Goal: Task Accomplishment & Management: Manage account settings

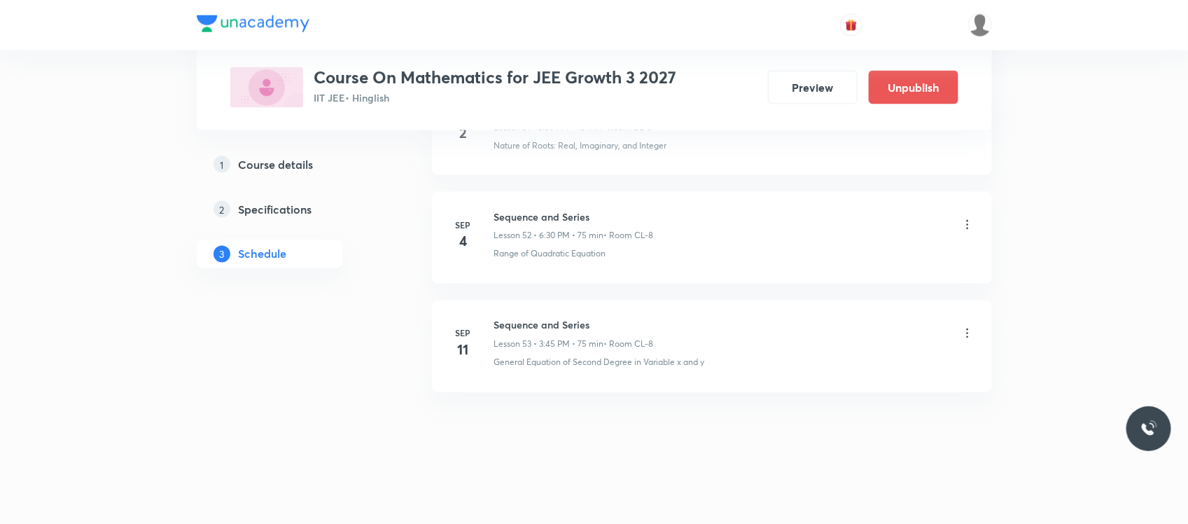
click at [970, 331] on icon at bounding box center [967, 333] width 14 height 14
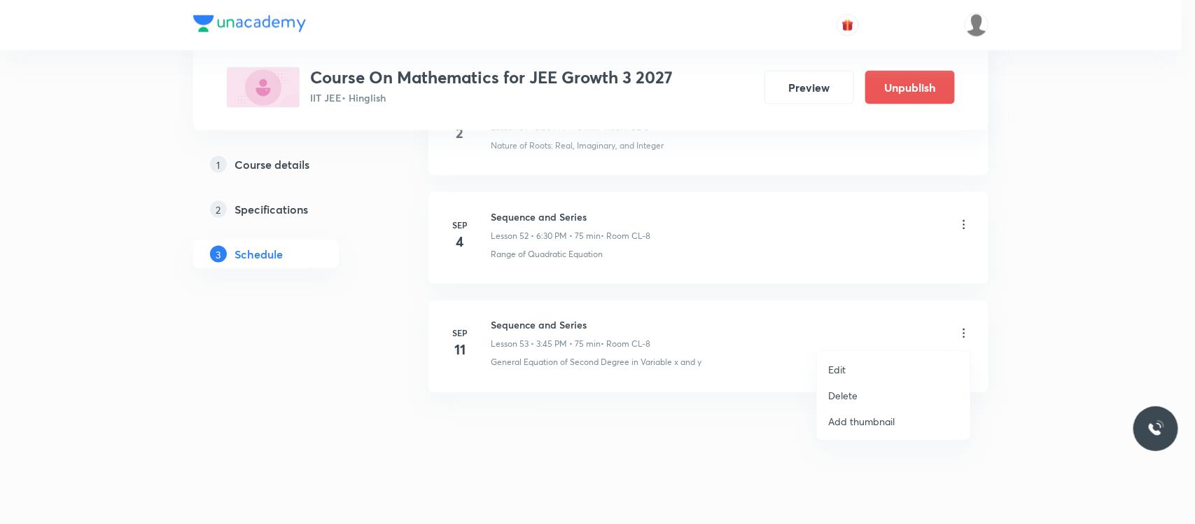
click at [860, 361] on li "Edit" at bounding box center [893, 369] width 153 height 26
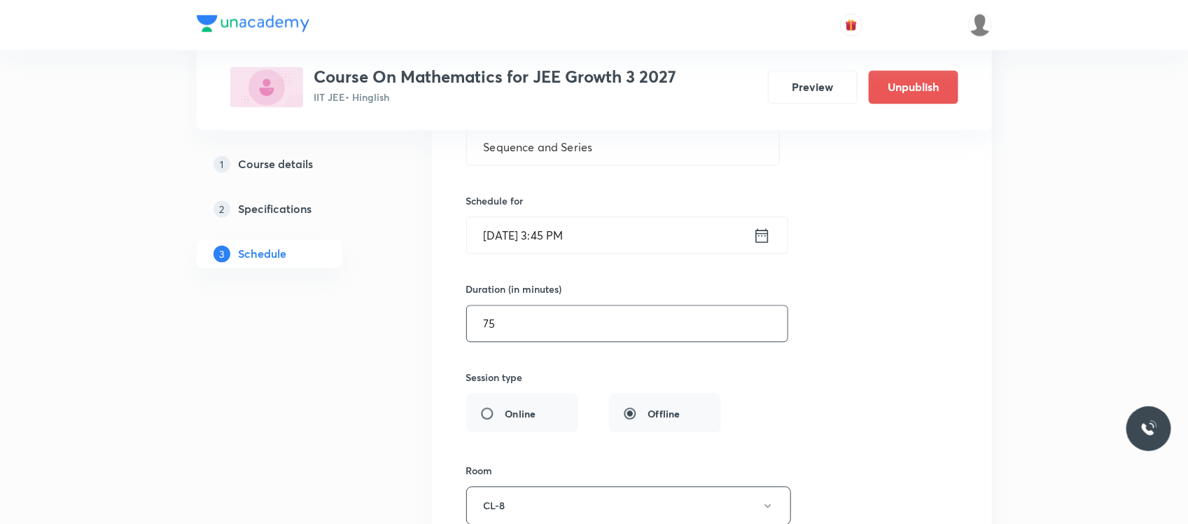
scroll to position [5936, 0]
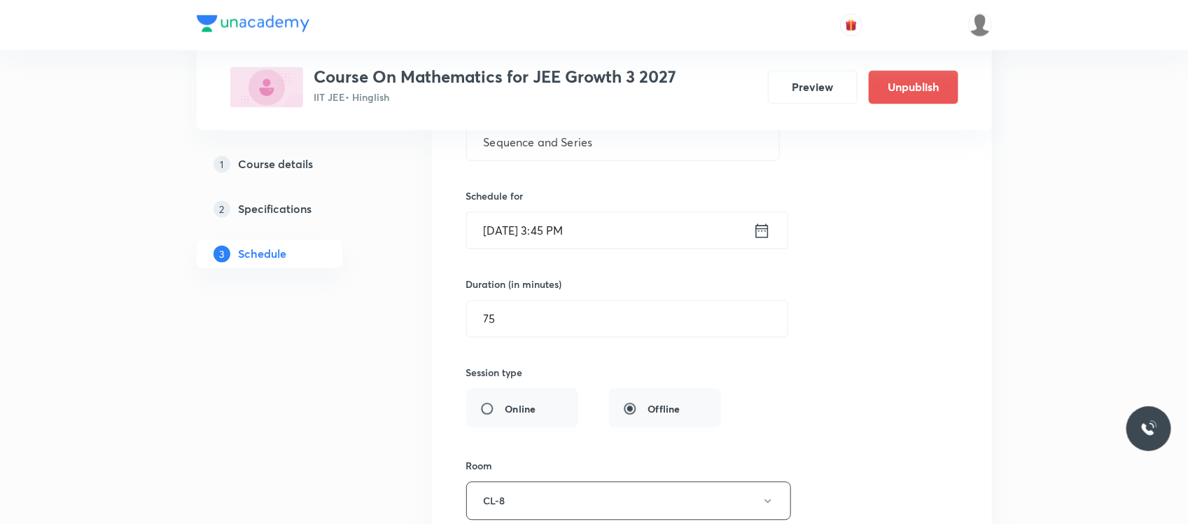
click at [627, 249] on input "Sep 11, 2025, 3:45 PM" at bounding box center [610, 231] width 286 height 36
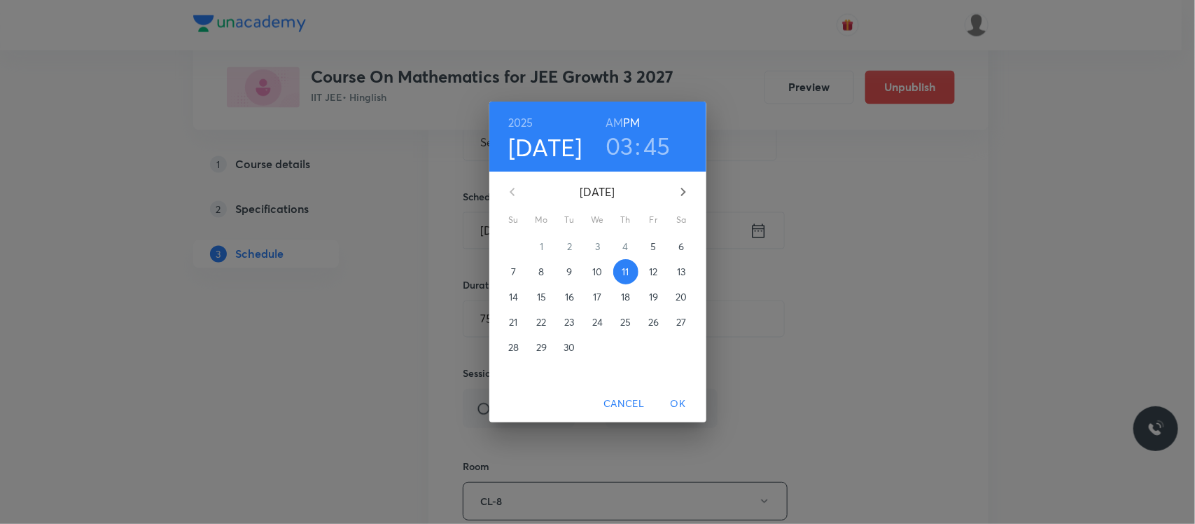
click at [649, 243] on span "5" at bounding box center [653, 246] width 25 height 14
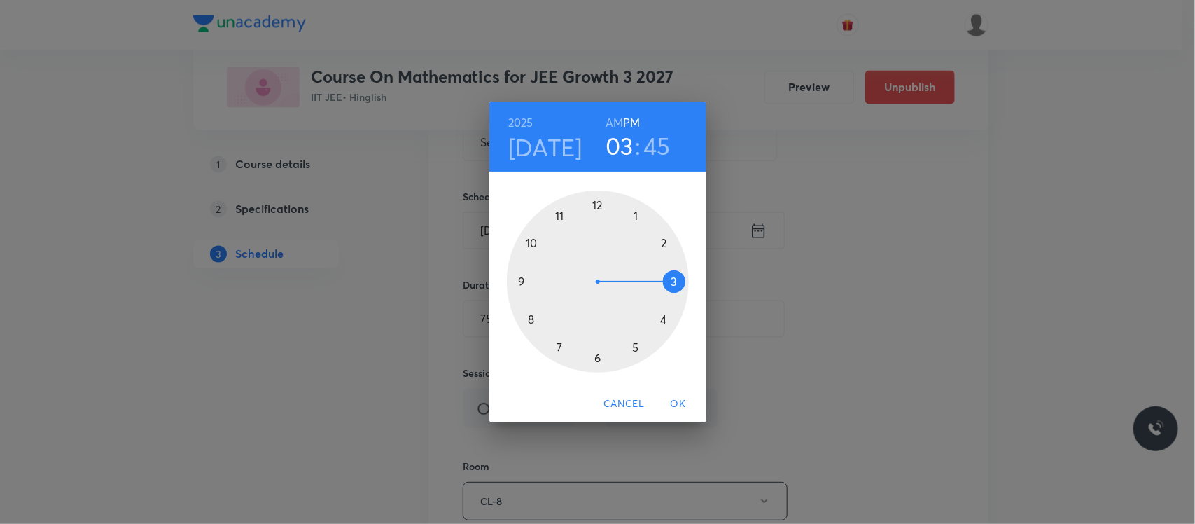
click at [680, 403] on span "OK" at bounding box center [679, 404] width 34 height 18
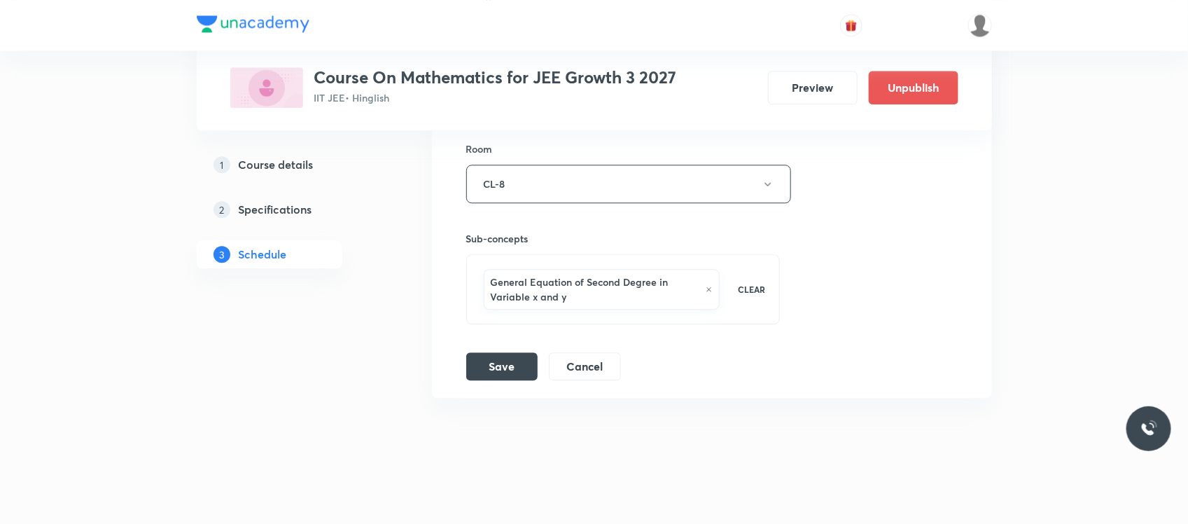
scroll to position [6276, 0]
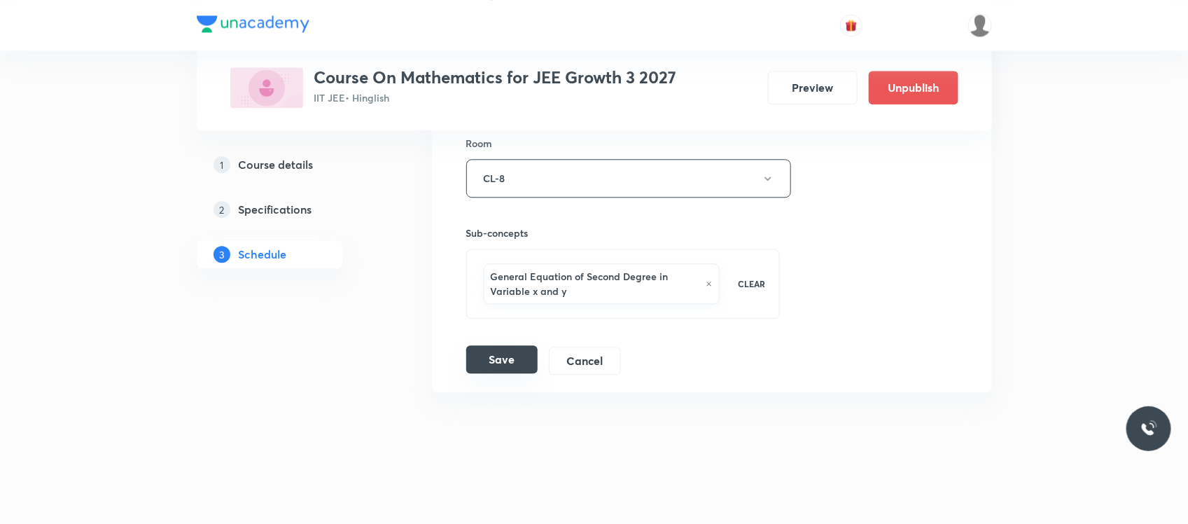
click at [506, 363] on button "Save" at bounding box center [501, 359] width 71 height 28
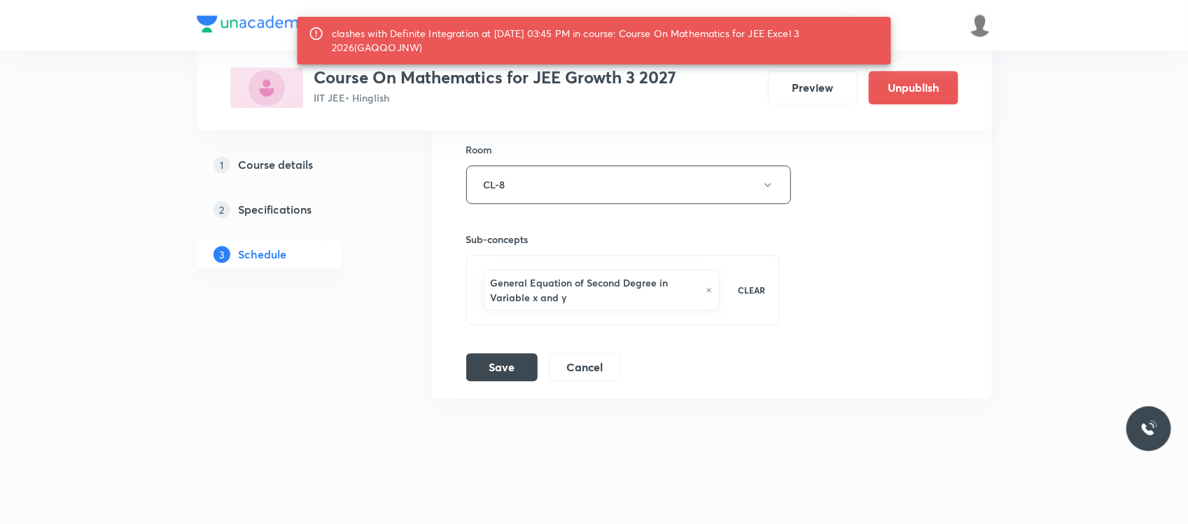
scroll to position [6300, 0]
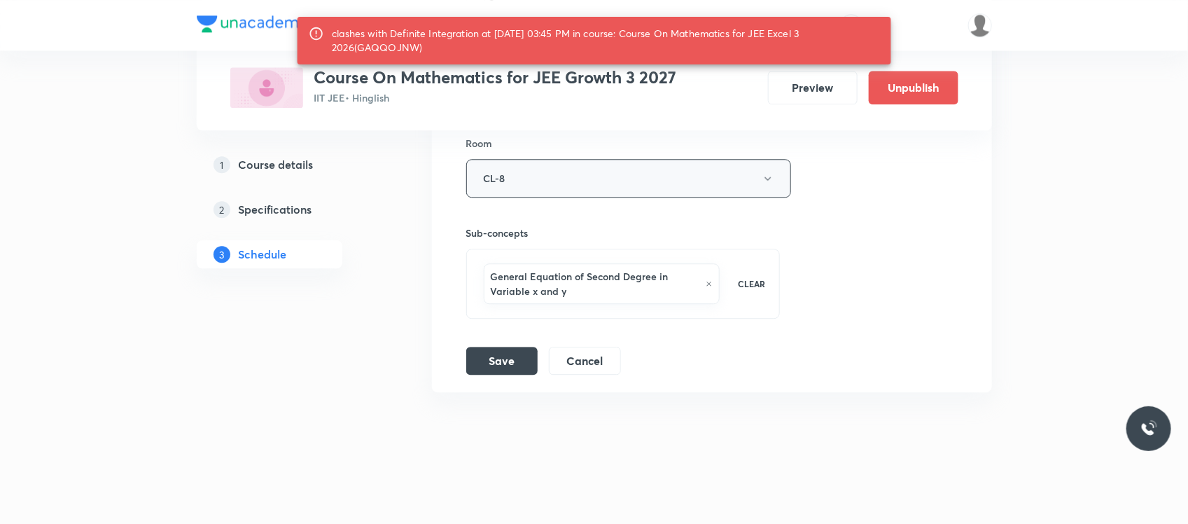
click at [575, 186] on button "CL-8" at bounding box center [628, 178] width 325 height 39
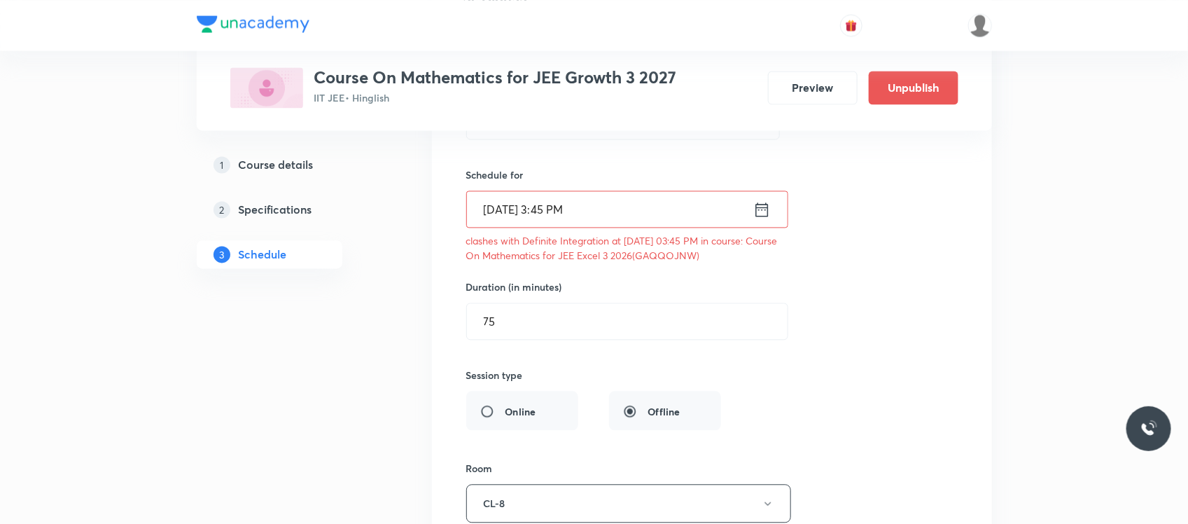
scroll to position [5950, 0]
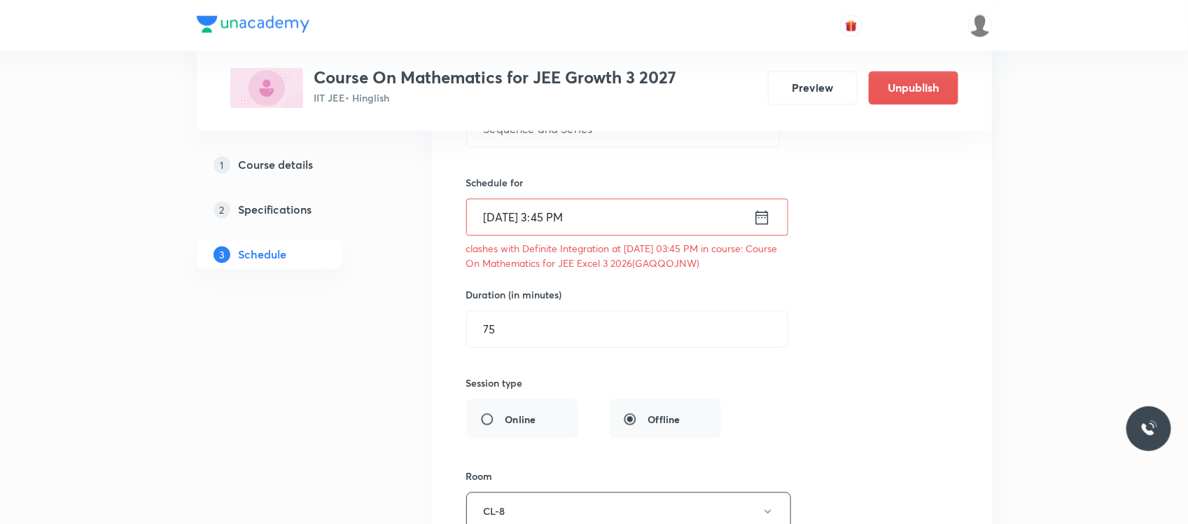
click at [603, 235] on div "Sep 5, 2025, 3:45 PM ​" at bounding box center [627, 216] width 322 height 37
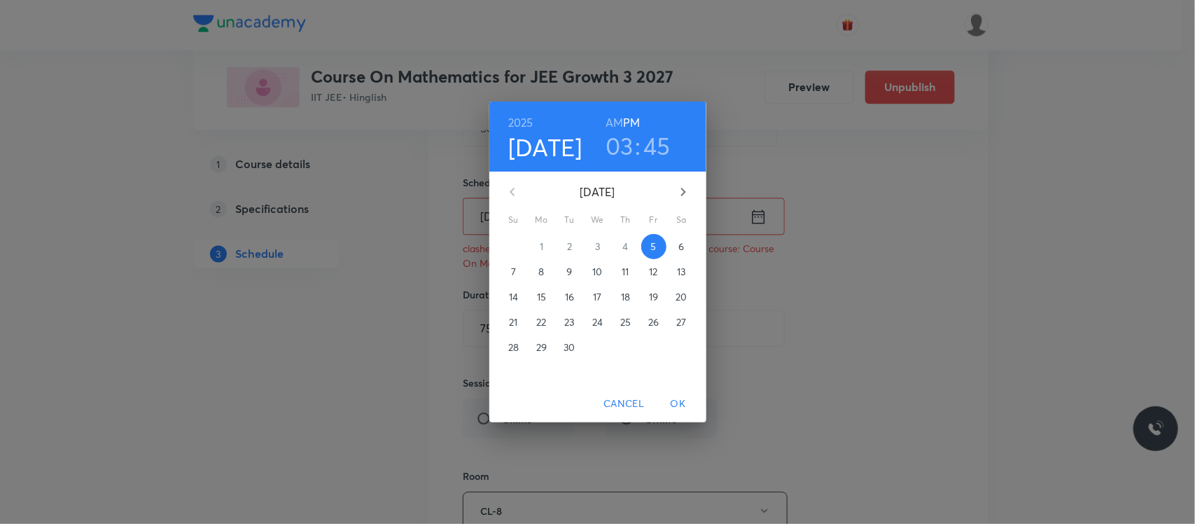
click at [613, 151] on h3 "03" at bounding box center [620, 145] width 28 height 29
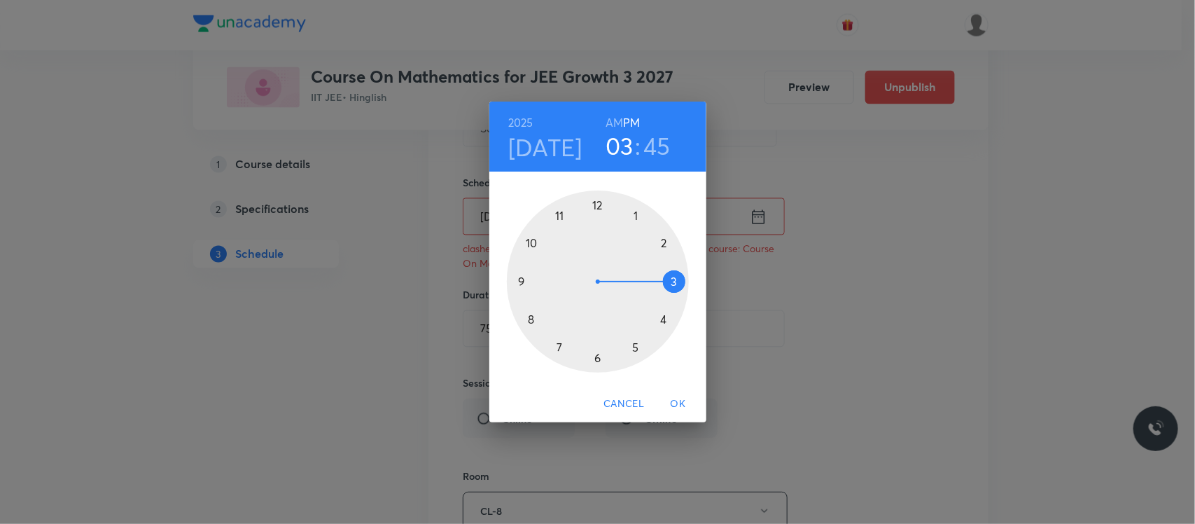
click at [620, 395] on span "Cancel" at bounding box center [623, 404] width 41 height 18
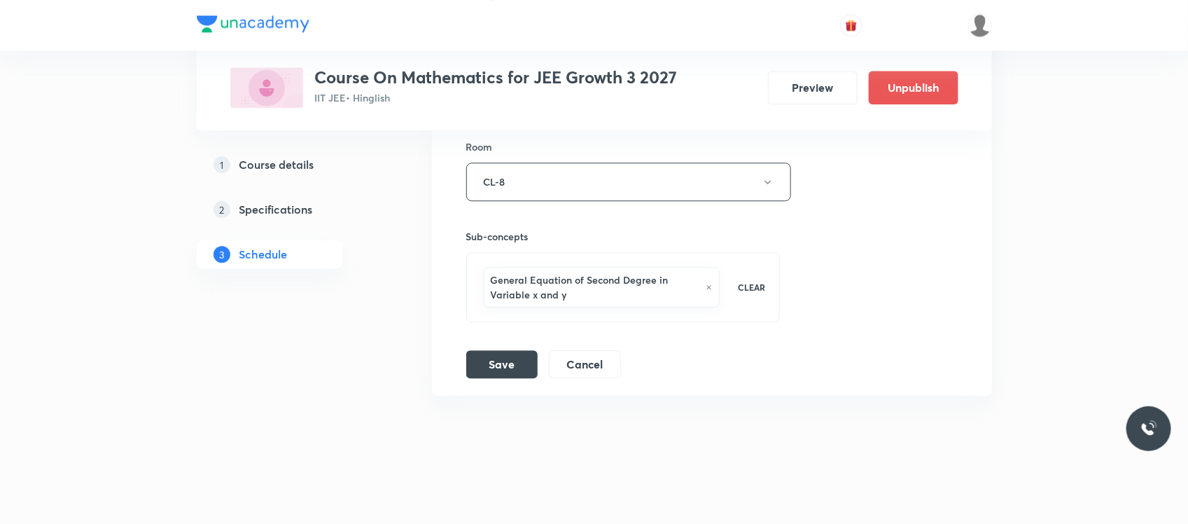
scroll to position [6300, 0]
click at [585, 359] on button "Cancel" at bounding box center [585, 359] width 72 height 28
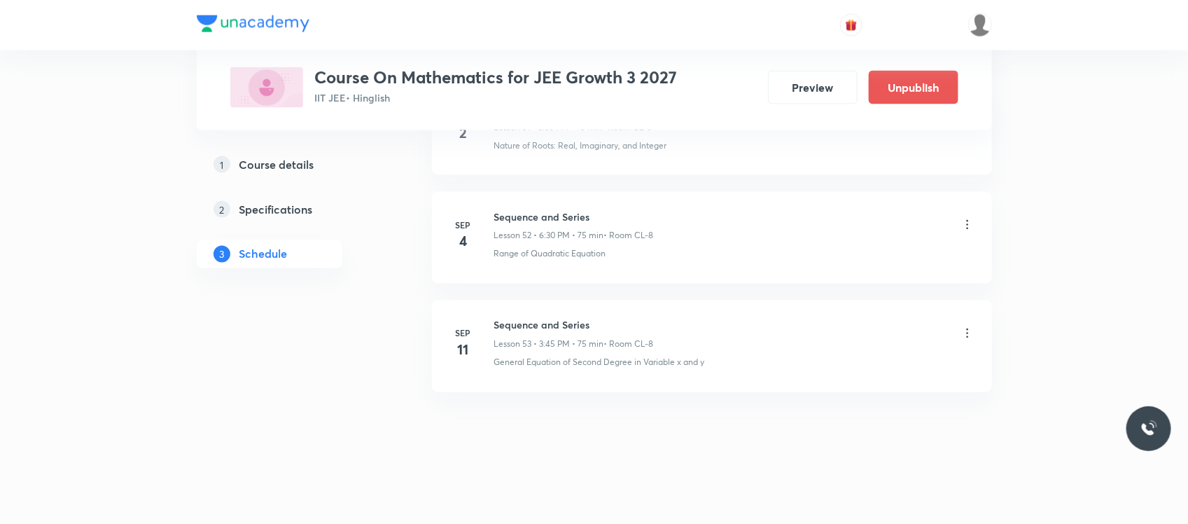
scroll to position [5721, 0]
click at [964, 338] on icon at bounding box center [967, 333] width 14 height 14
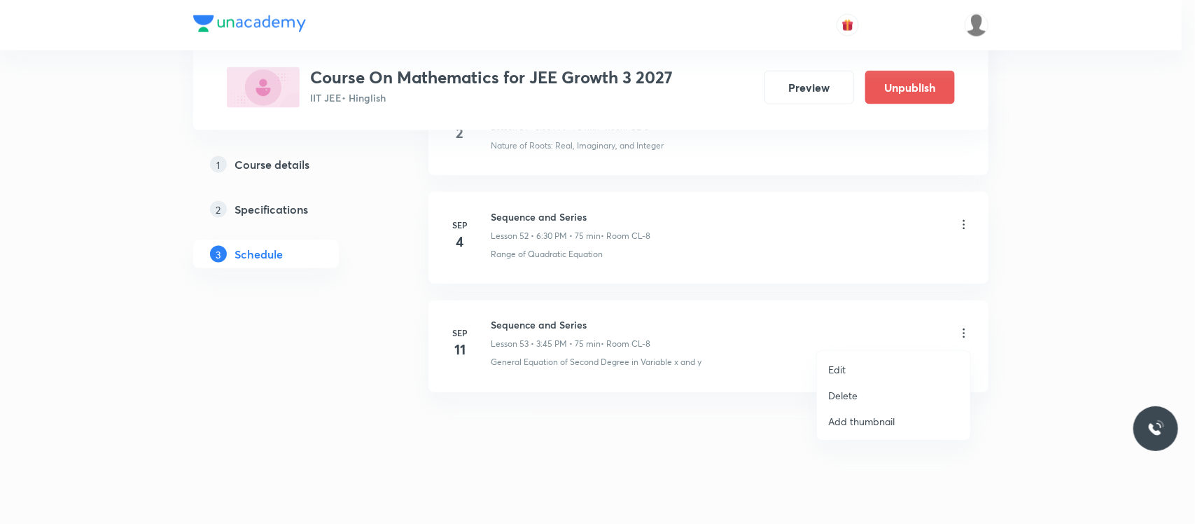
click at [859, 372] on li "Edit" at bounding box center [893, 369] width 153 height 26
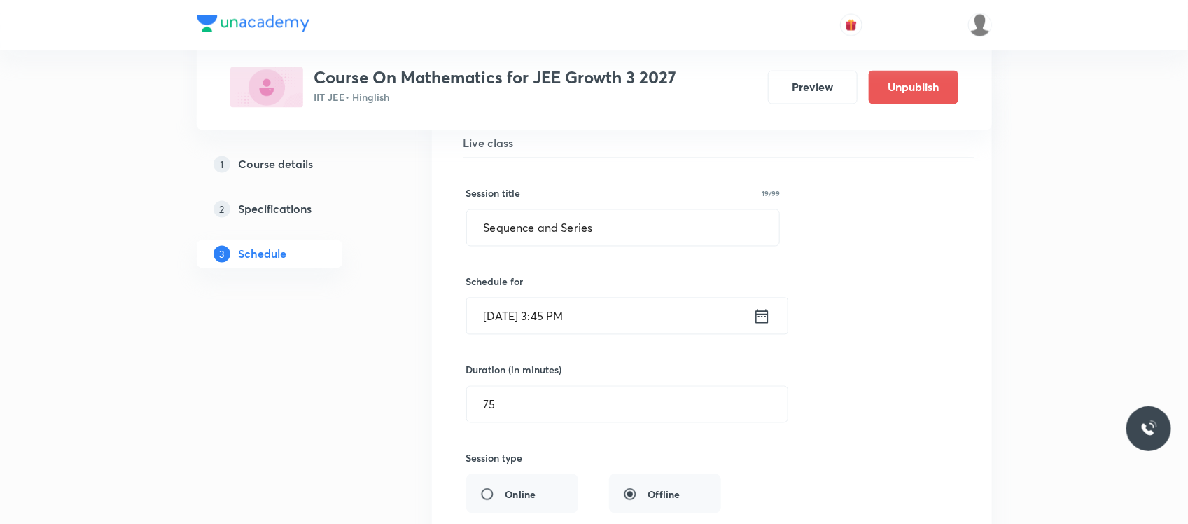
scroll to position [5854, 0]
click at [606, 321] on input "Sep 11, 2025, 3:45 PM" at bounding box center [610, 313] width 286 height 36
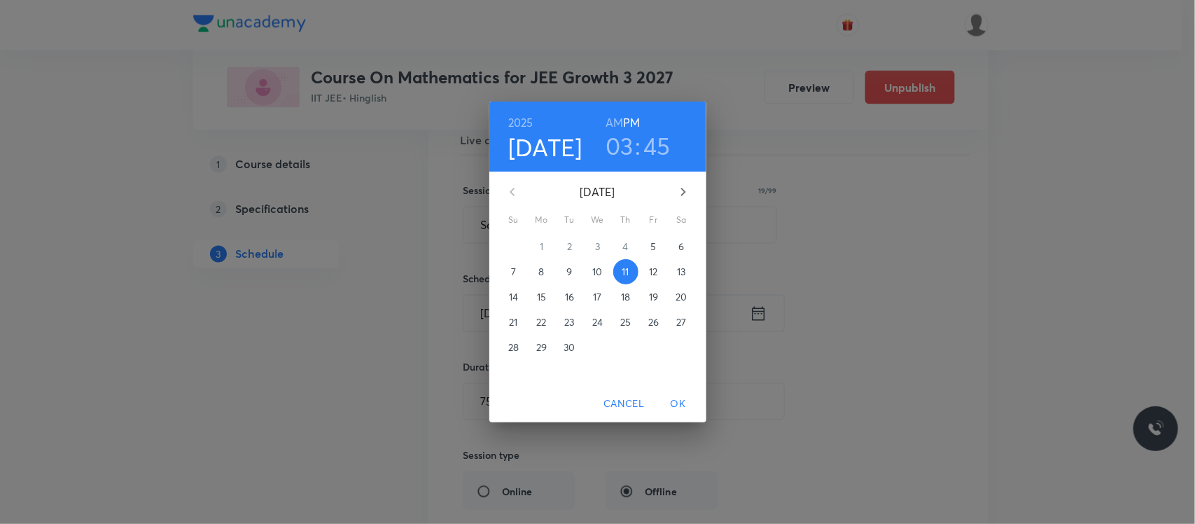
click at [649, 243] on span "5" at bounding box center [653, 246] width 25 height 14
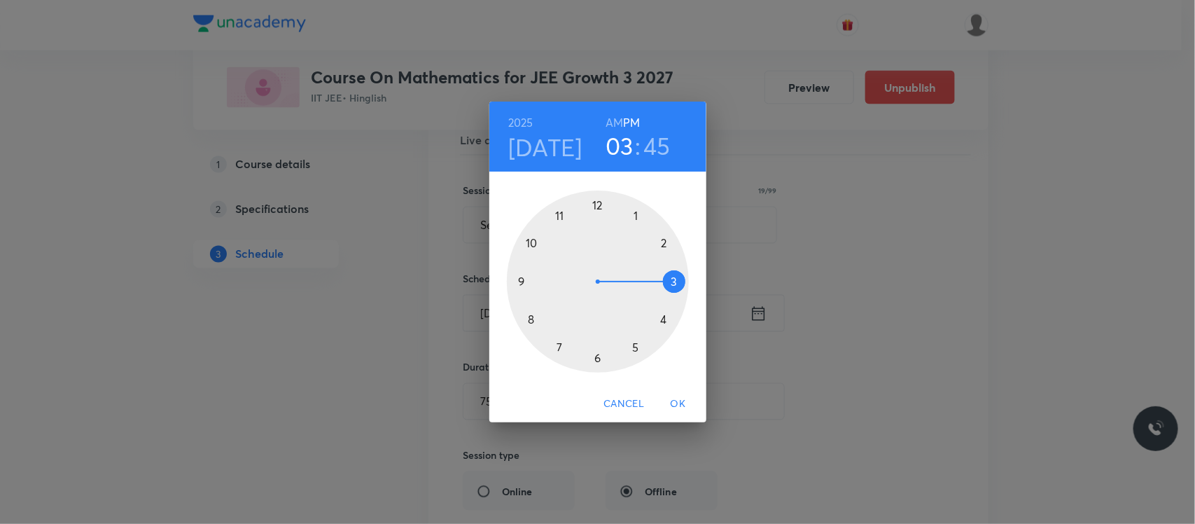
click at [678, 400] on span "OK" at bounding box center [679, 404] width 34 height 18
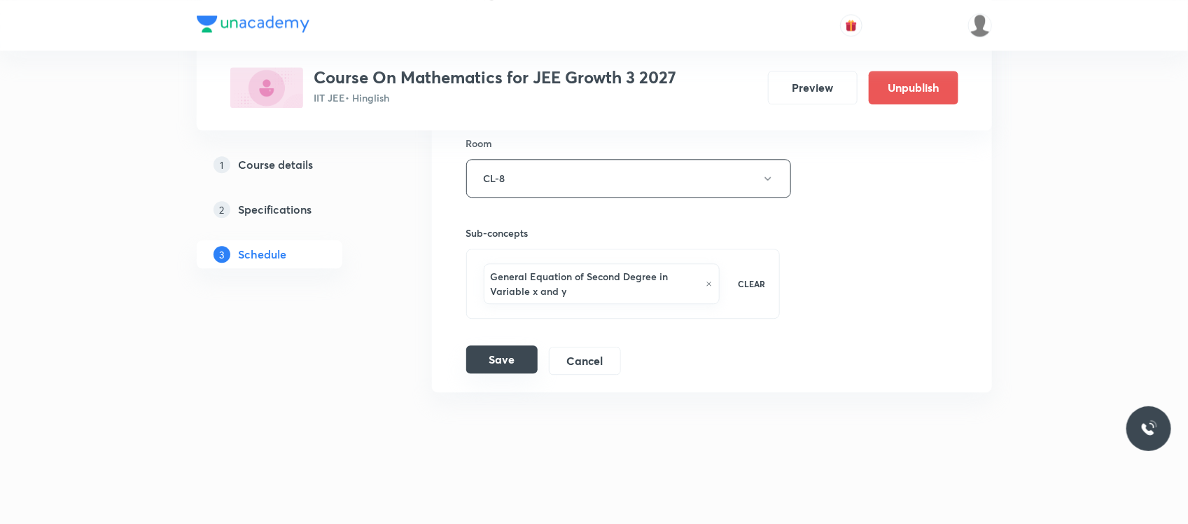
scroll to position [6262, 0]
click at [494, 361] on button "Save" at bounding box center [501, 359] width 71 height 28
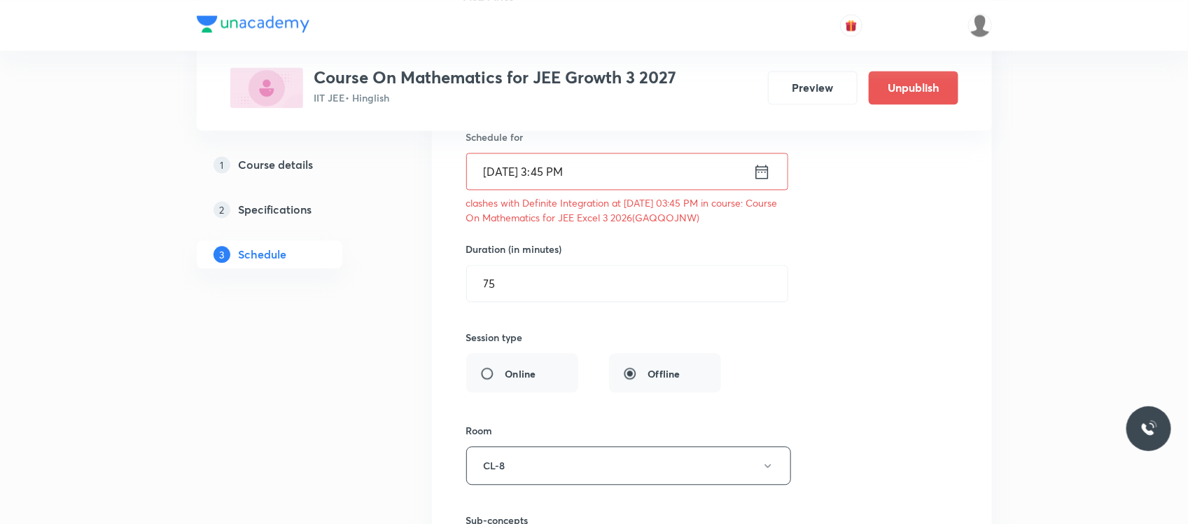
scroll to position [5997, 0]
click at [699, 223] on p "clashes with Definite Integration at 05 Sep 2025 03:45 PM in course: Course On …" at bounding box center [623, 208] width 314 height 29
copy p "GAQQOJNW"
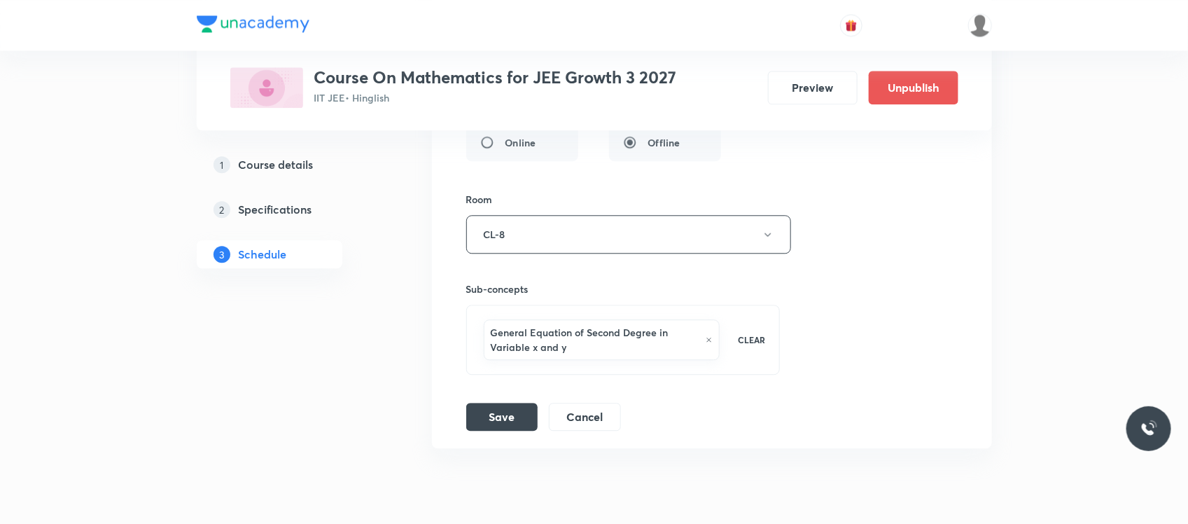
scroll to position [6242, 0]
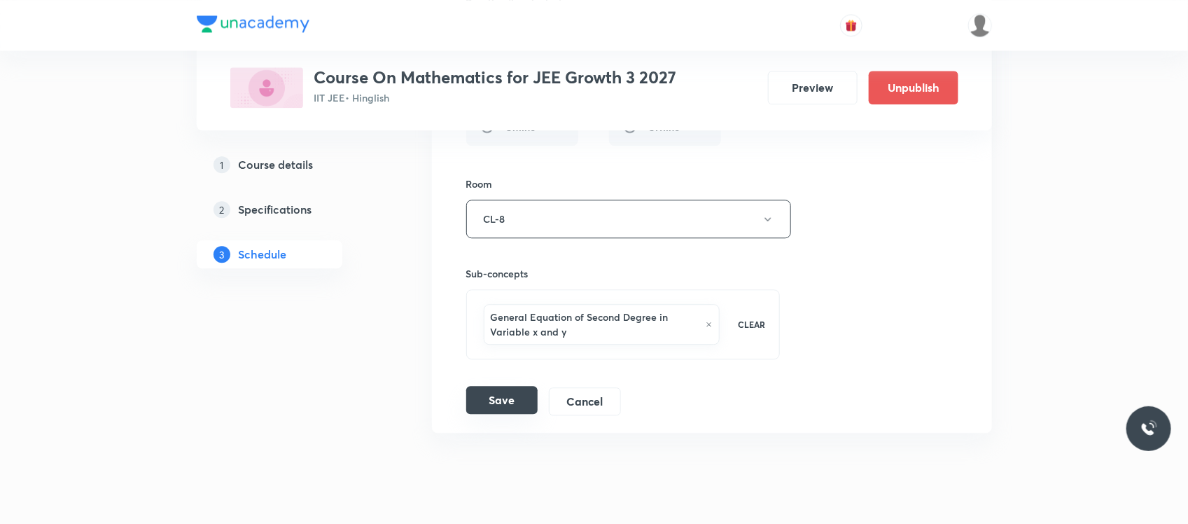
click at [502, 414] on button "Save" at bounding box center [501, 400] width 71 height 28
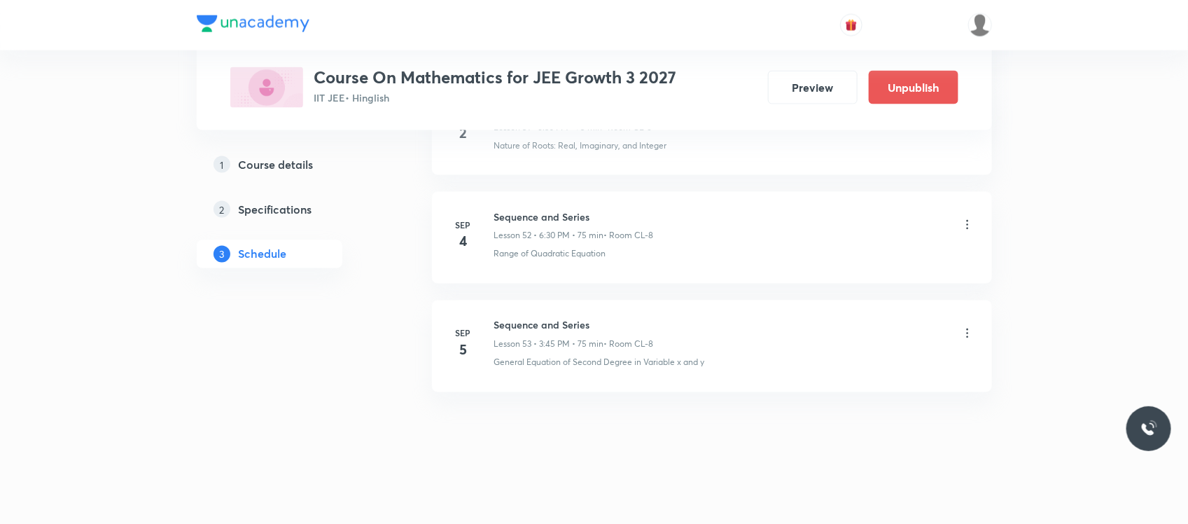
scroll to position [5721, 0]
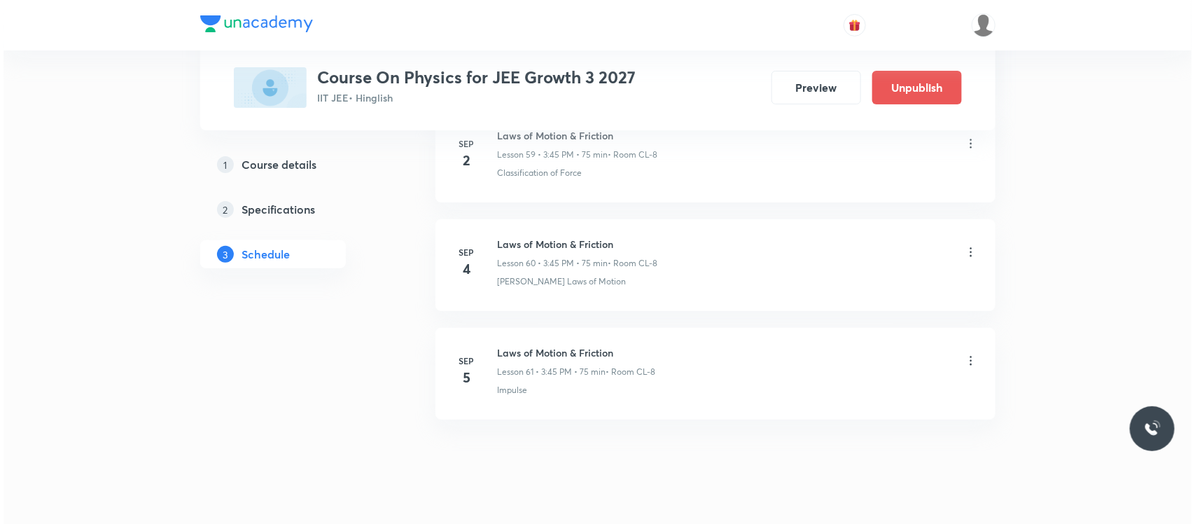
scroll to position [7236, 0]
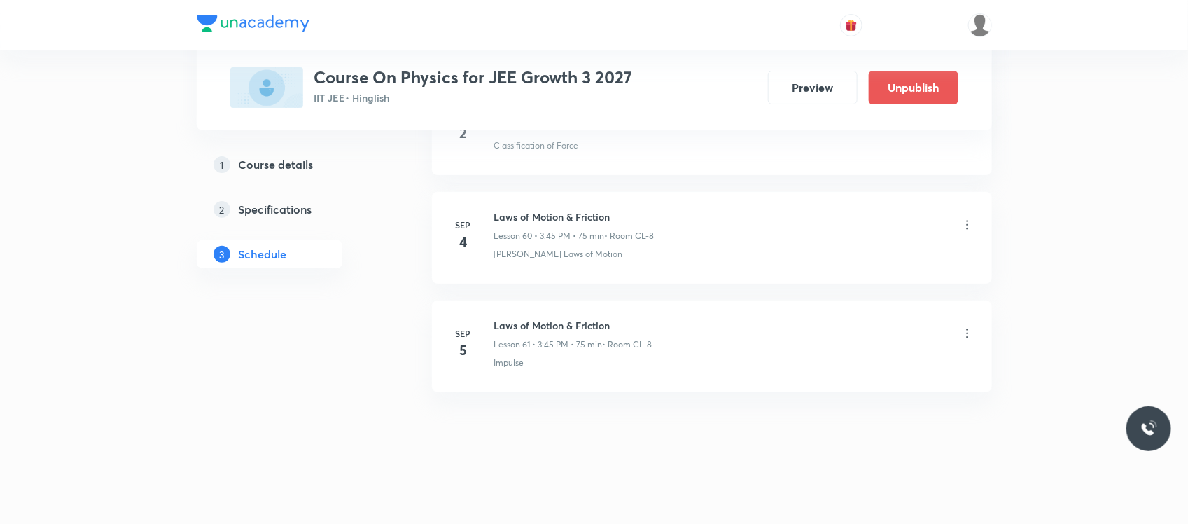
click at [971, 333] on icon at bounding box center [967, 333] width 14 height 14
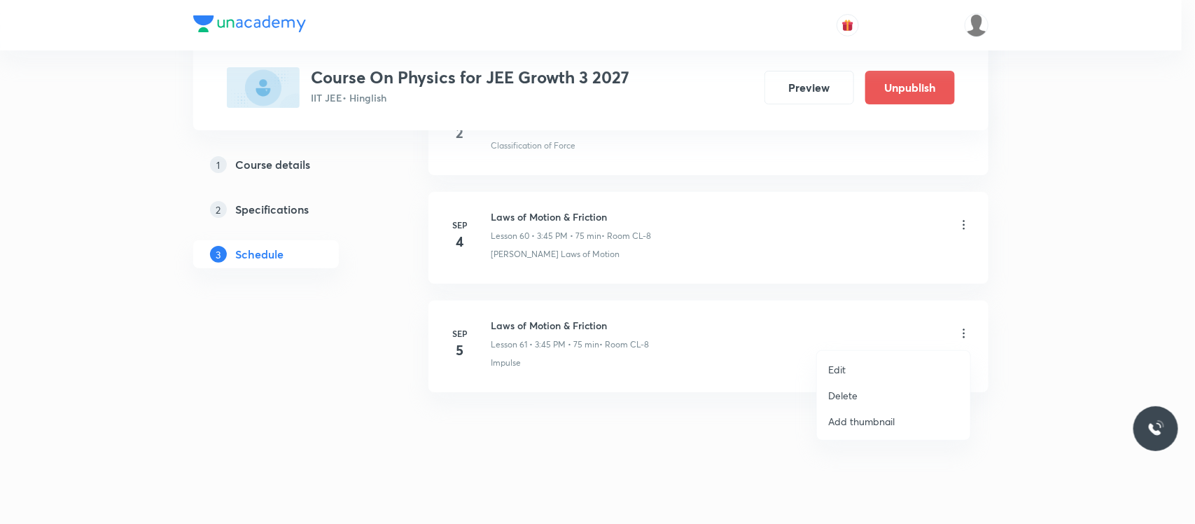
click at [781, 333] on div at bounding box center [597, 262] width 1195 height 524
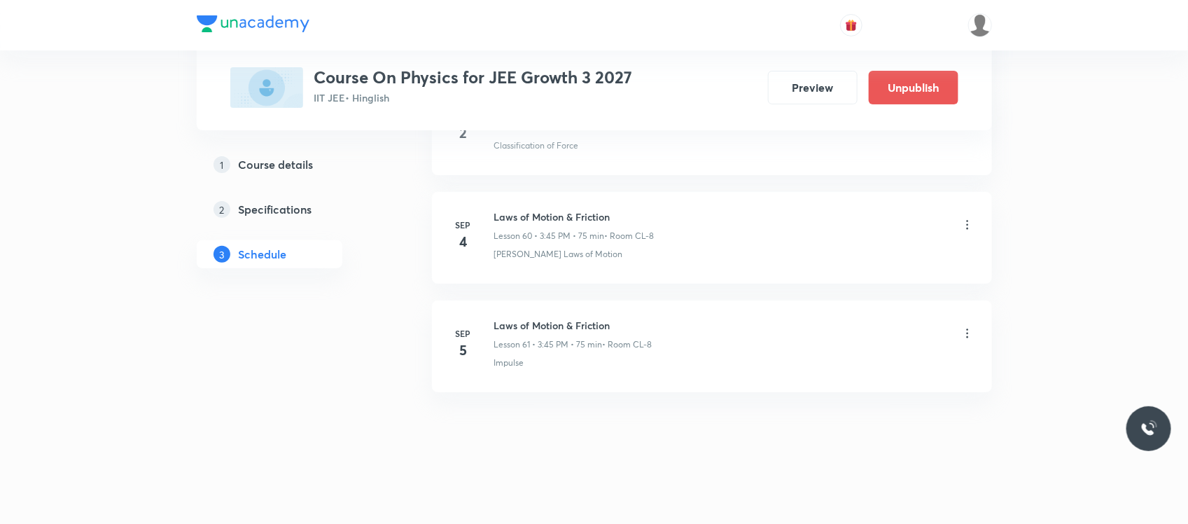
click at [964, 335] on icon at bounding box center [967, 333] width 14 height 14
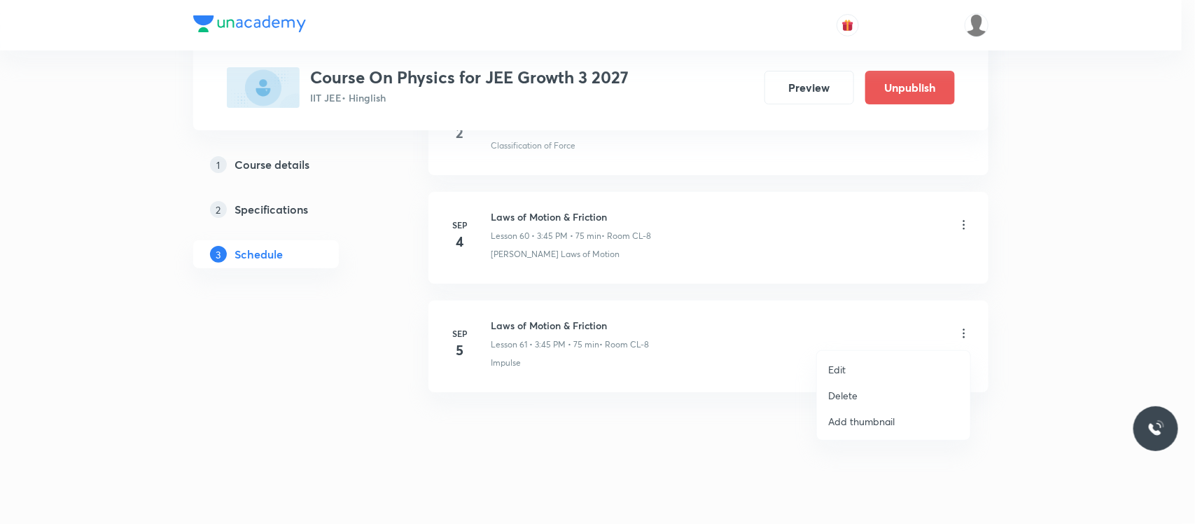
click at [869, 363] on li "Edit" at bounding box center [893, 369] width 153 height 26
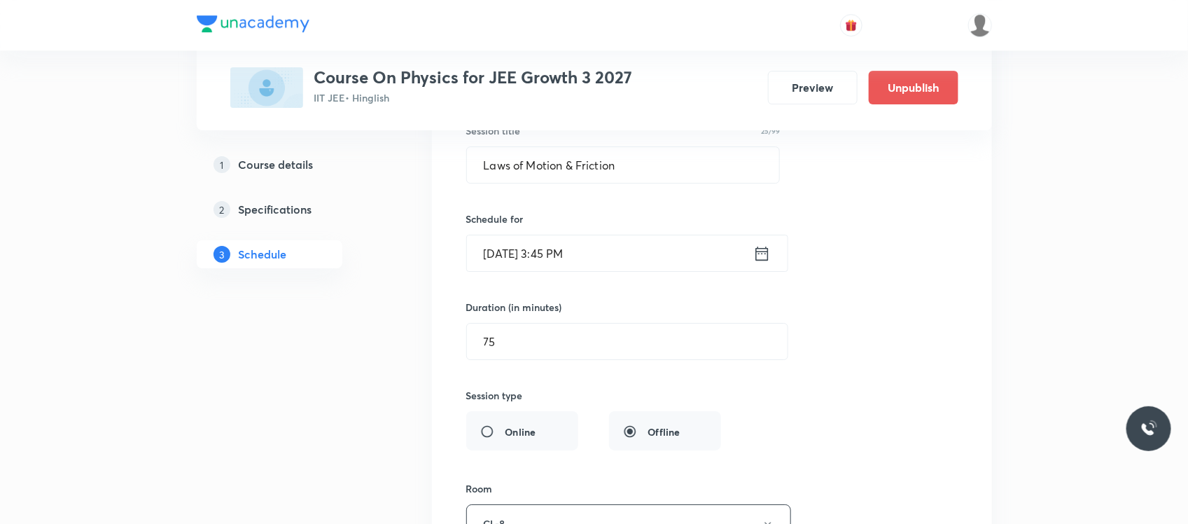
scroll to position [6781, 0]
click at [617, 270] on input "[DATE] 3:45 PM" at bounding box center [610, 254] width 286 height 36
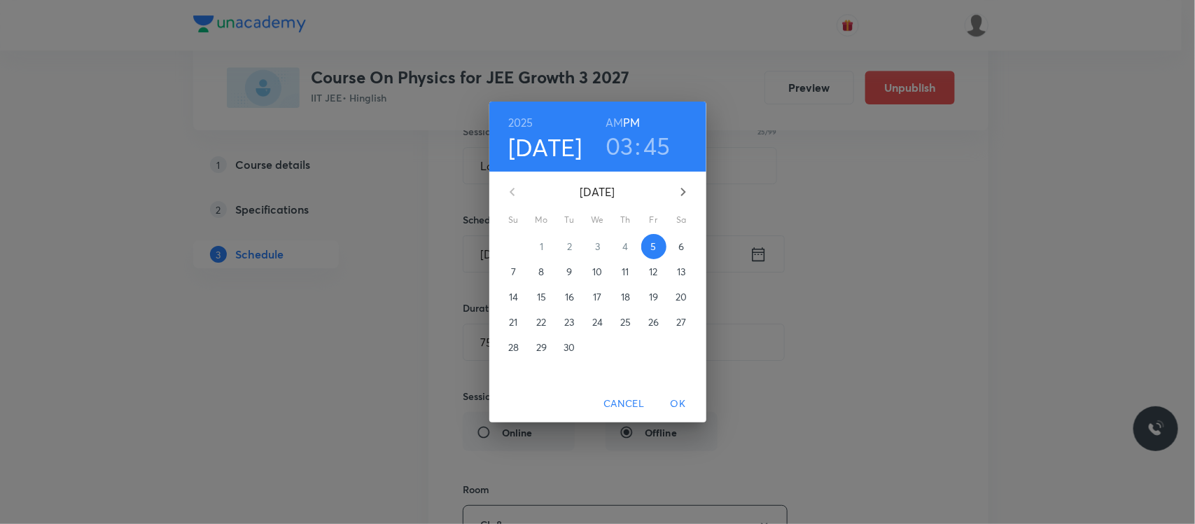
click at [620, 149] on h3 "03" at bounding box center [620, 145] width 28 height 29
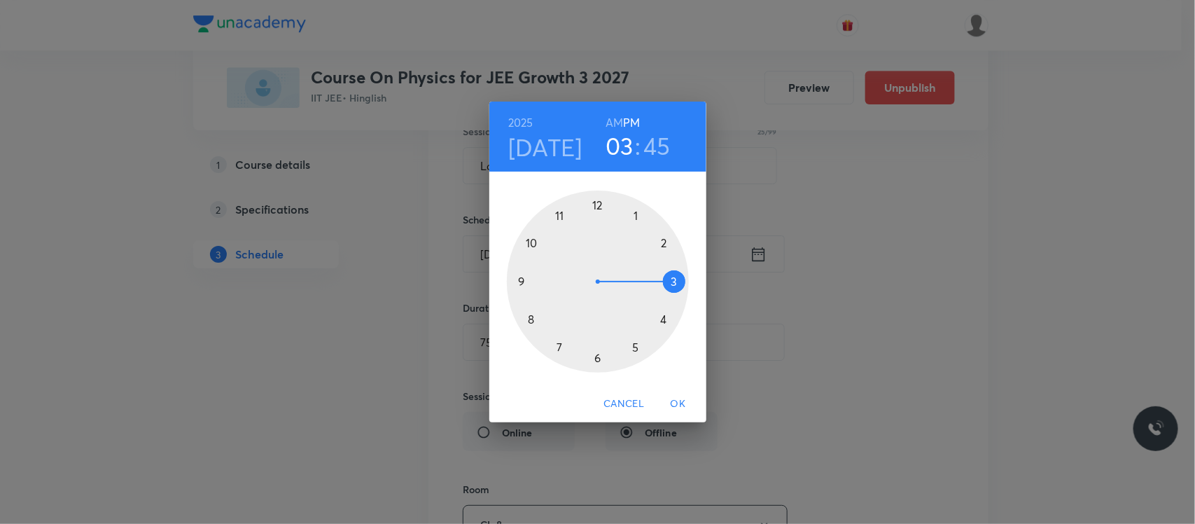
click at [636, 352] on div at bounding box center [598, 281] width 182 height 182
click at [636, 215] on div at bounding box center [598, 281] width 182 height 182
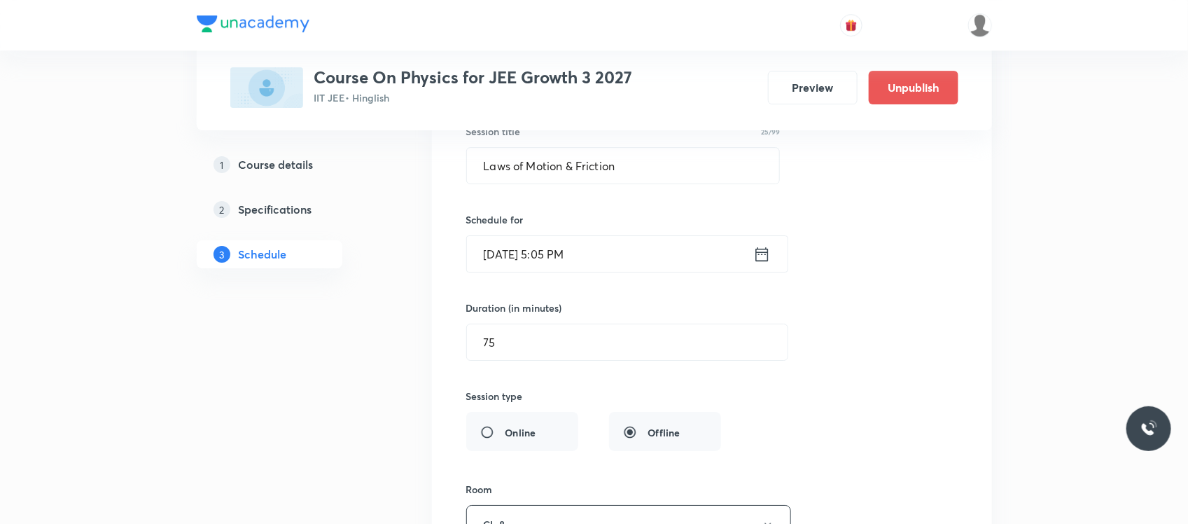
click at [543, 272] on input "[DATE] 5:05 PM" at bounding box center [610, 254] width 286 height 36
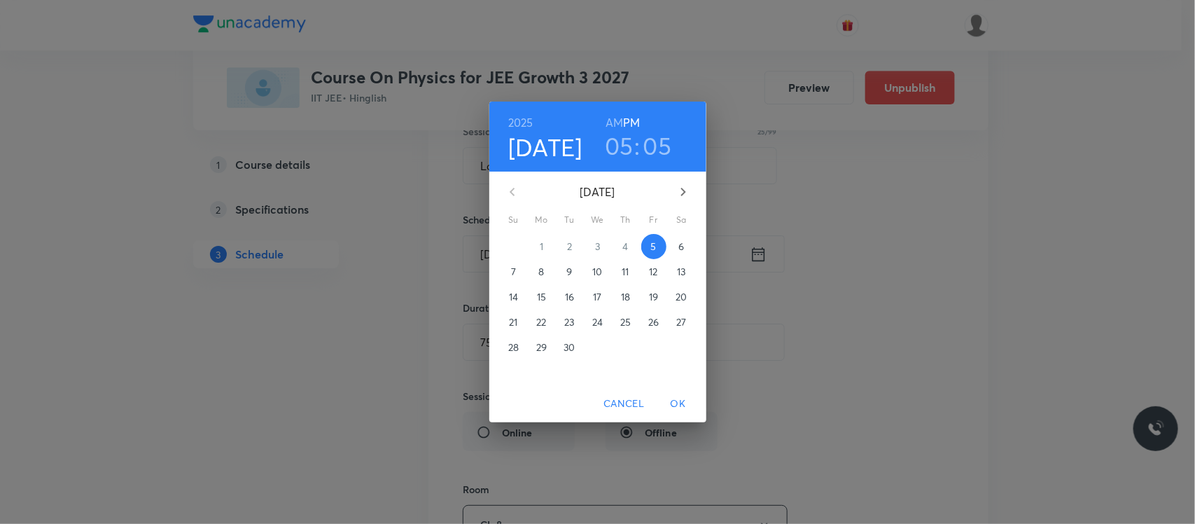
click at [562, 272] on span "9" at bounding box center [569, 272] width 25 height 14
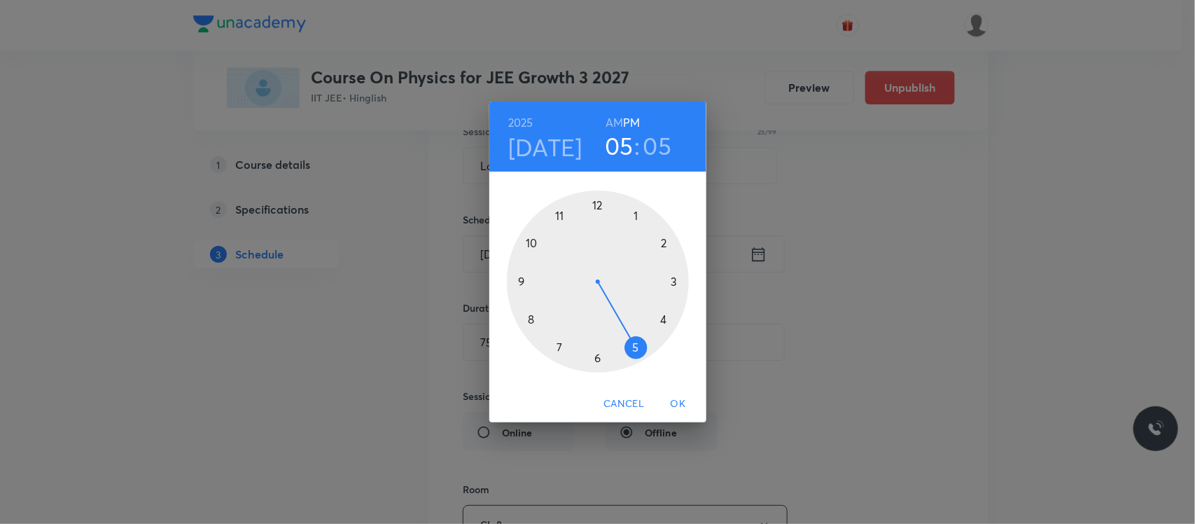
click at [676, 396] on span "OK" at bounding box center [679, 404] width 34 height 18
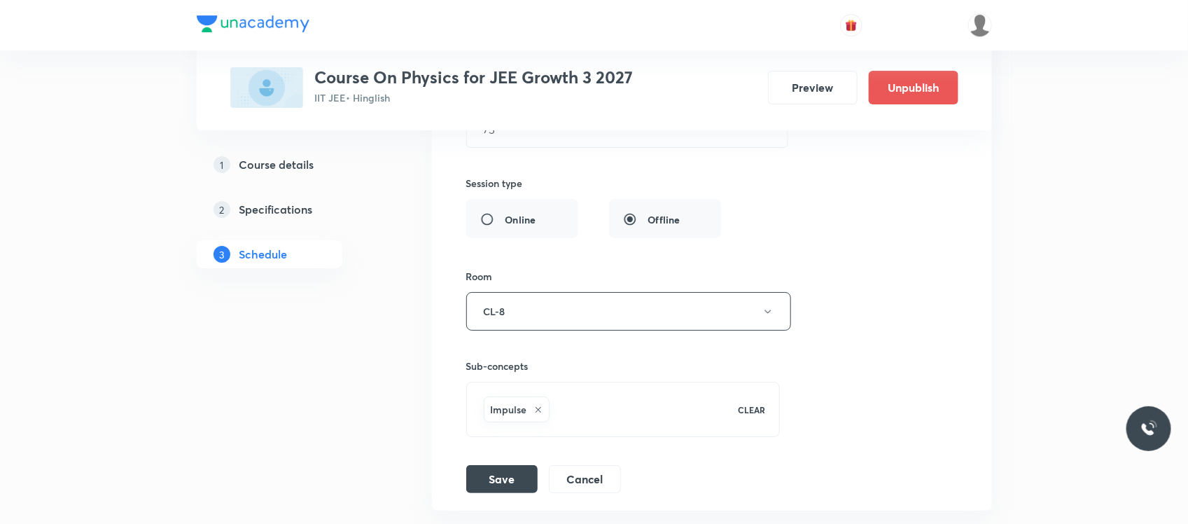
scroll to position [7132, 0]
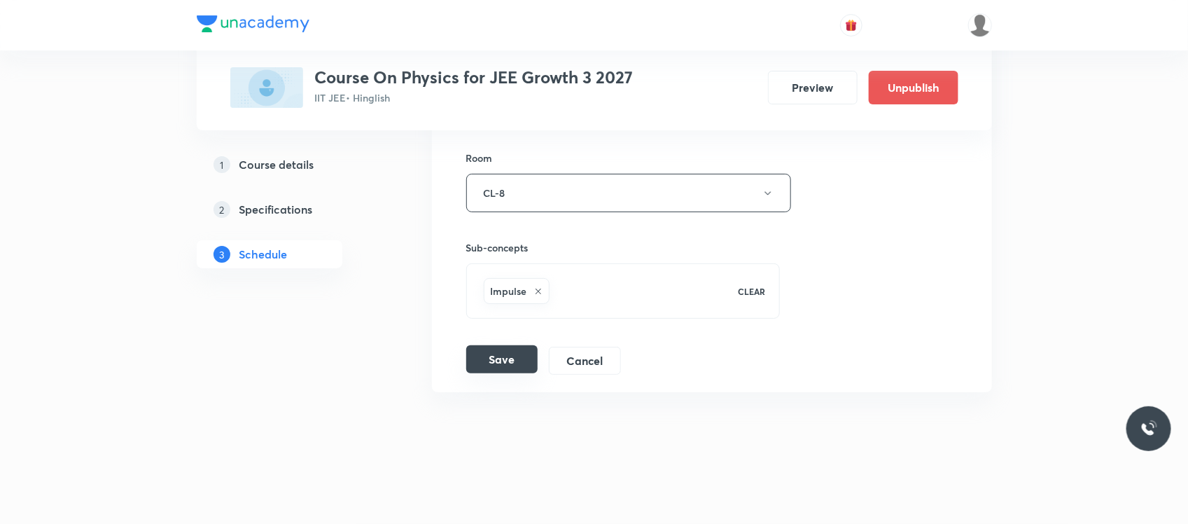
click at [522, 355] on button "Save" at bounding box center [501, 359] width 71 height 28
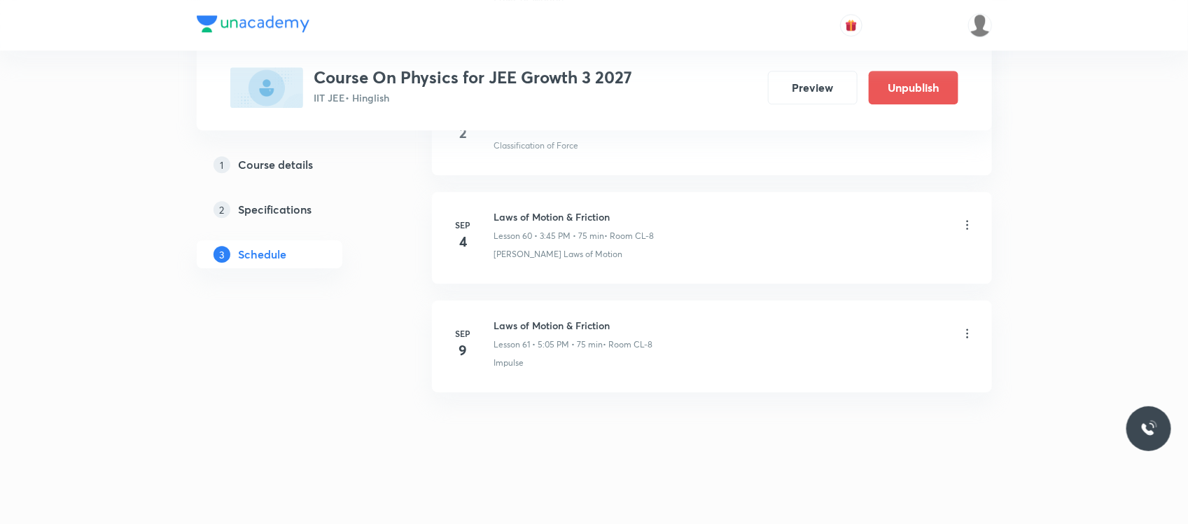
scroll to position [6591, 0]
click at [963, 336] on icon at bounding box center [967, 333] width 14 height 14
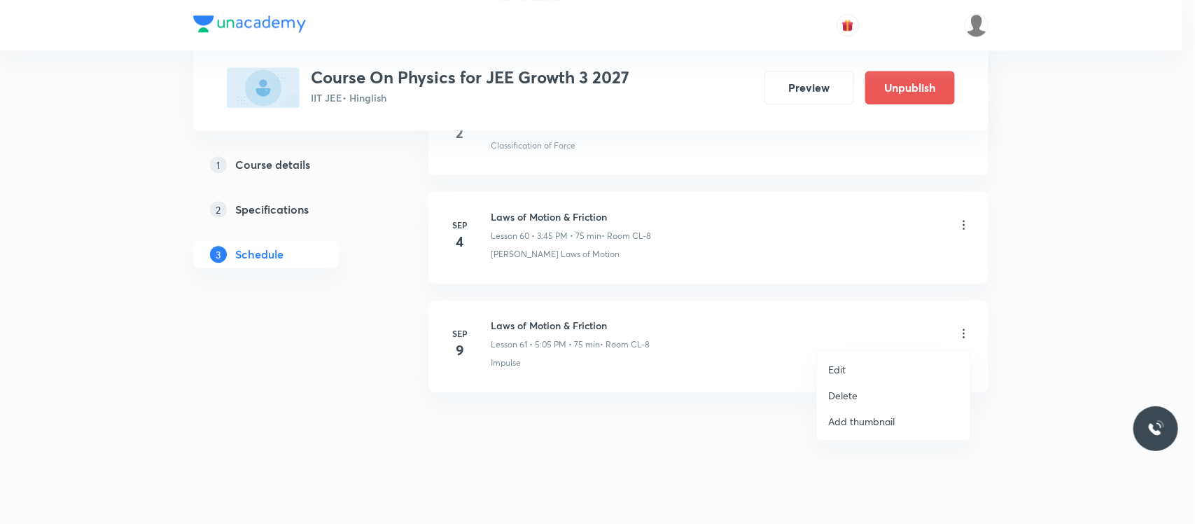
click at [855, 368] on li "Edit" at bounding box center [893, 369] width 153 height 26
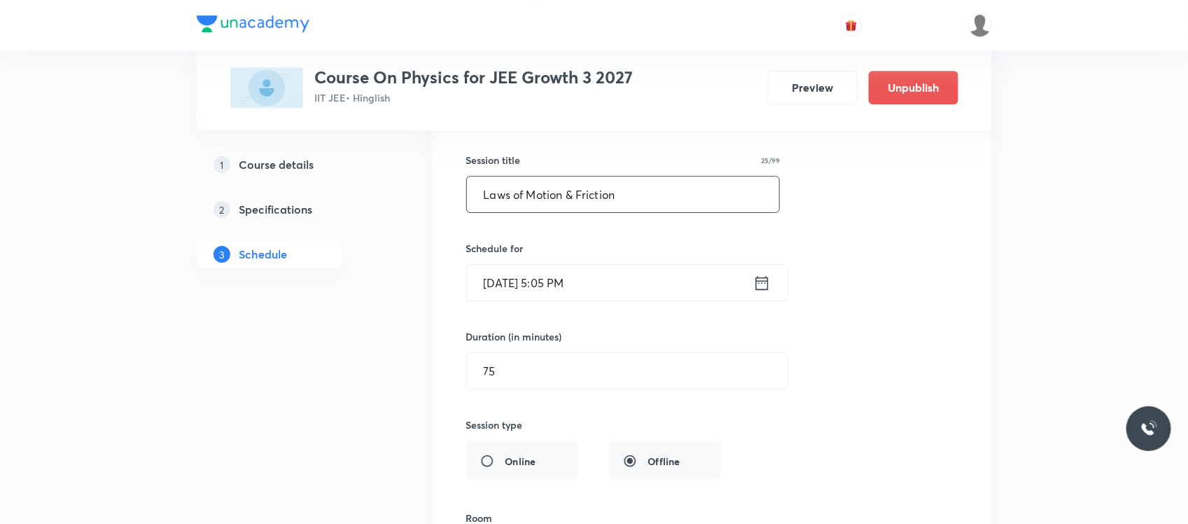
scroll to position [6754, 0]
click at [658, 296] on input "Sep 9, 2025, 5:05 PM" at bounding box center [610, 281] width 286 height 36
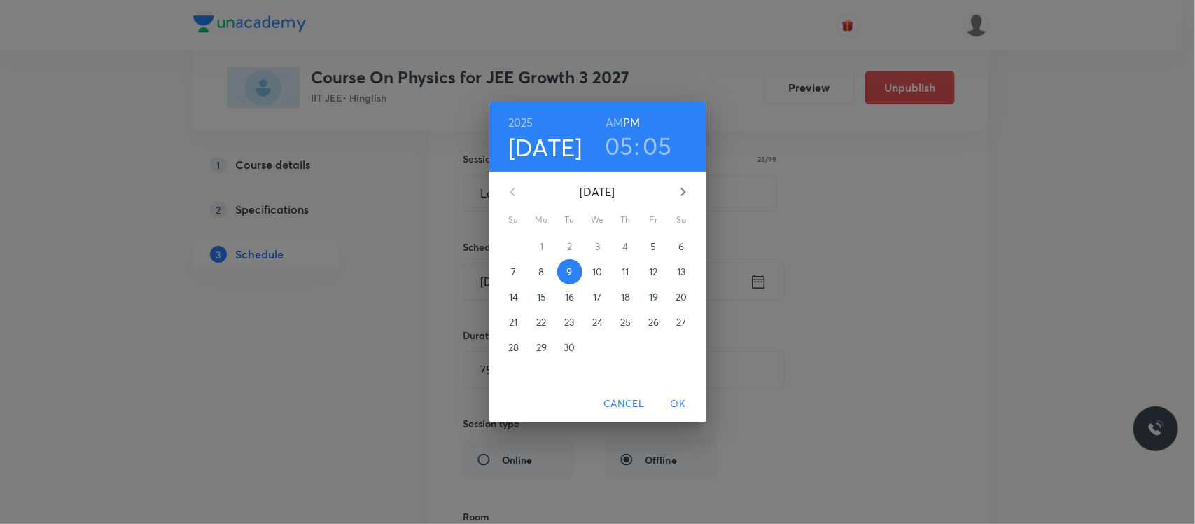
click at [655, 249] on p "5" at bounding box center [653, 246] width 6 height 14
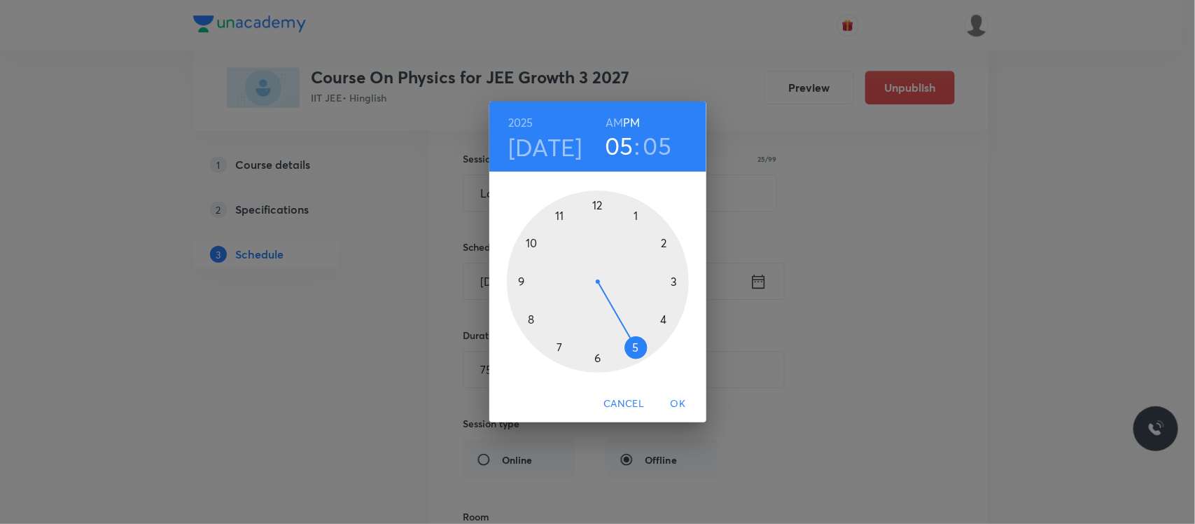
click at [684, 408] on span "OK" at bounding box center [679, 404] width 34 height 18
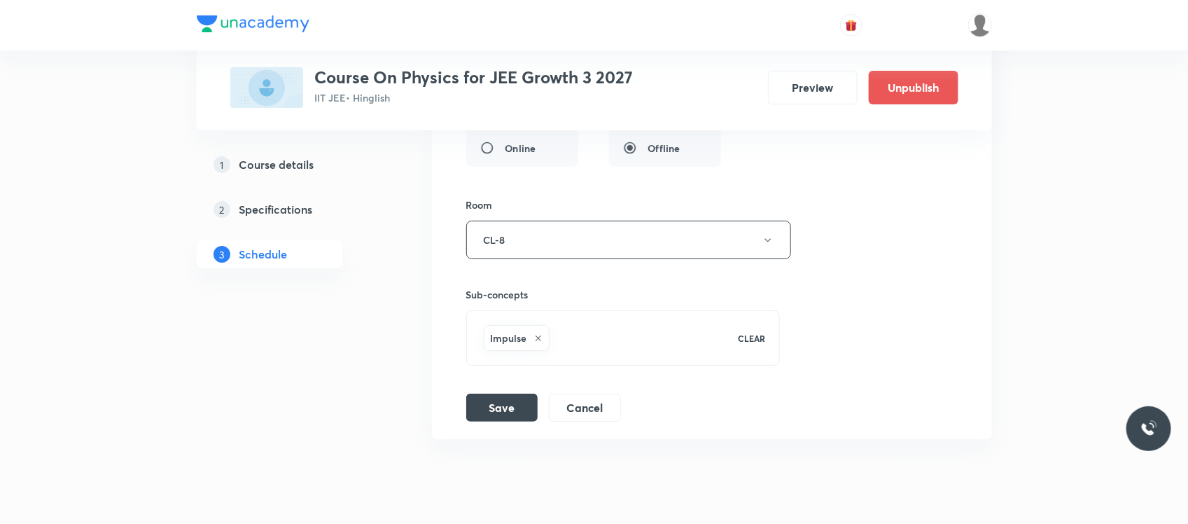
scroll to position [7132, 0]
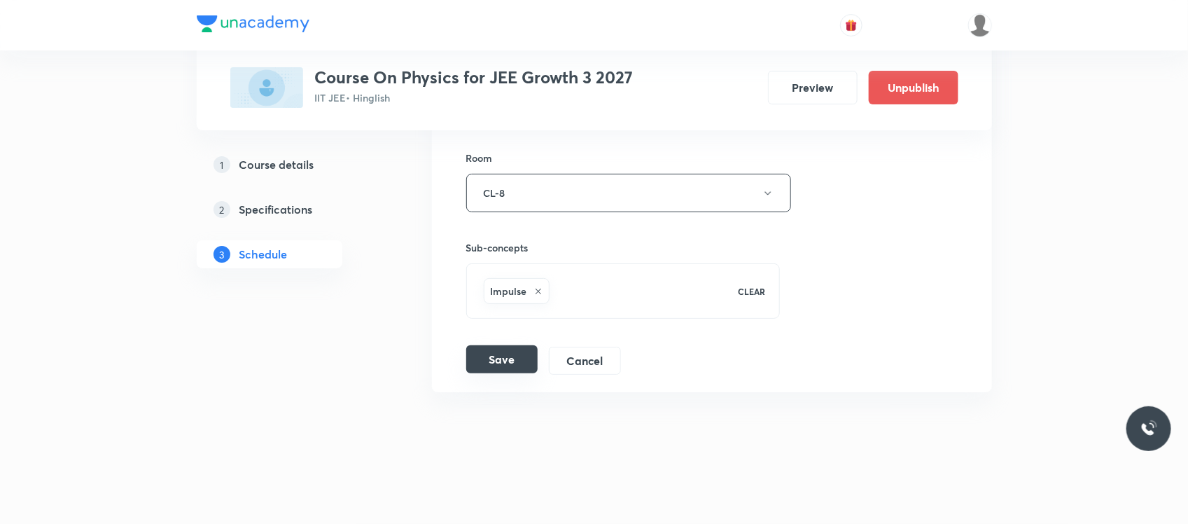
click at [471, 357] on button "Save" at bounding box center [501, 359] width 71 height 28
click at [502, 377] on button "Save" at bounding box center [501, 363] width 71 height 28
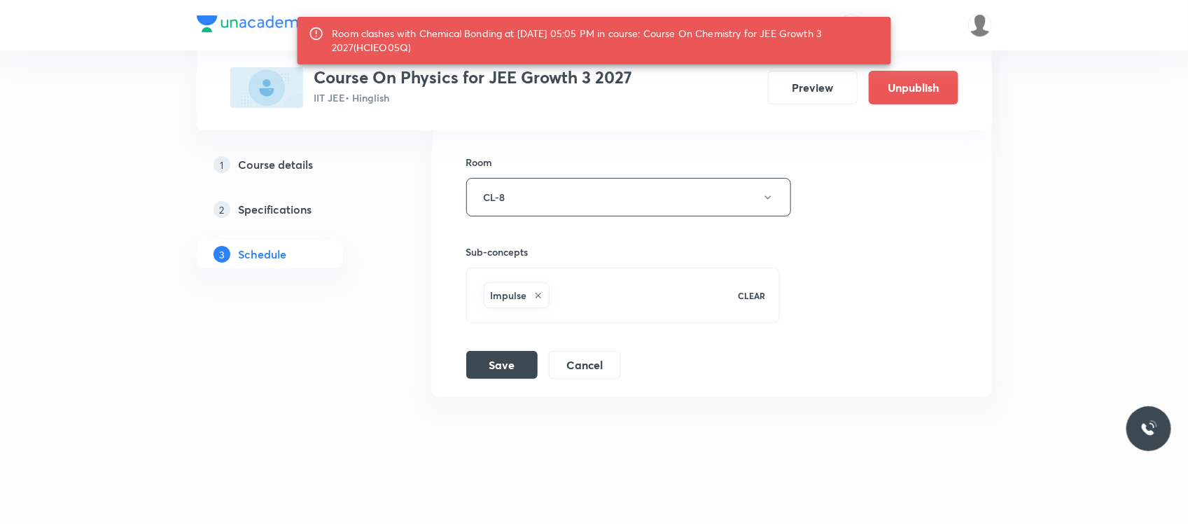
click at [386, 46] on div "Room clashes with Chemical Bonding at 05 Sep 2025 05:05 PM in course: Course On…" at bounding box center [606, 40] width 548 height 39
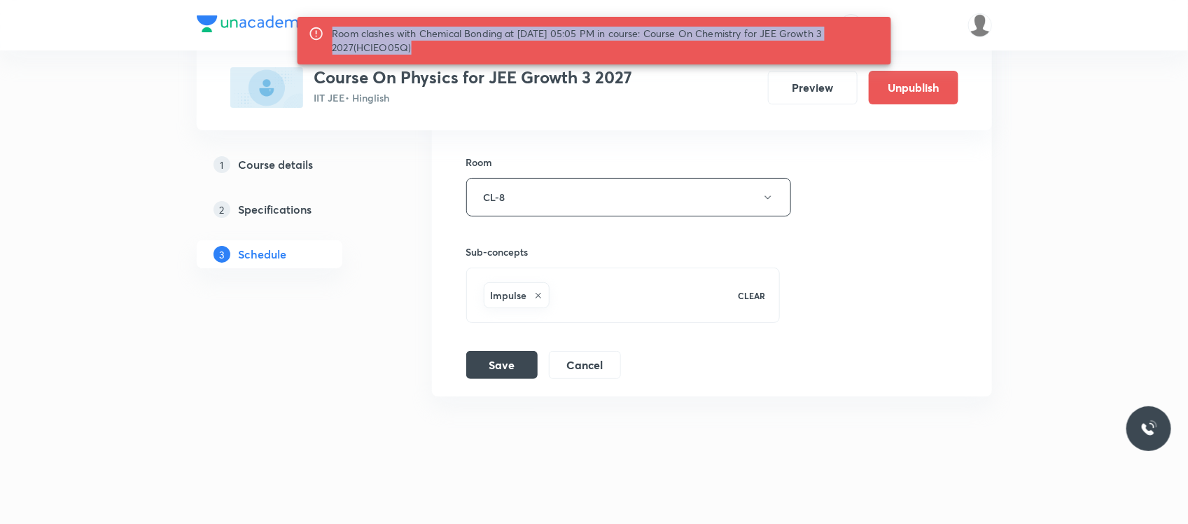
click at [386, 46] on div "Room clashes with Chemical Bonding at 05 Sep 2025 05:05 PM in course: Course On…" at bounding box center [606, 40] width 548 height 39
click at [596, 373] on button "Cancel" at bounding box center [585, 363] width 72 height 28
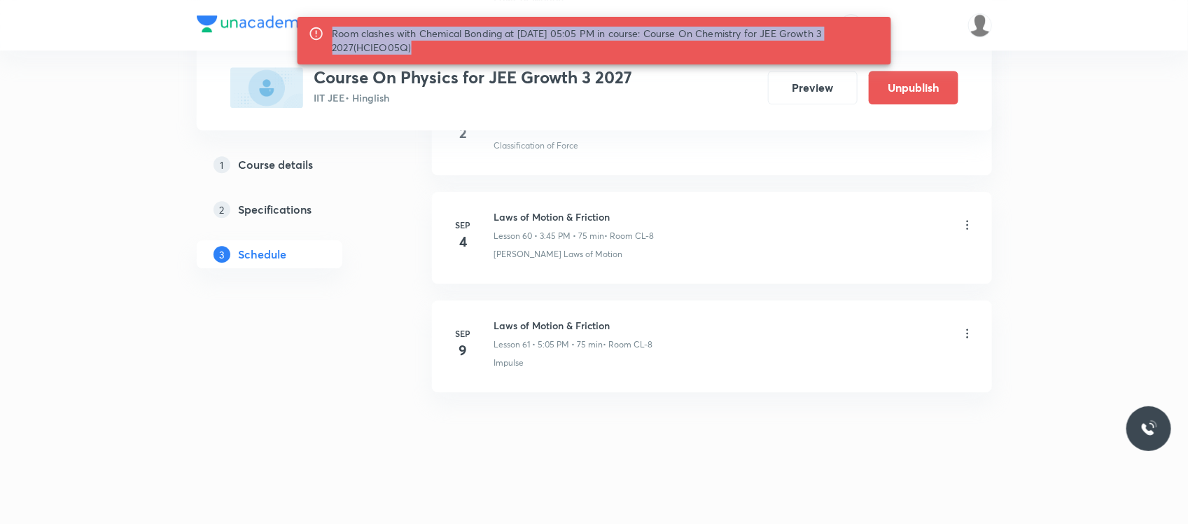
scroll to position [6591, 0]
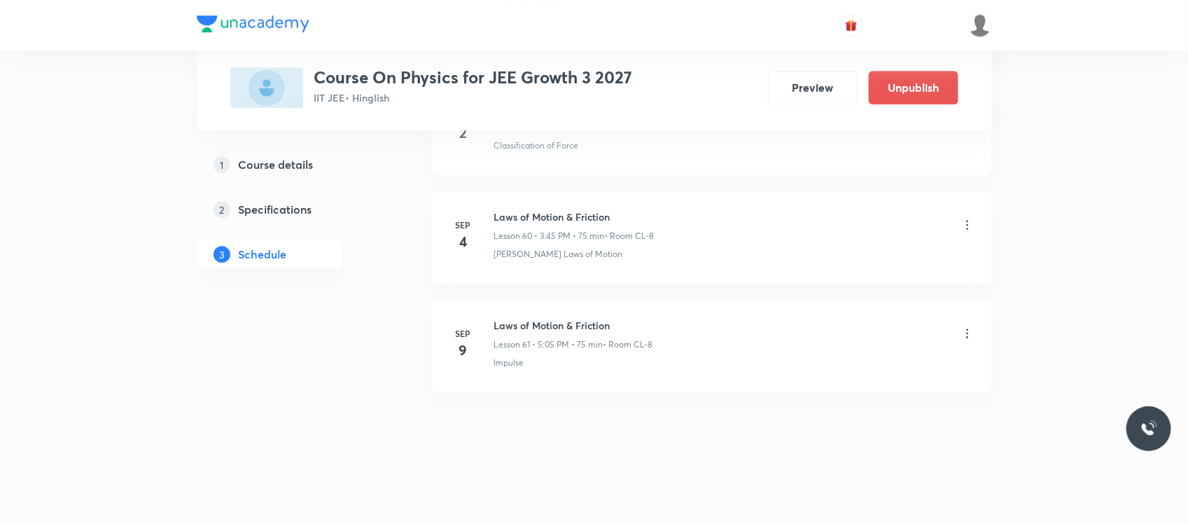
click at [973, 333] on icon at bounding box center [967, 333] width 14 height 14
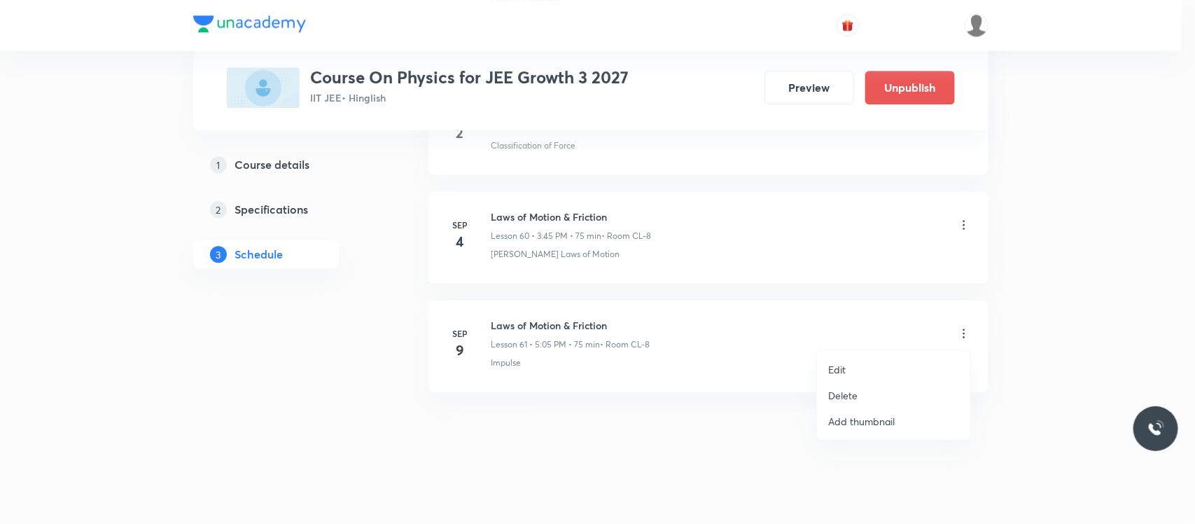
click at [539, 169] on div at bounding box center [597, 262] width 1195 height 524
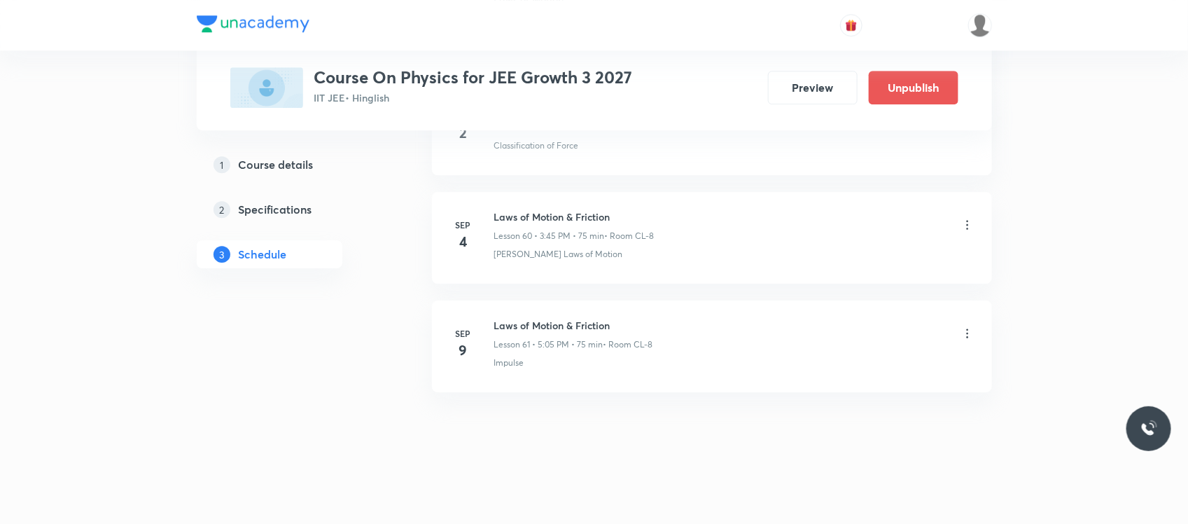
click at [960, 333] on icon at bounding box center [967, 333] width 14 height 14
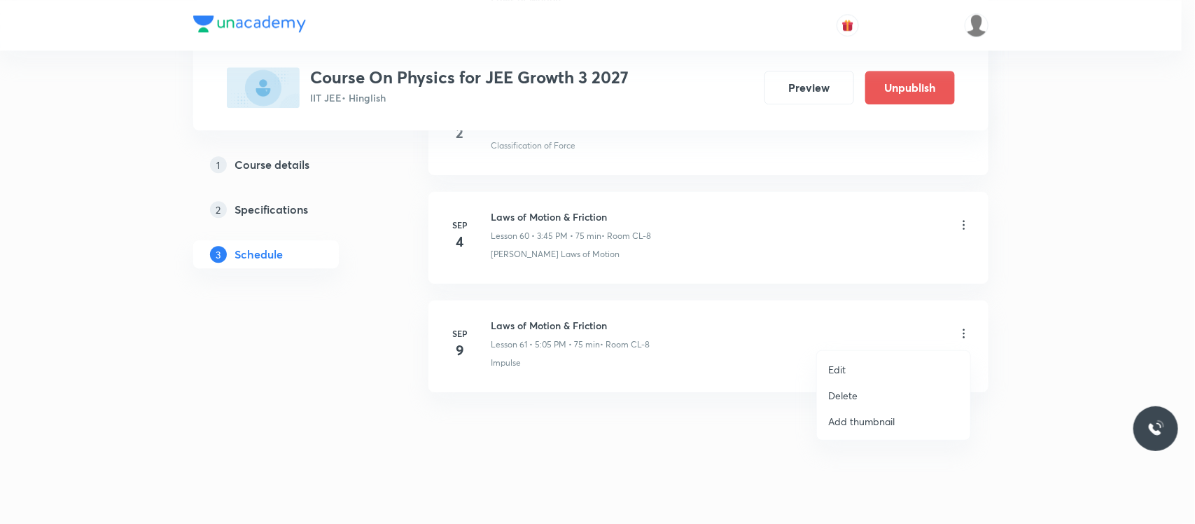
click at [863, 356] on li "Edit" at bounding box center [893, 369] width 153 height 26
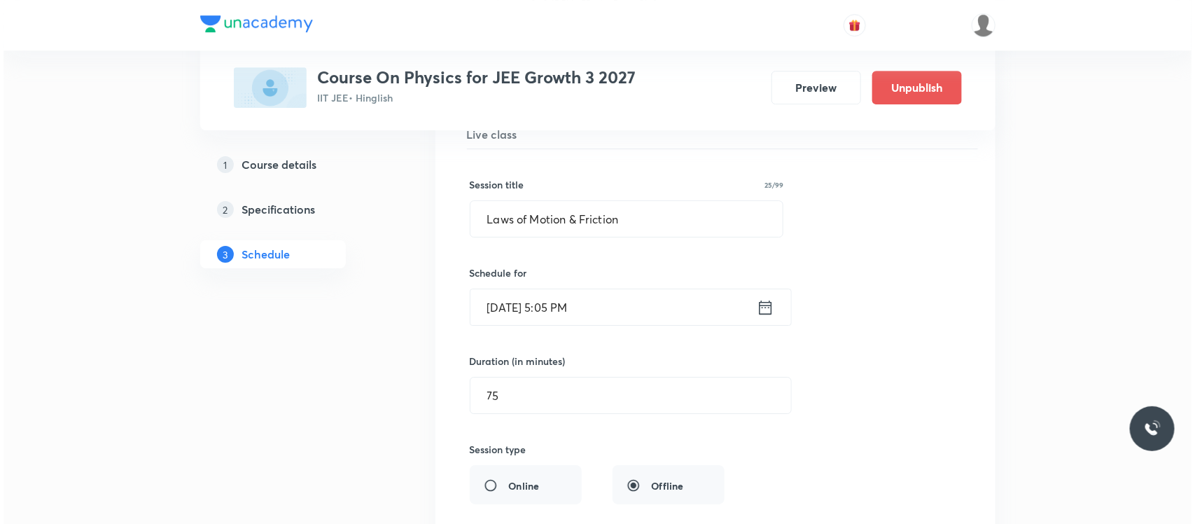
scroll to position [6749, 0]
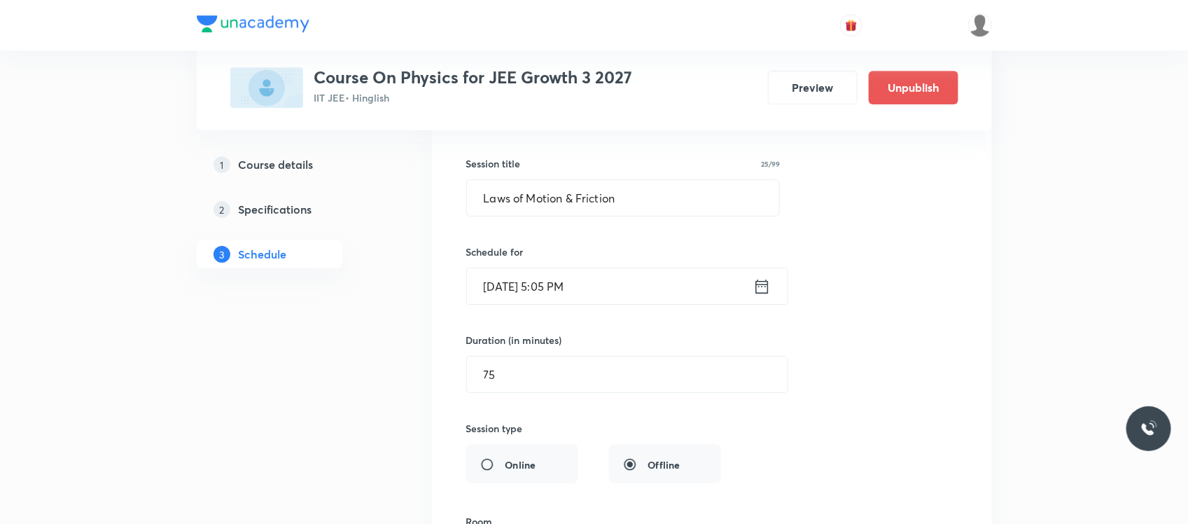
click at [652, 281] on div "Schedule for Sep 9, 2025, 5:05 PM ​" at bounding box center [623, 274] width 314 height 60
click at [638, 298] on input "Sep 9, 2025, 5:05 PM" at bounding box center [610, 286] width 286 height 36
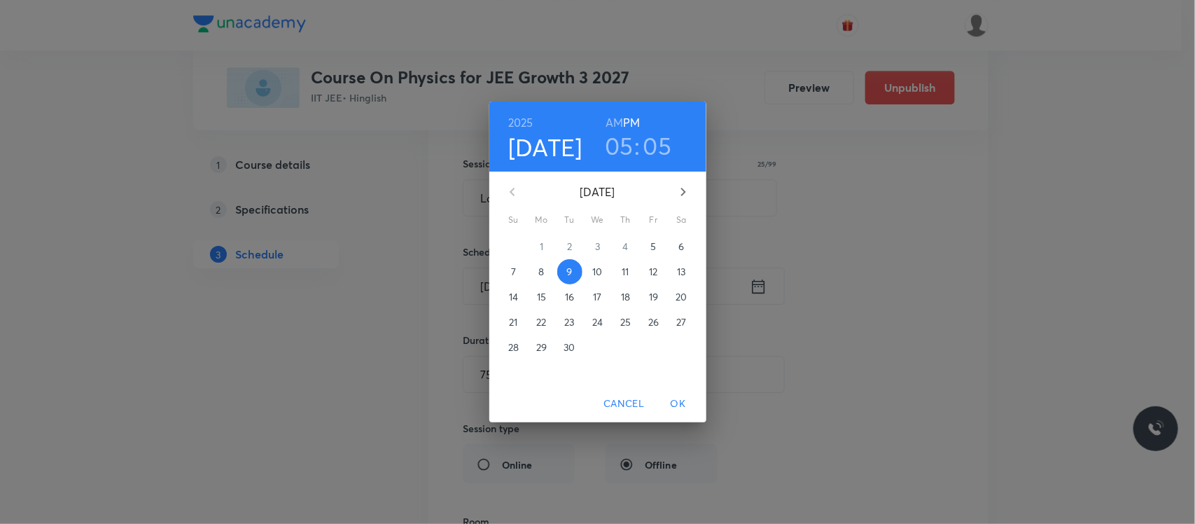
click at [648, 247] on span "5" at bounding box center [653, 246] width 25 height 14
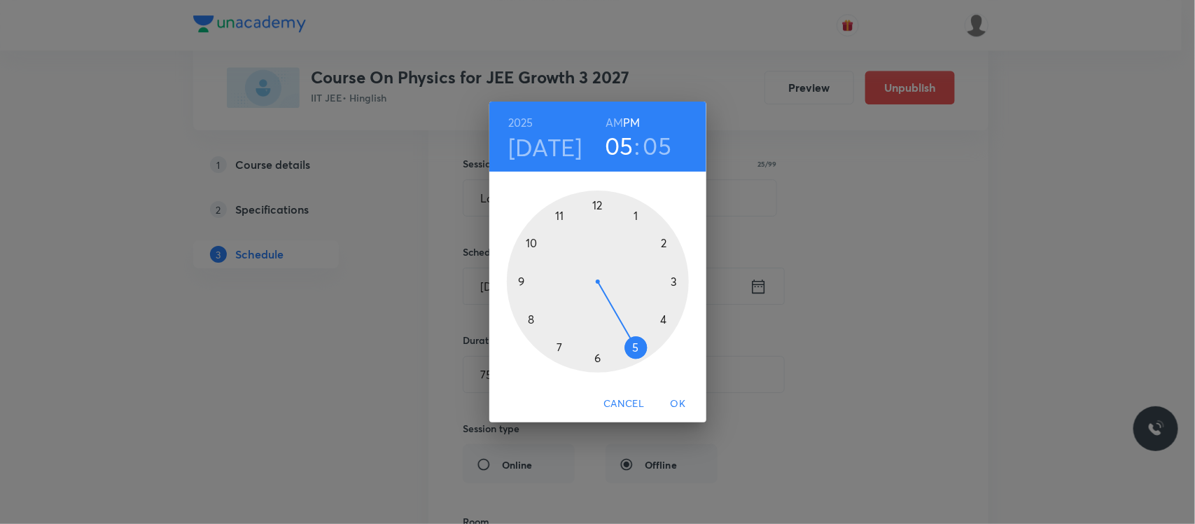
click at [676, 414] on button "OK" at bounding box center [678, 404] width 45 height 26
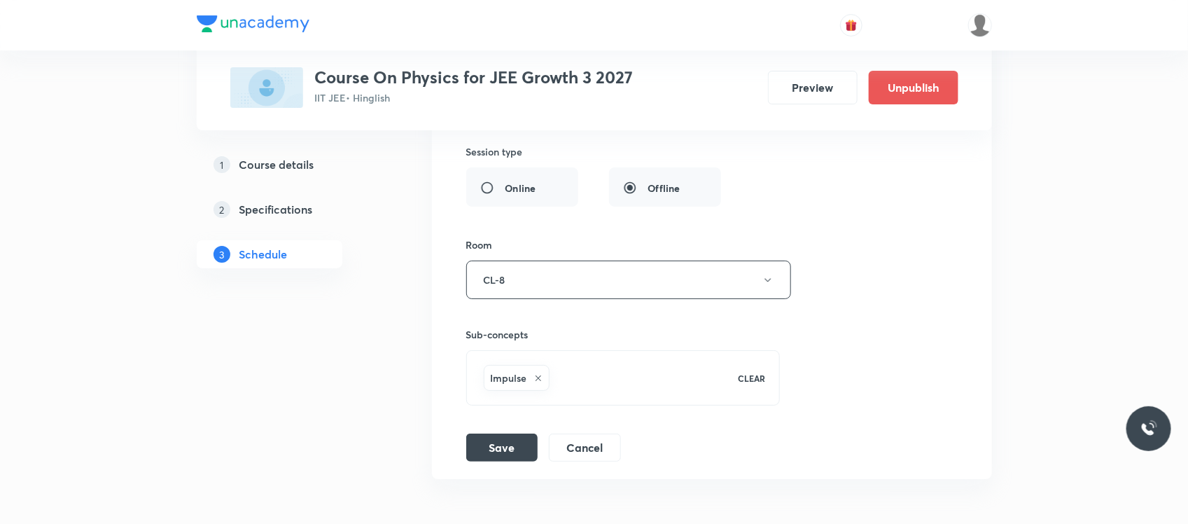
scroll to position [7060, 0]
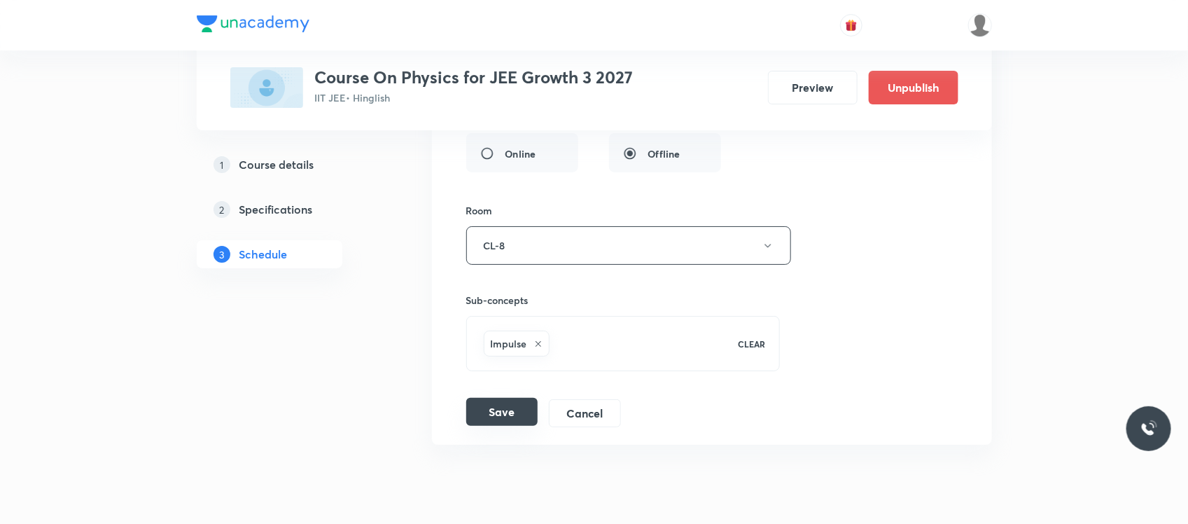
click at [484, 420] on button "Save" at bounding box center [501, 412] width 71 height 28
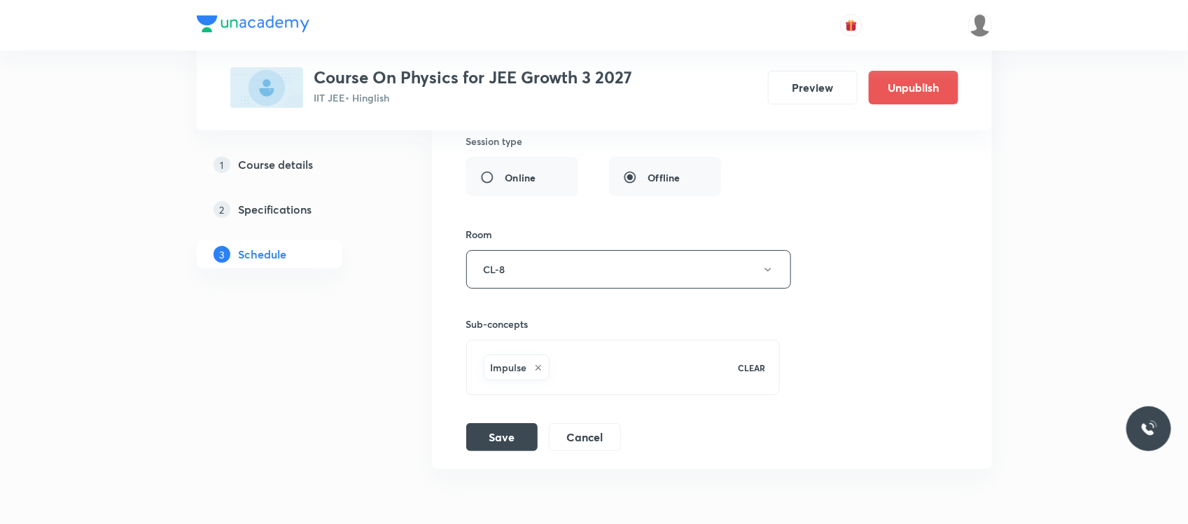
scroll to position [7156, 0]
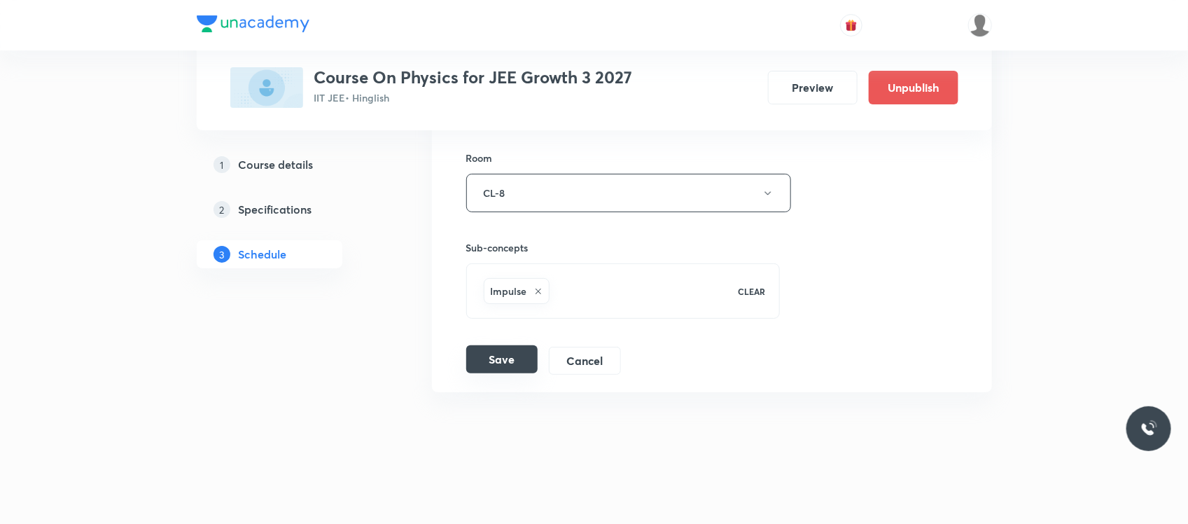
click at [505, 361] on button "Save" at bounding box center [501, 359] width 71 height 28
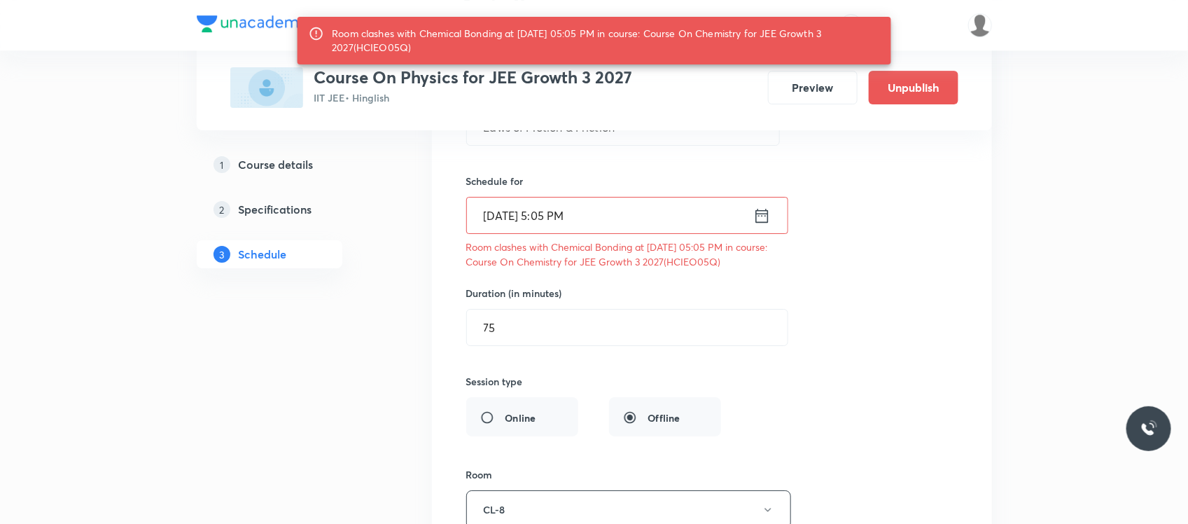
scroll to position [6820, 0]
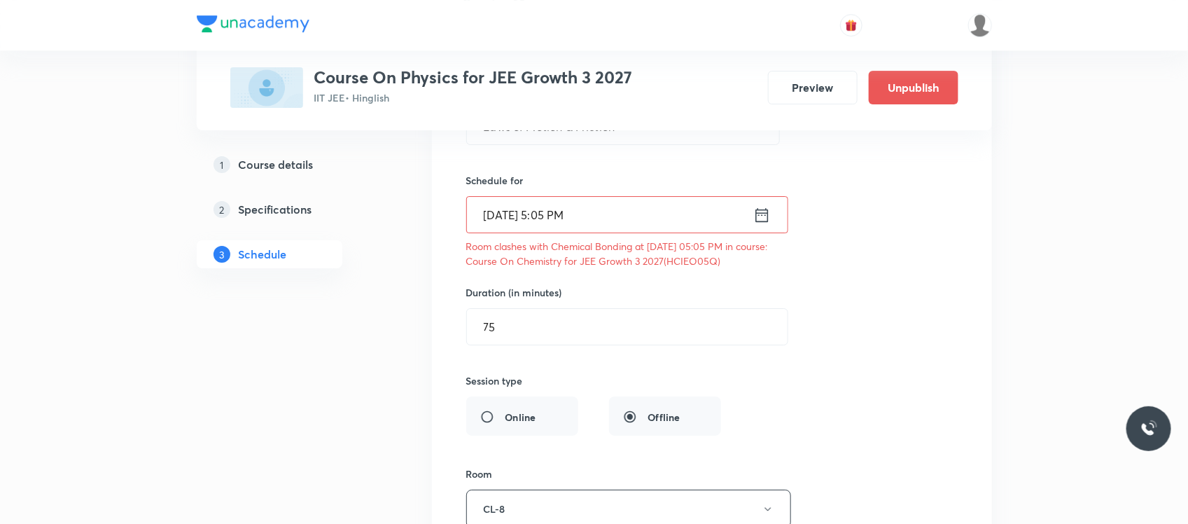
click at [711, 268] on p "Room clashes with Chemical Bonding at 05 Sep 2025 05:05 PM in course: Course On…" at bounding box center [623, 253] width 314 height 29
copy p "HCIEO05Q"
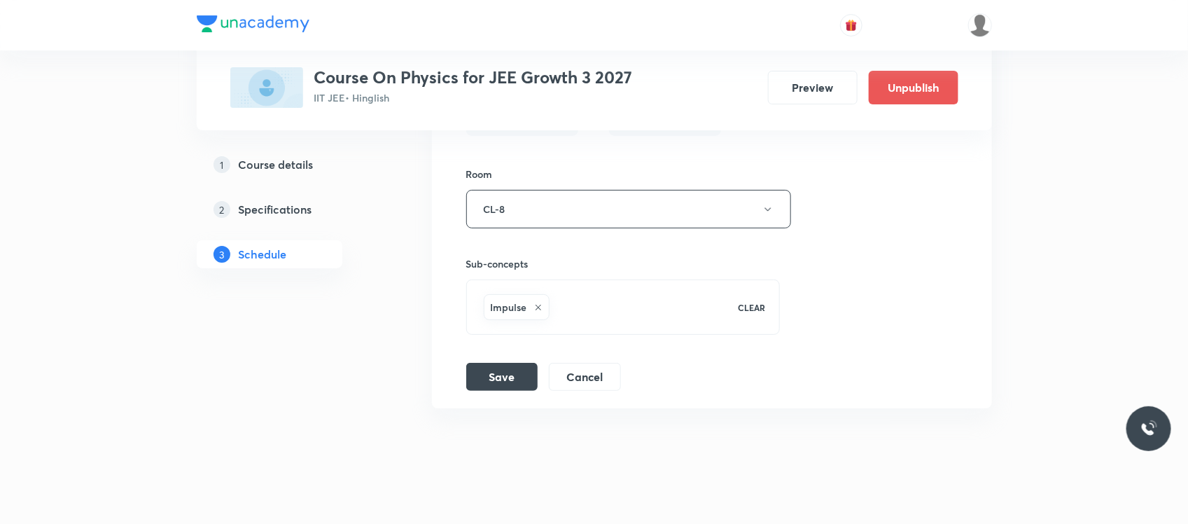
scroll to position [7121, 0]
click at [499, 389] on button "Save" at bounding box center [501, 375] width 71 height 28
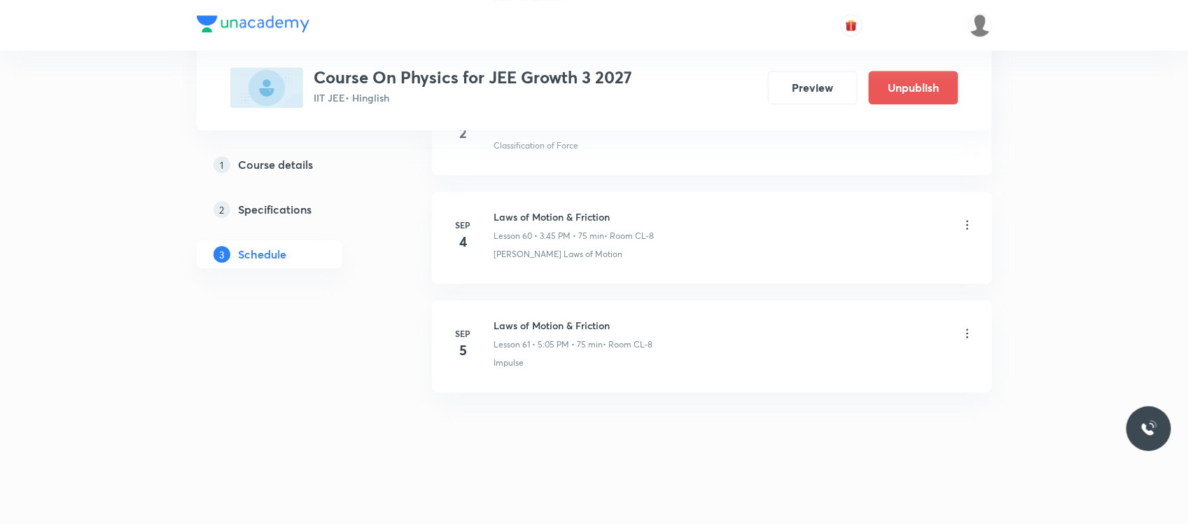
scroll to position [6591, 0]
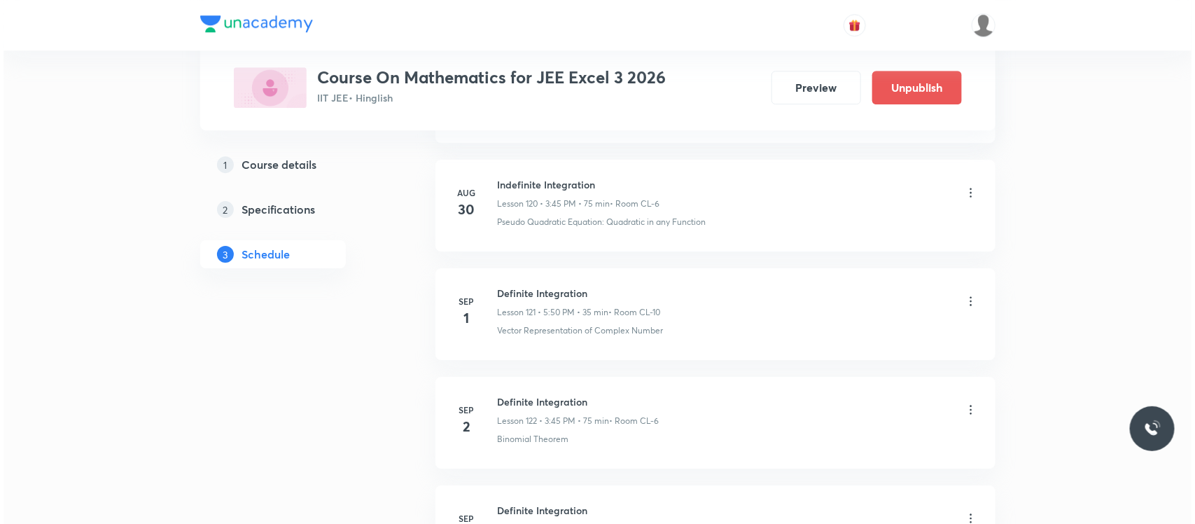
scroll to position [14095, 0]
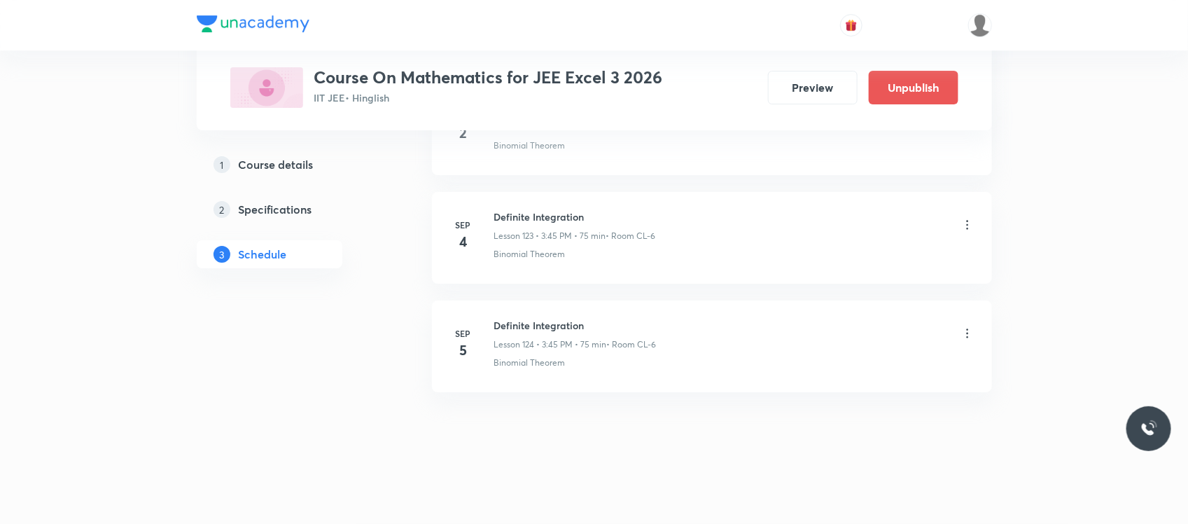
click at [972, 333] on icon at bounding box center [967, 333] width 14 height 14
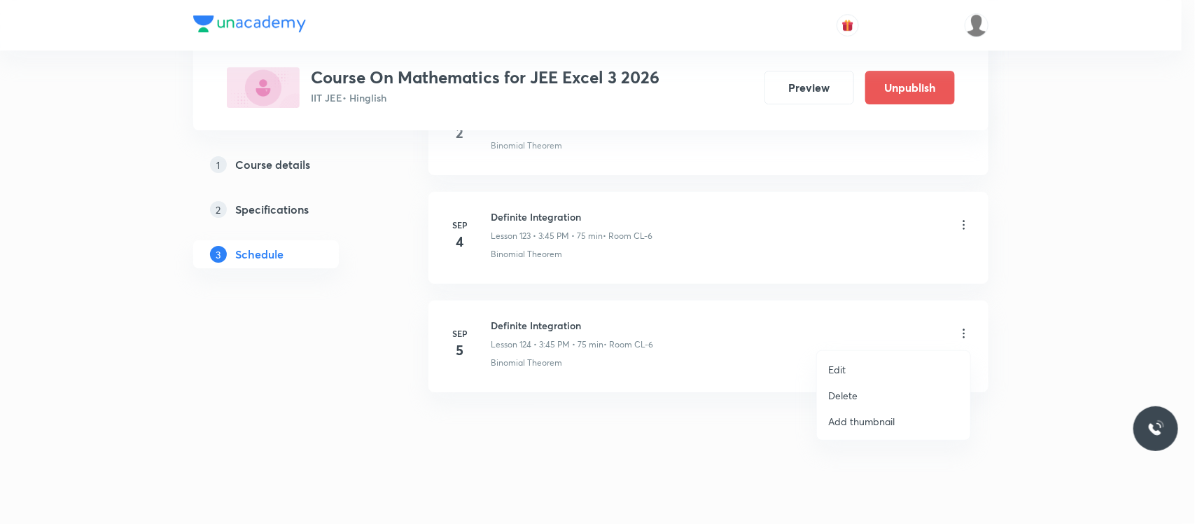
click at [846, 369] on li "Edit" at bounding box center [893, 369] width 153 height 26
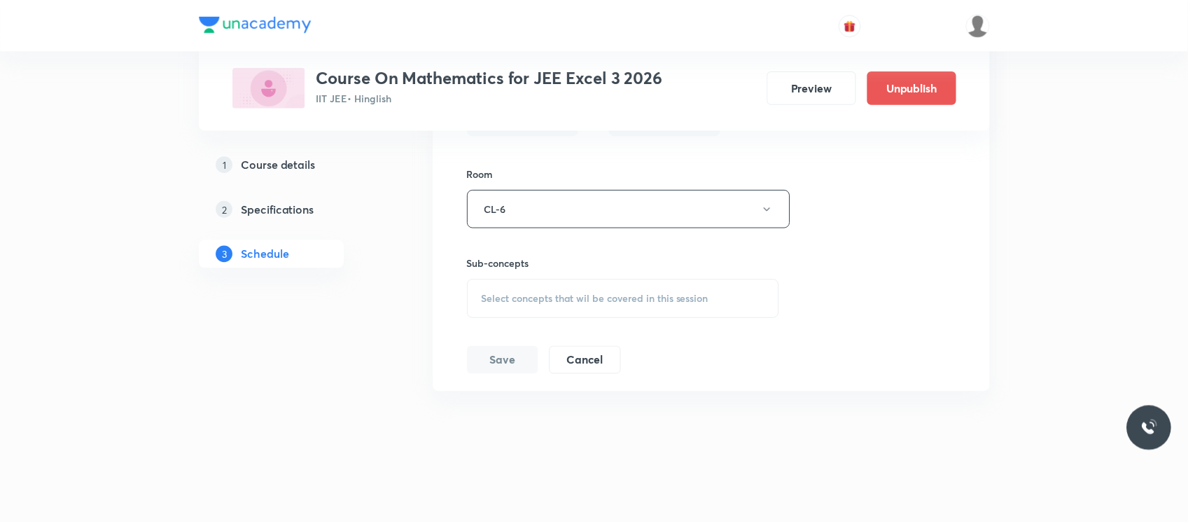
scroll to position [13973, 0]
click at [627, 314] on div "Select concepts that wil be covered in this session" at bounding box center [623, 298] width 314 height 39
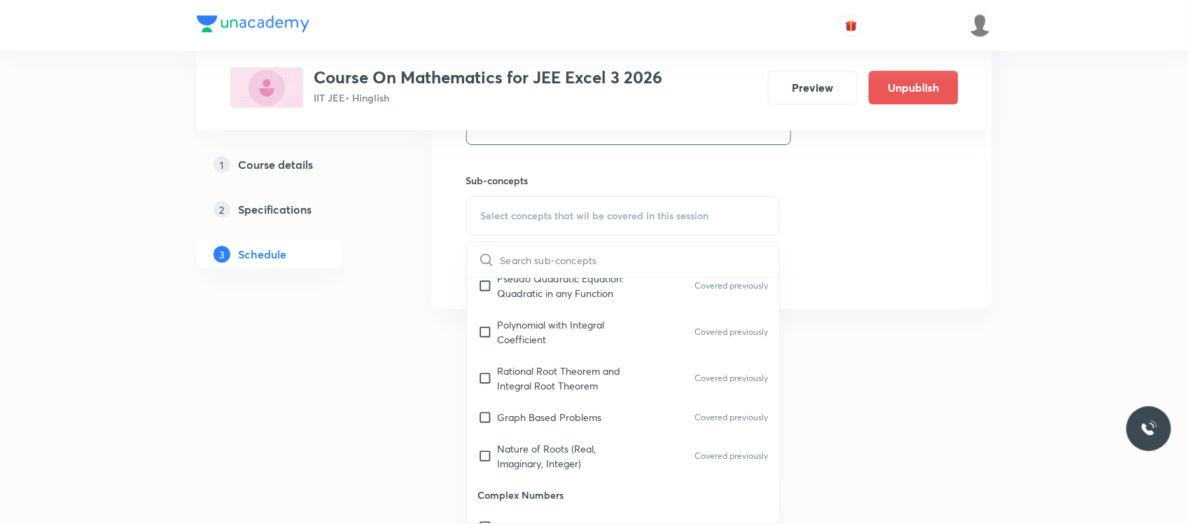
scroll to position [1106, 0]
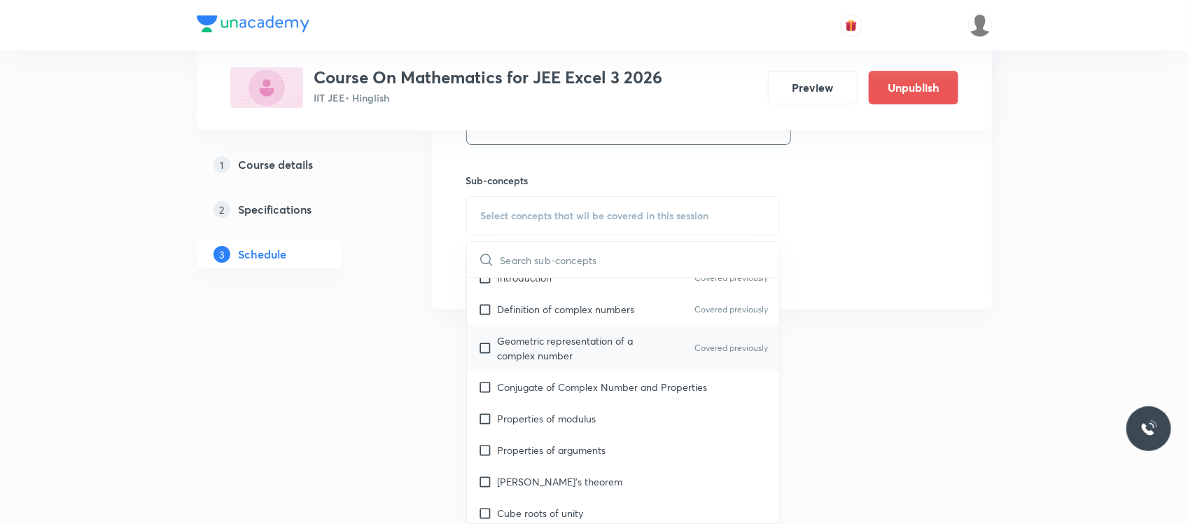
click at [592, 371] on div "Geometric representation of a complex number Covered previously" at bounding box center [623, 348] width 313 height 46
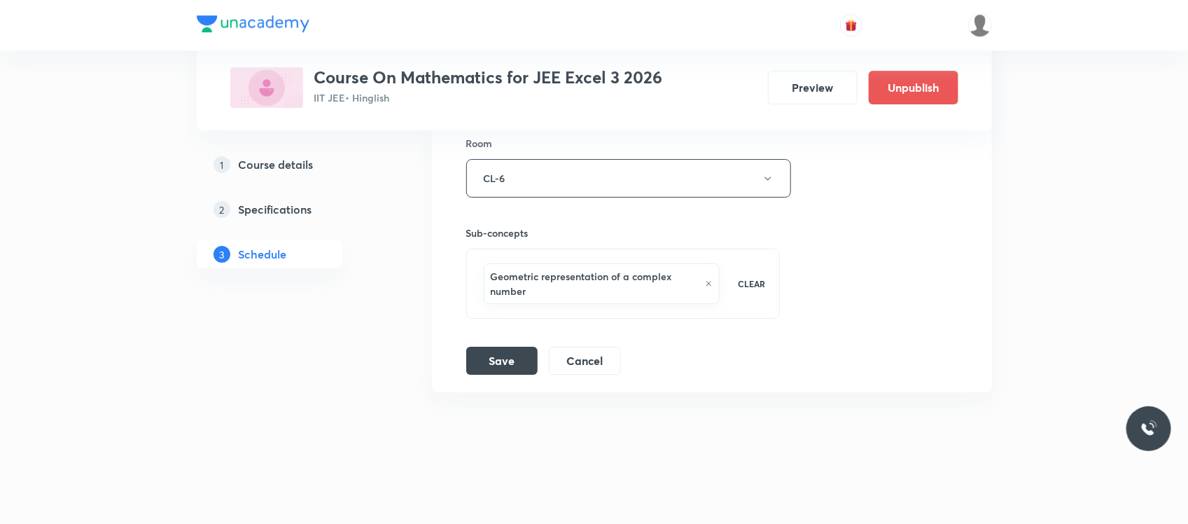
scroll to position [14005, 0]
click at [575, 354] on button "Cancel" at bounding box center [585, 359] width 72 height 28
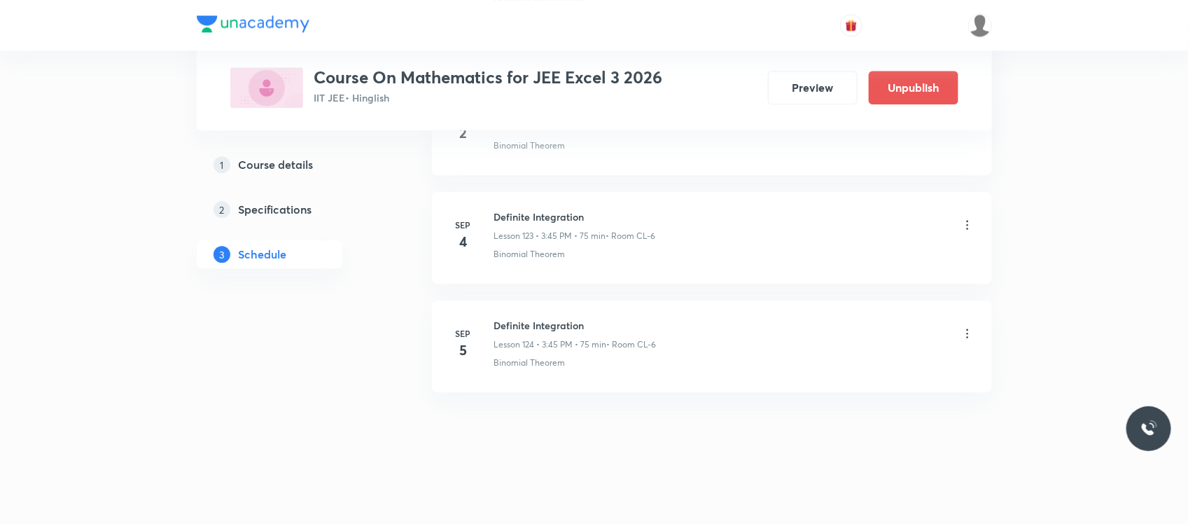
scroll to position [13449, 0]
click at [965, 326] on icon at bounding box center [967, 333] width 14 height 14
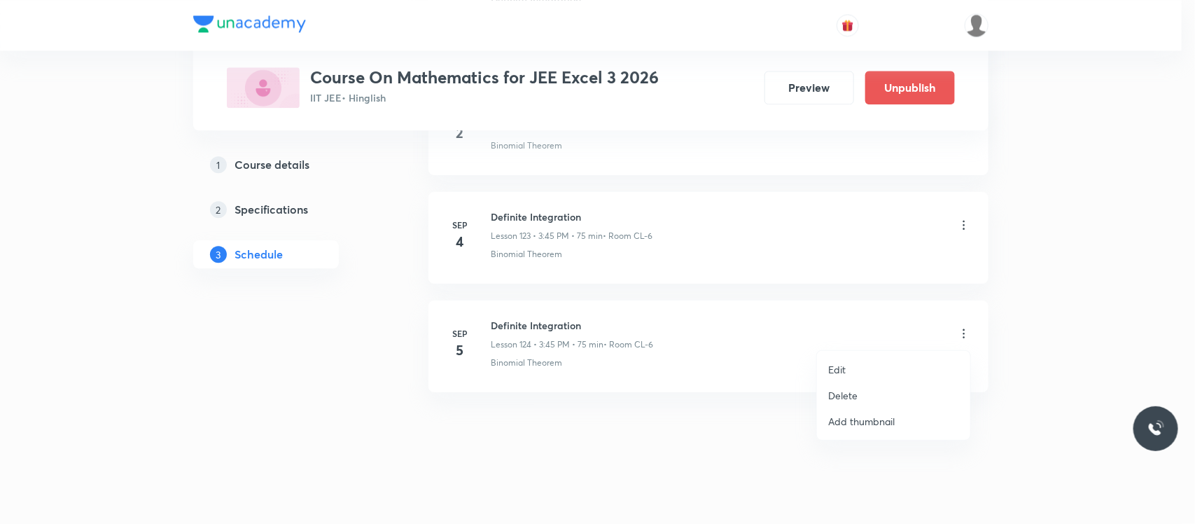
click at [837, 390] on p "Delete" at bounding box center [842, 395] width 29 height 15
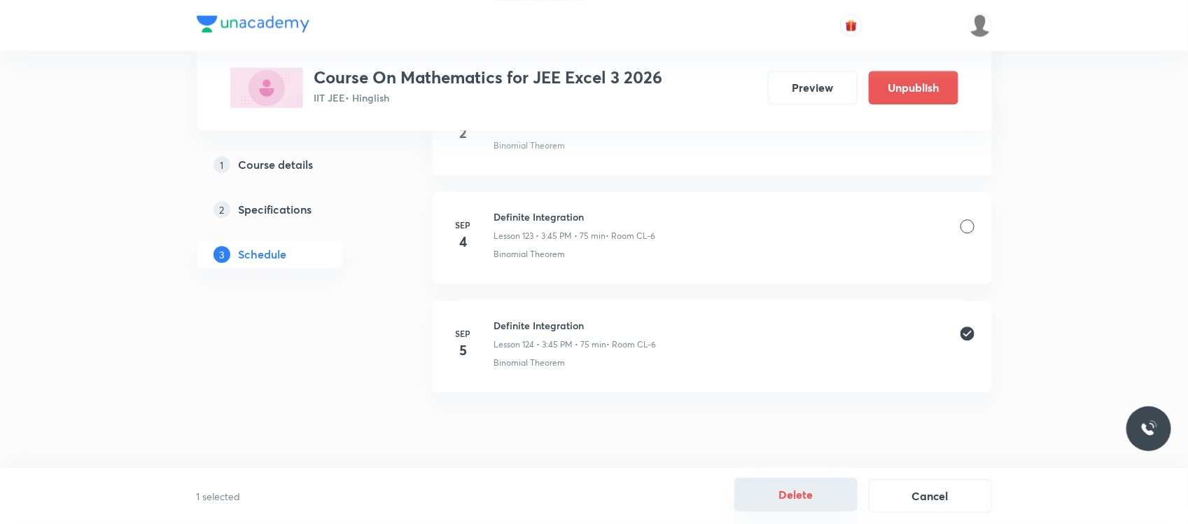
click at [764, 505] on button "Delete" at bounding box center [795, 494] width 123 height 34
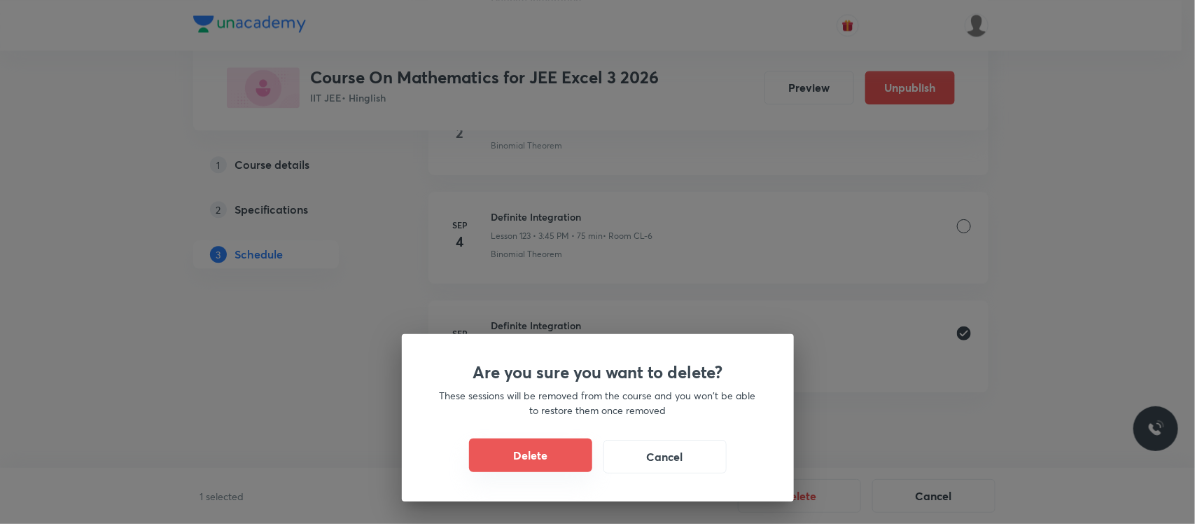
click at [509, 461] on button "Delete" at bounding box center [530, 455] width 123 height 34
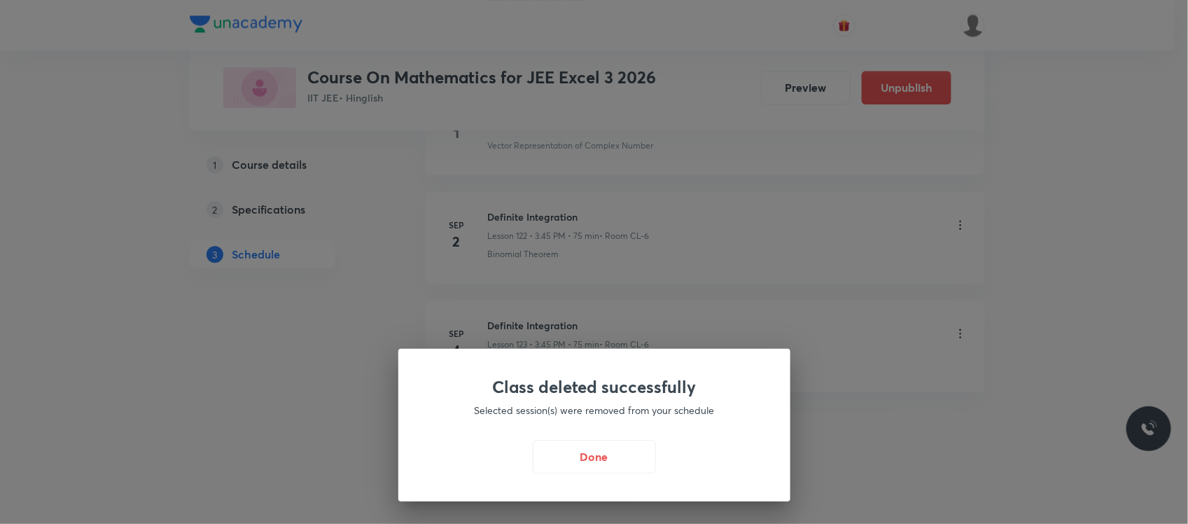
scroll to position [13341, 0]
click at [510, 242] on div "Class deleted successfully Selected session(s) were removed from your schedule …" at bounding box center [597, 262] width 1195 height 524
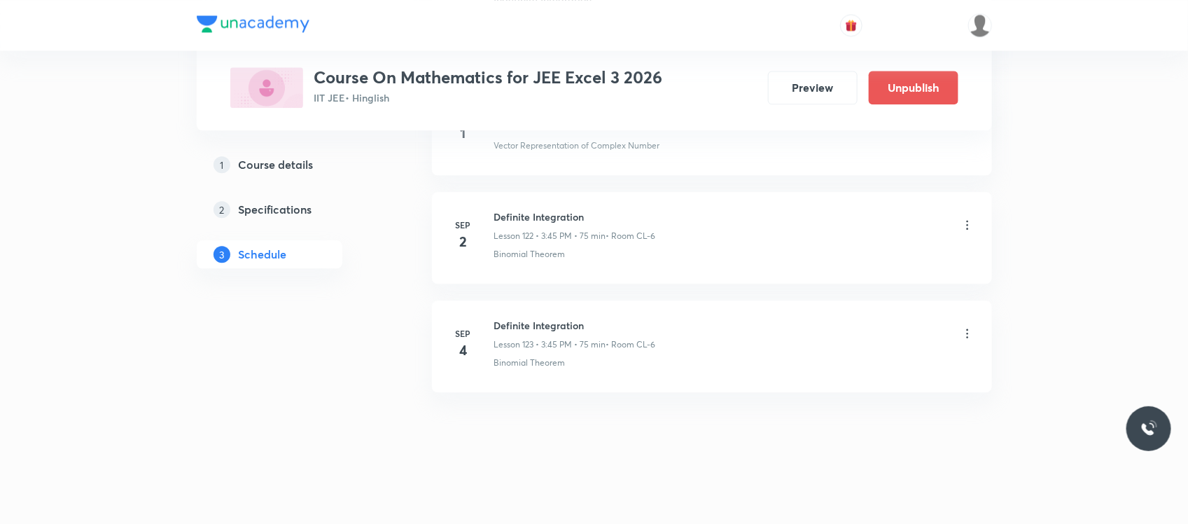
click at [501, 319] on h6 "Definite Integration" at bounding box center [575, 325] width 162 height 15
copy h6 "Definite Integration"
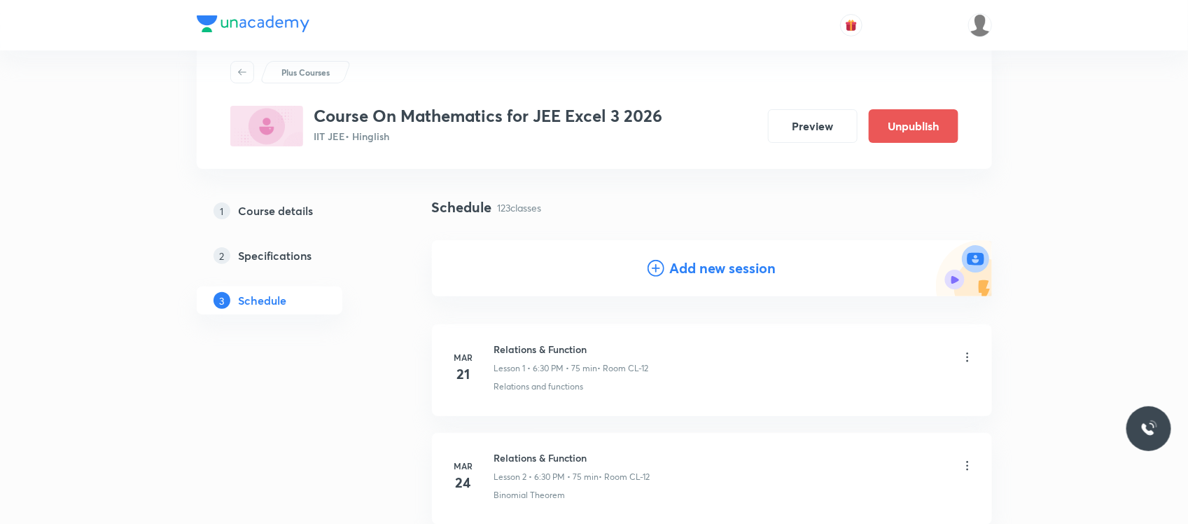
scroll to position [46, 0]
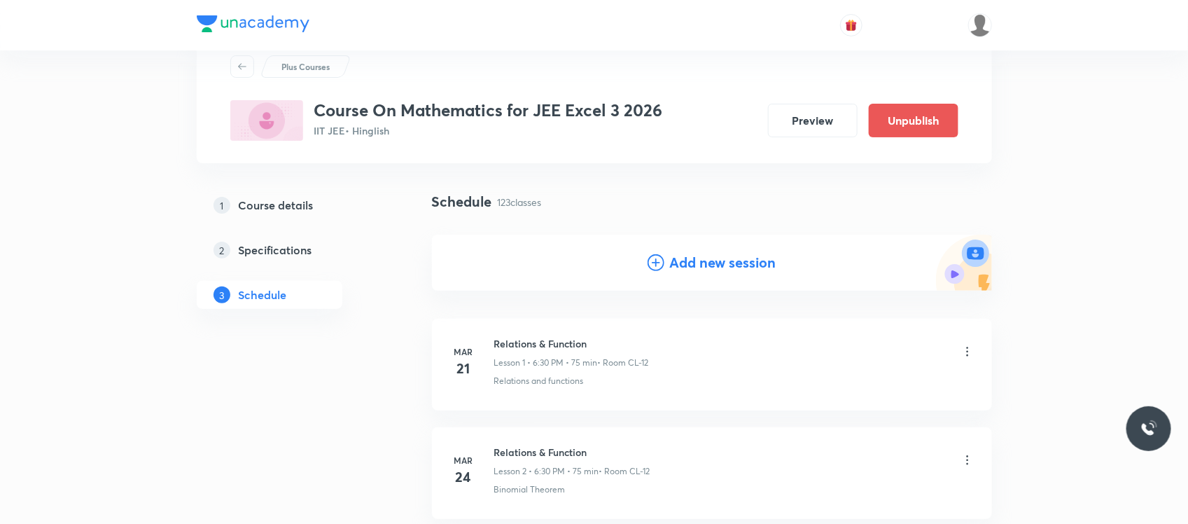
click at [656, 263] on icon at bounding box center [656, 262] width 17 height 17
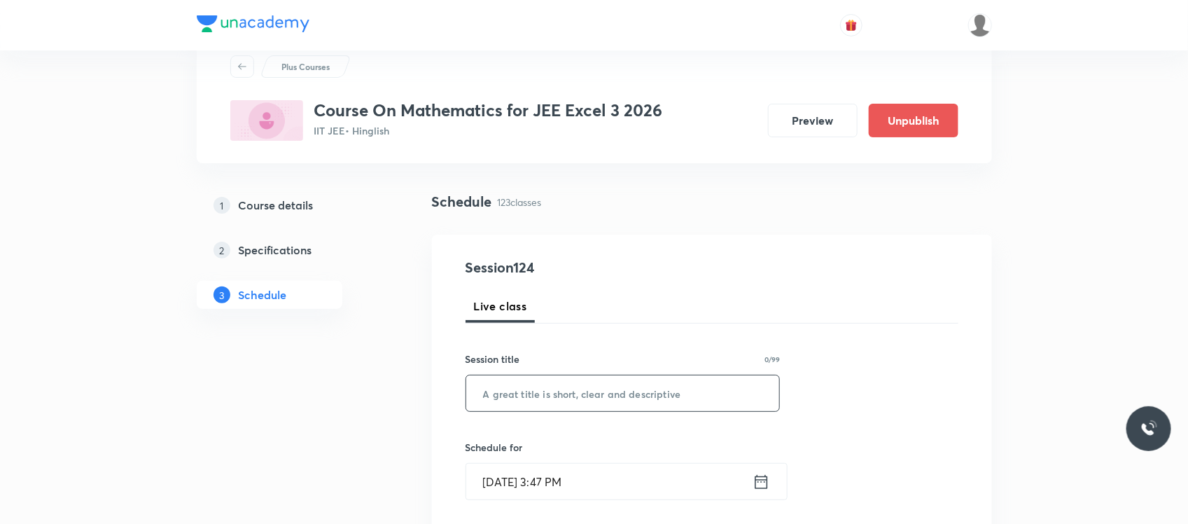
click at [554, 379] on input "text" at bounding box center [623, 393] width 314 height 36
paste input "Definite Integration"
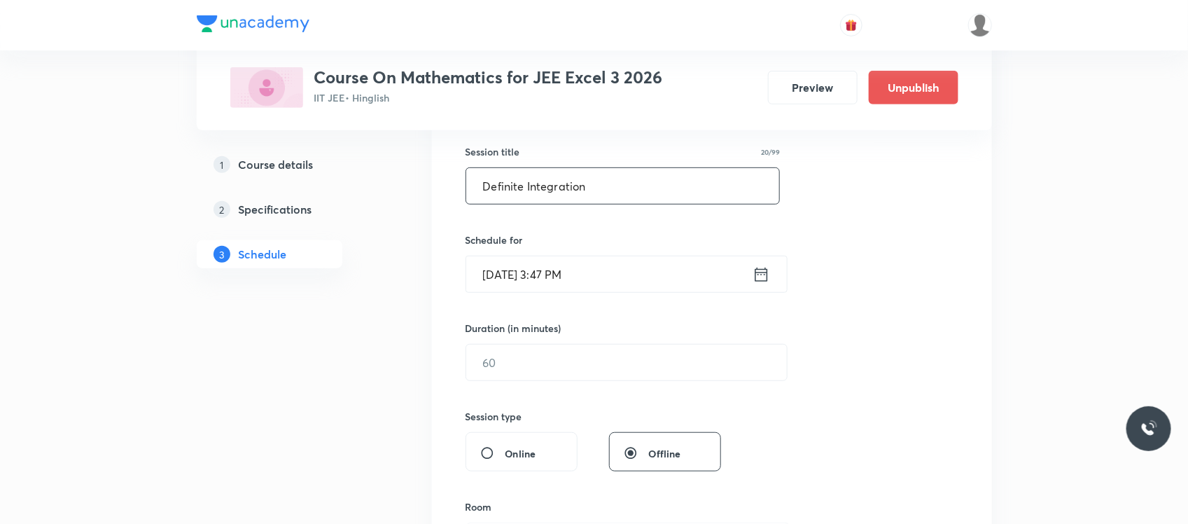
scroll to position [265, 0]
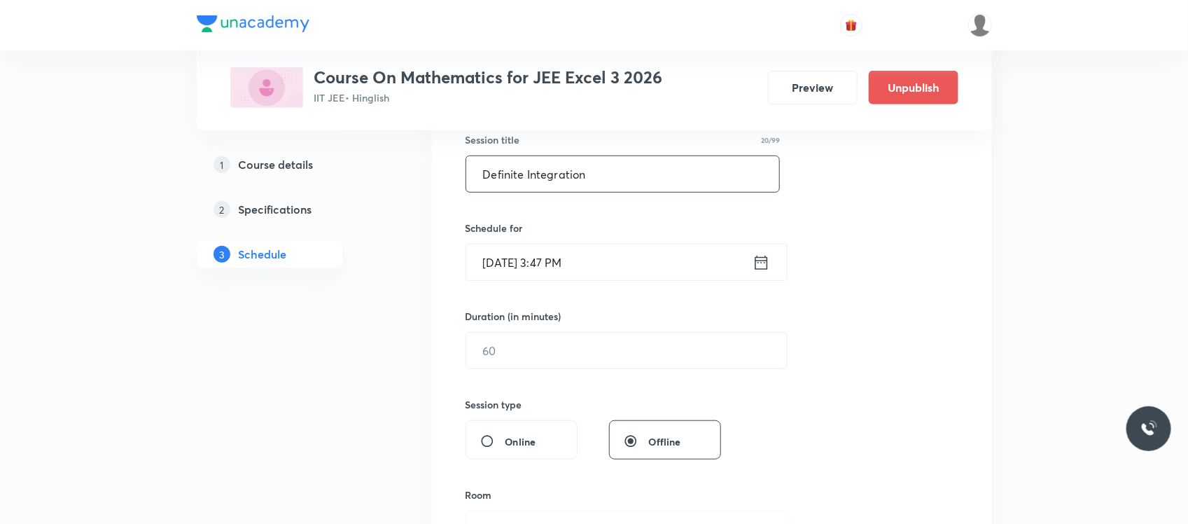
type input "Definite Integration"
click at [606, 253] on input "Sep 5, 2025, 3:47 PM" at bounding box center [609, 262] width 286 height 36
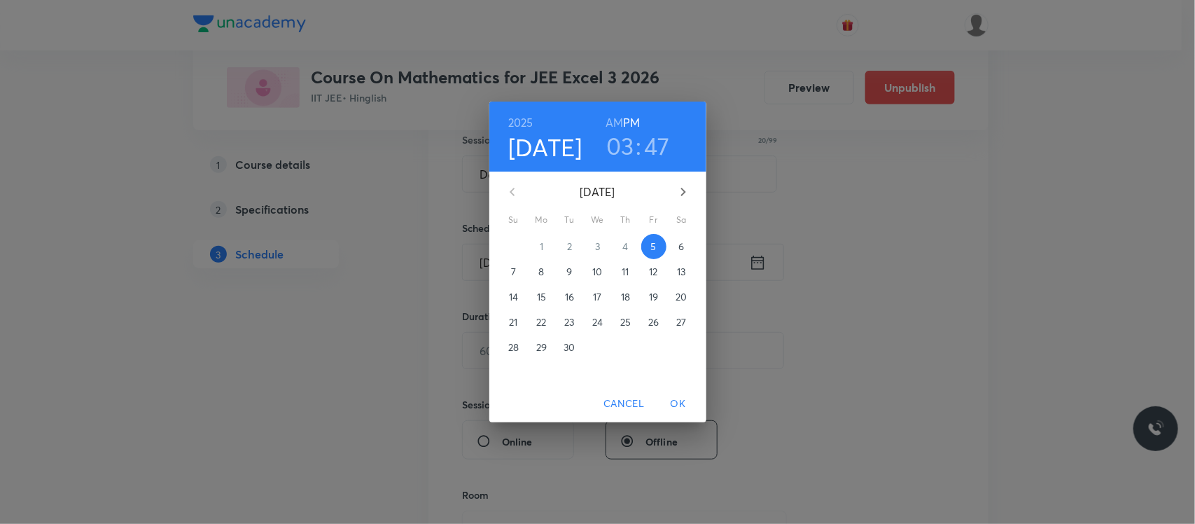
click at [613, 154] on h3 "03" at bounding box center [620, 145] width 28 height 29
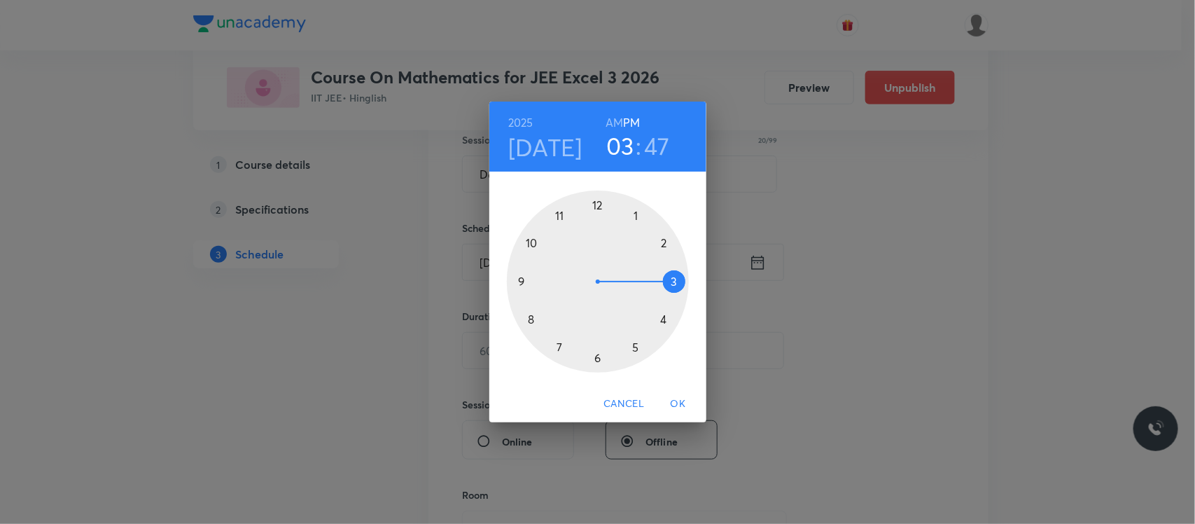
click at [635, 354] on div at bounding box center [598, 281] width 182 height 182
click at [635, 216] on div at bounding box center [598, 281] width 182 height 182
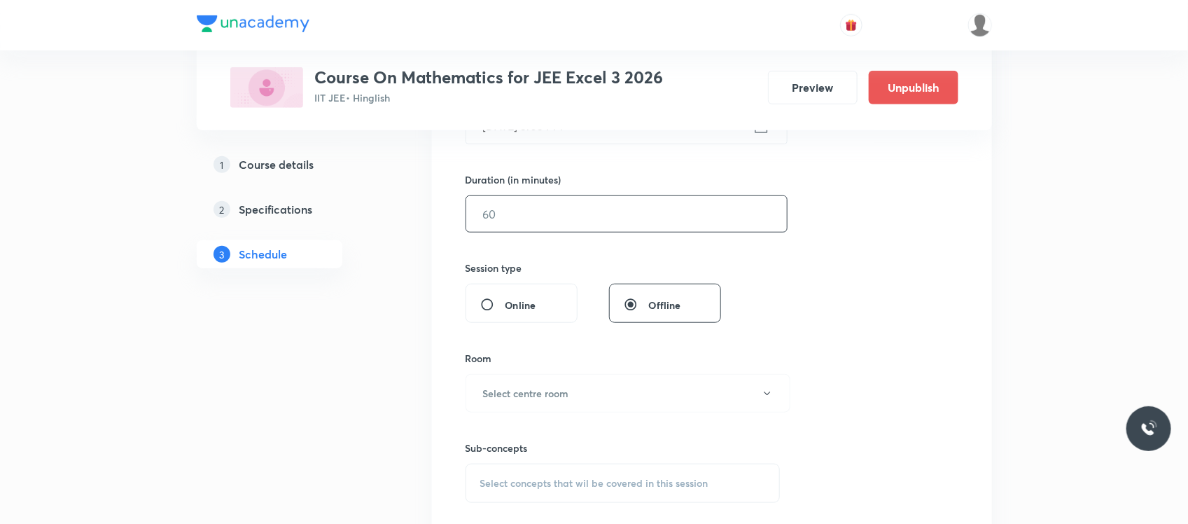
scroll to position [410, 0]
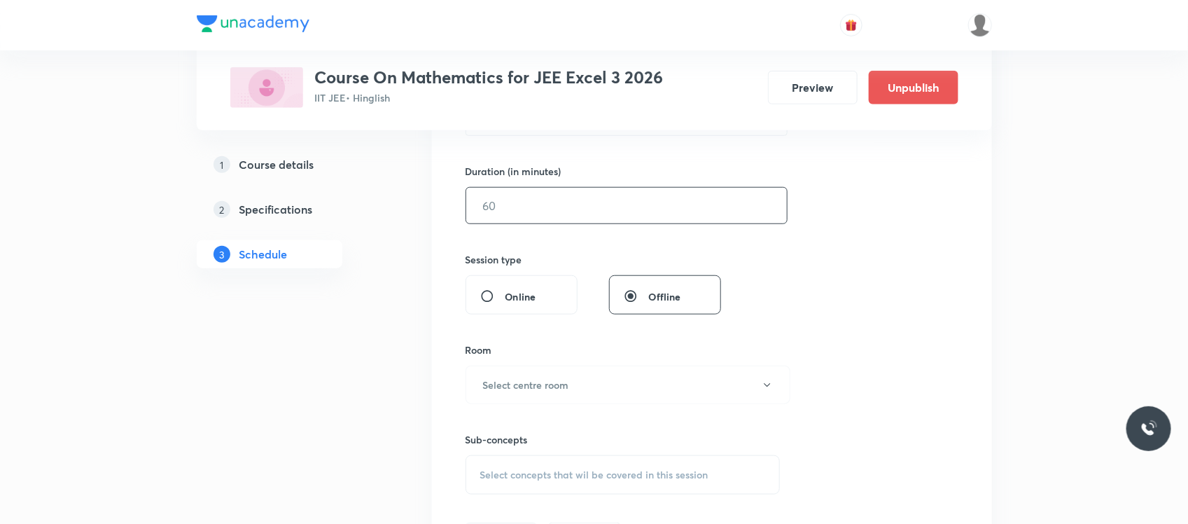
click at [606, 216] on input "text" at bounding box center [626, 206] width 321 height 36
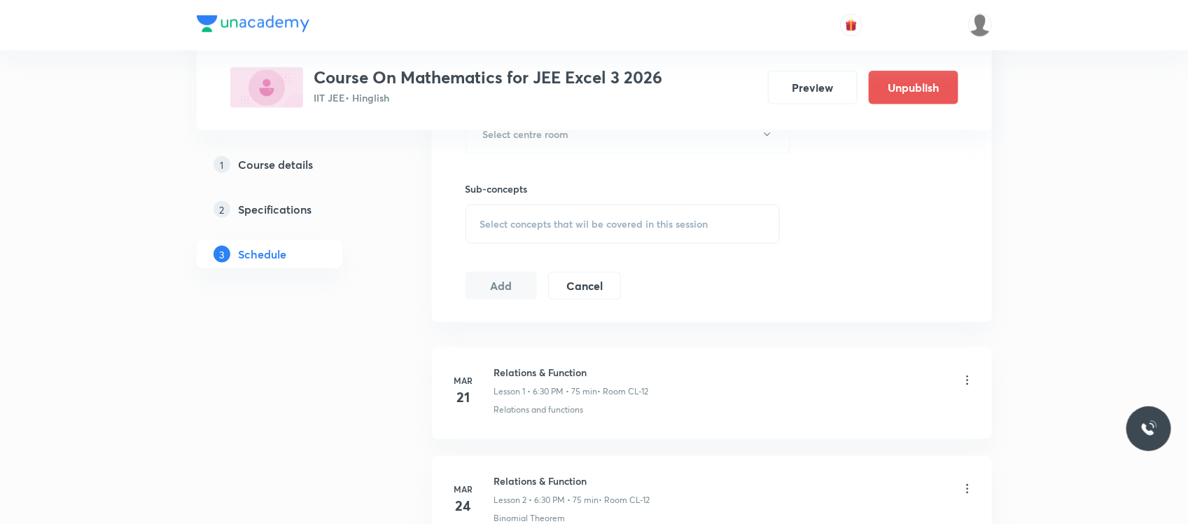
scroll to position [673, 0]
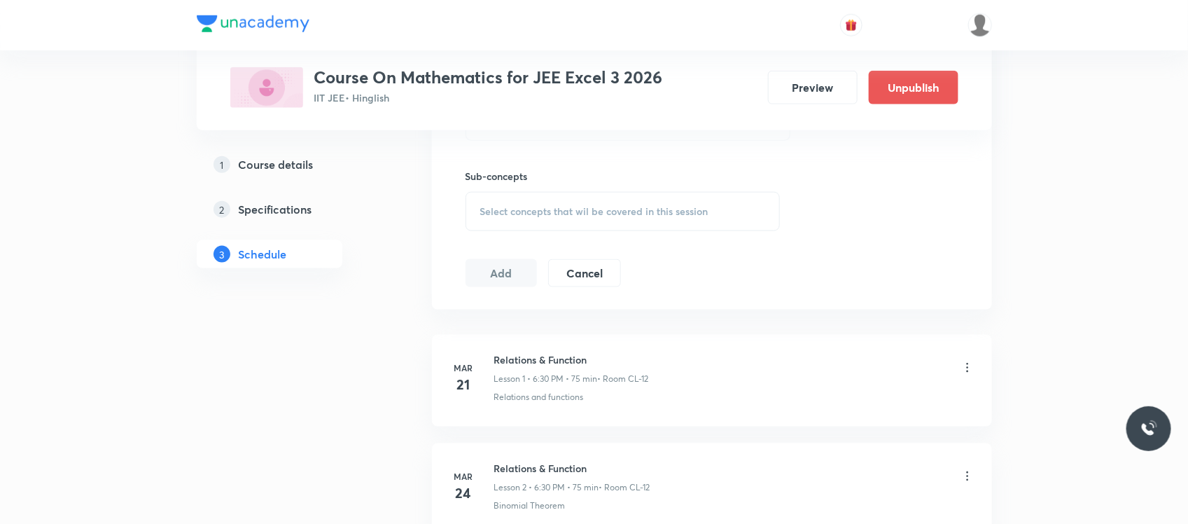
type input "75"
click at [578, 142] on div "Sub-concepts Select concepts that wil be covered in this session" at bounding box center [623, 186] width 315 height 90
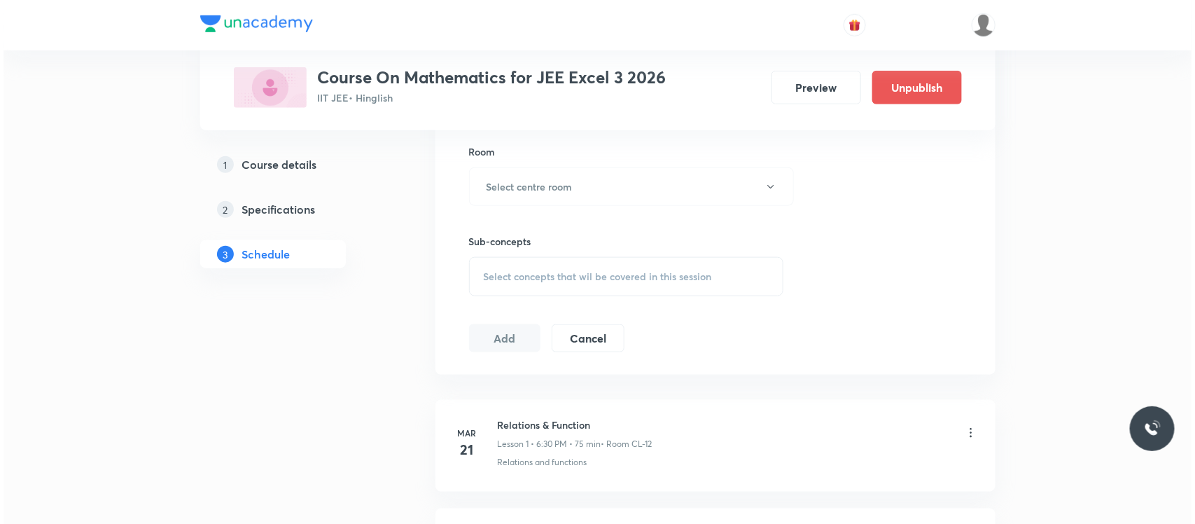
scroll to position [607, 0]
click at [547, 203] on button "Select centre room" at bounding box center [628, 187] width 325 height 39
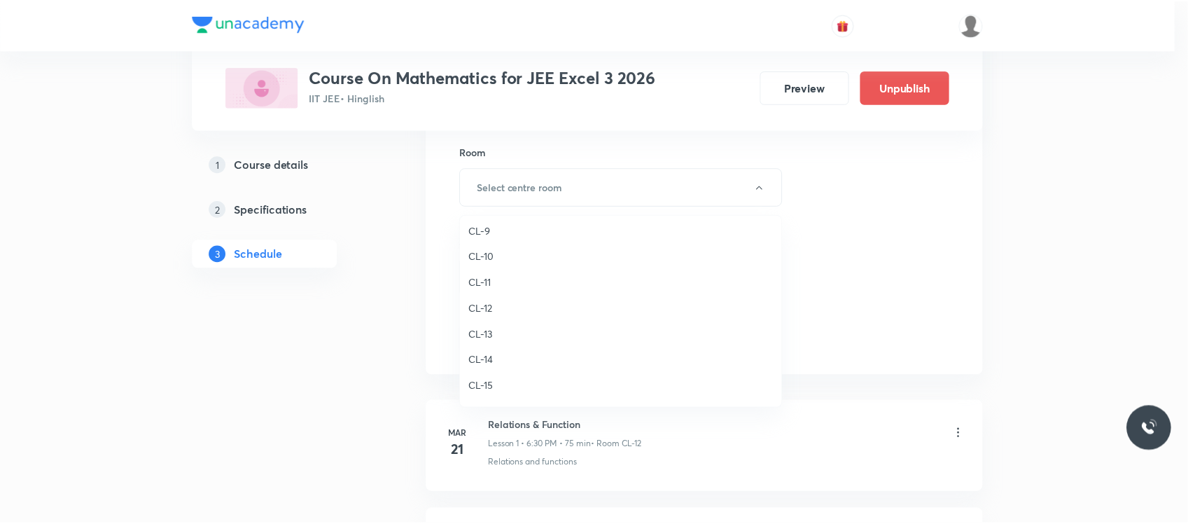
scroll to position [600, 0]
click at [505, 296] on li "CL-12" at bounding box center [624, 308] width 323 height 26
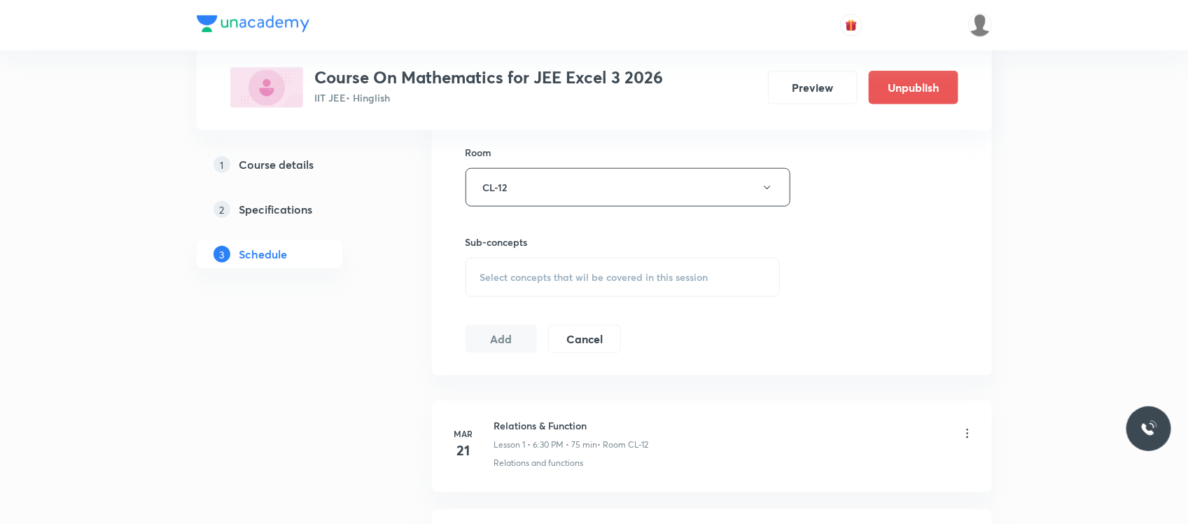
click at [515, 292] on div "Select concepts that wil be covered in this session" at bounding box center [623, 277] width 315 height 39
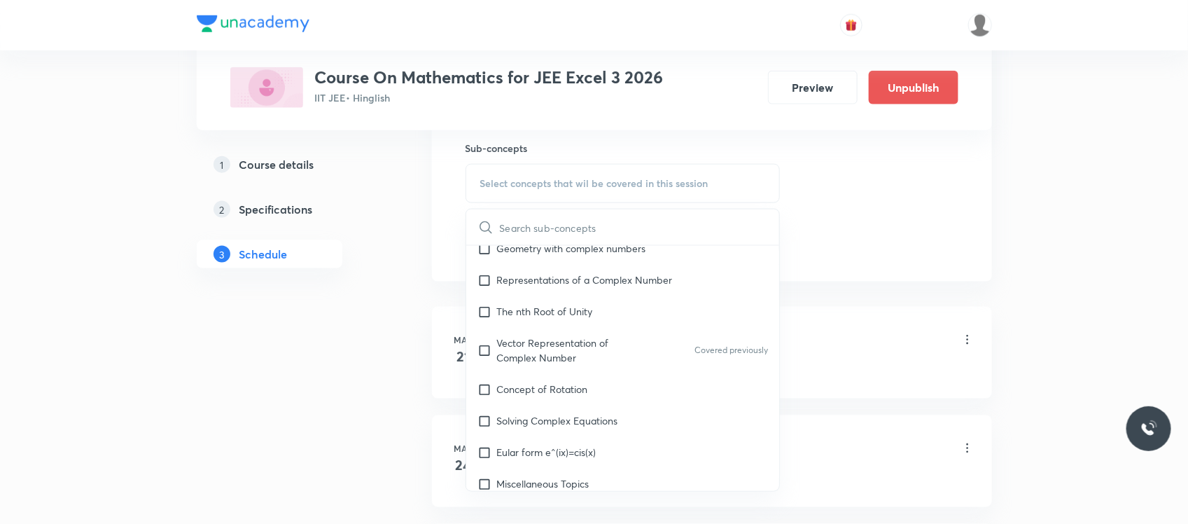
scroll to position [1423, 0]
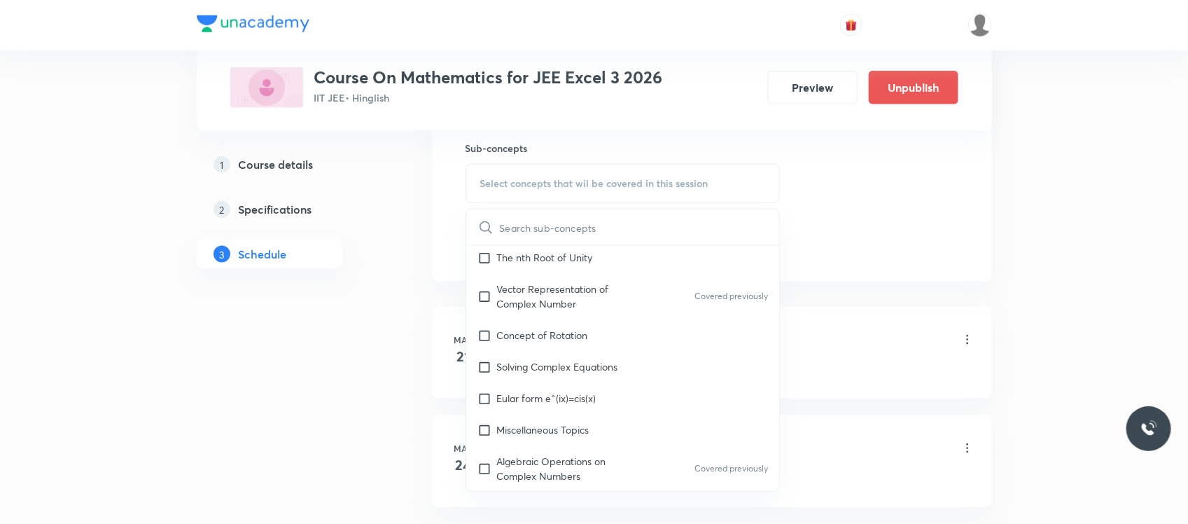
click at [515, 292] on p "Vector Representation of Complex Number" at bounding box center [567, 296] width 141 height 29
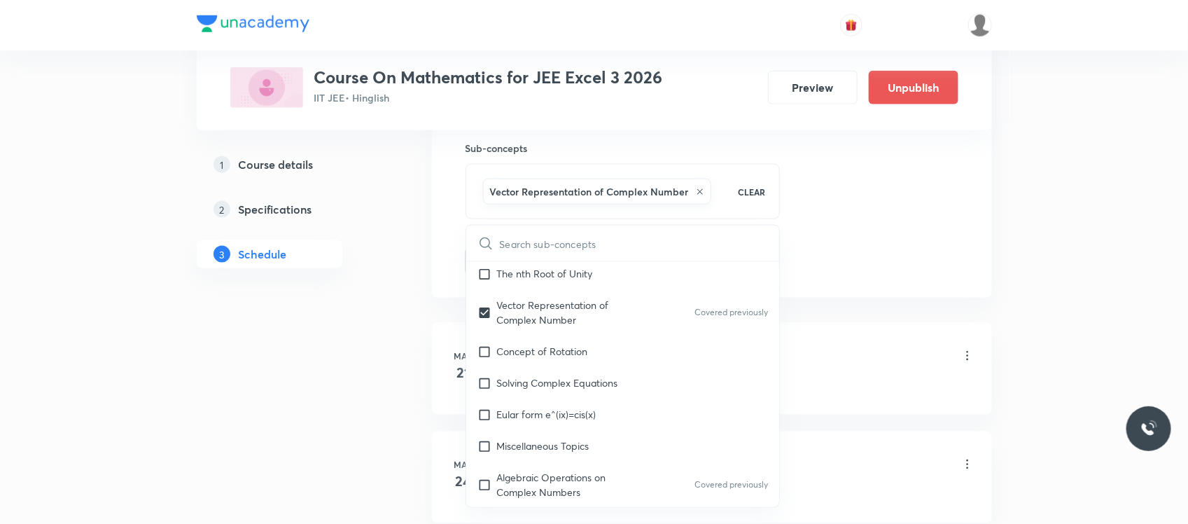
checkbox input "true"
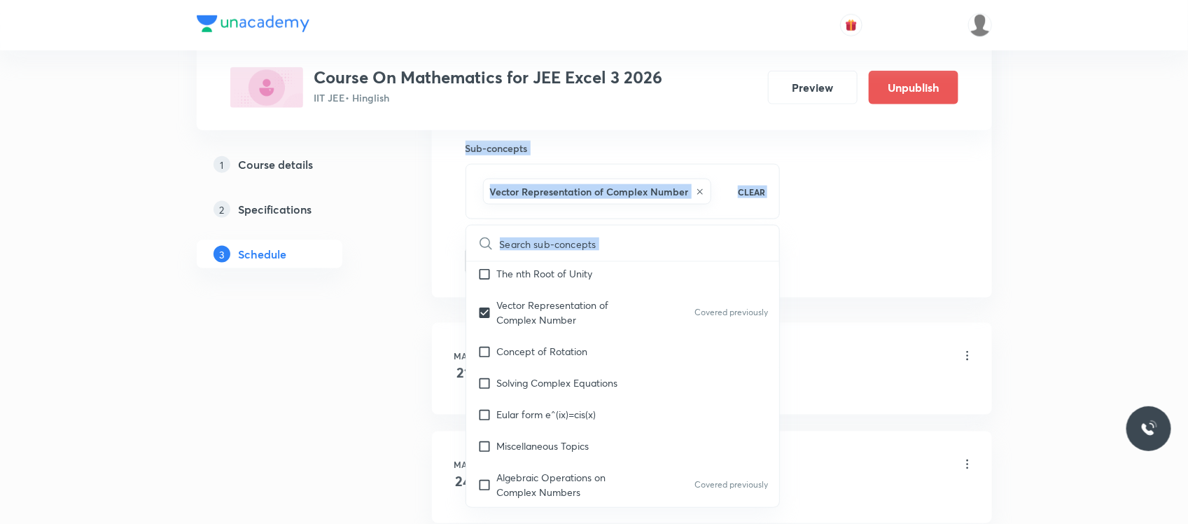
drag, startPoint x: 391, startPoint y: 274, endPoint x: 450, endPoint y: 279, distance: 59.6
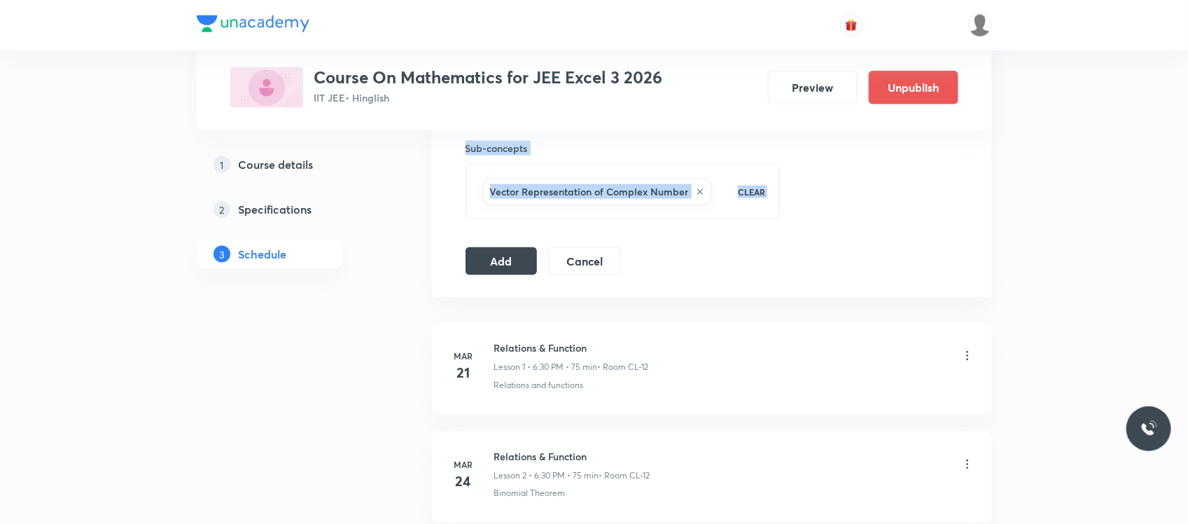
click at [483, 265] on button "Add" at bounding box center [502, 260] width 72 height 28
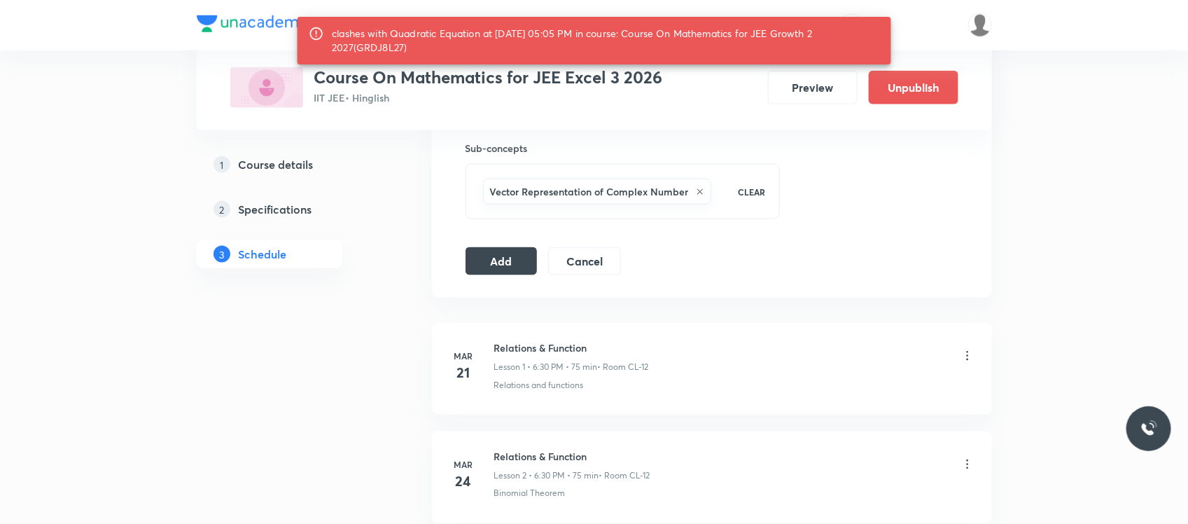
click at [383, 46] on div "clashes with Quadratic Equation at 05 Sep 2025 05:05 PM in course: Course On Ma…" at bounding box center [606, 40] width 548 height 39
copy div "GRDJ8L27"
click at [516, 259] on button "Add" at bounding box center [502, 260] width 72 height 28
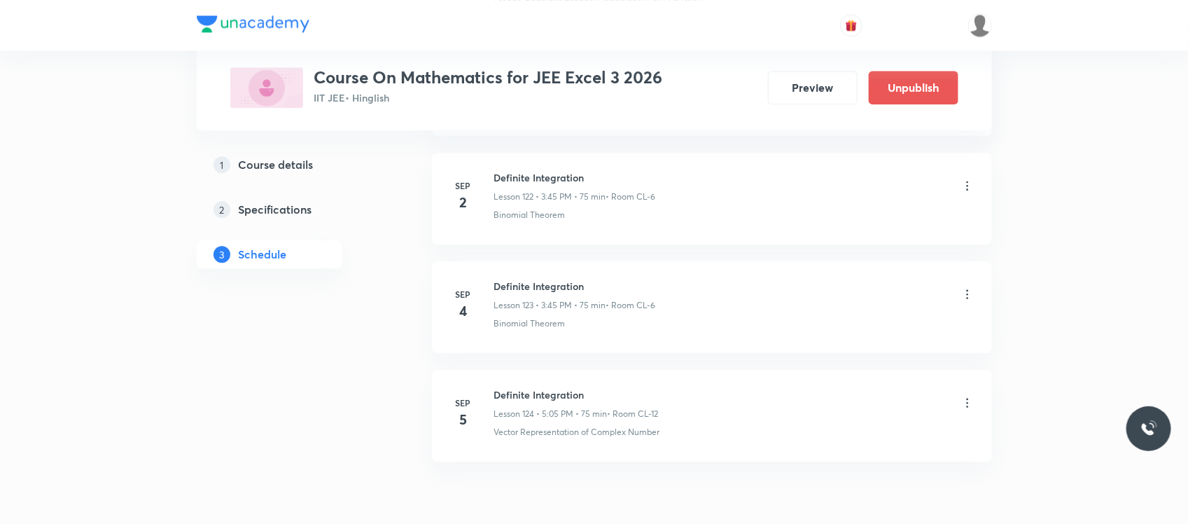
scroll to position [13449, 0]
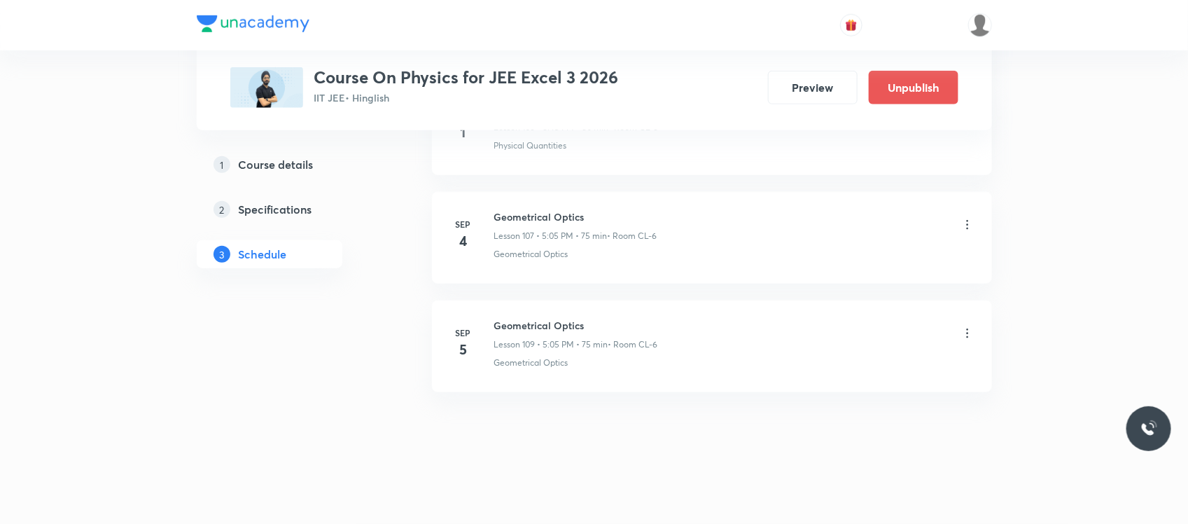
click at [967, 331] on icon at bounding box center [967, 333] width 14 height 14
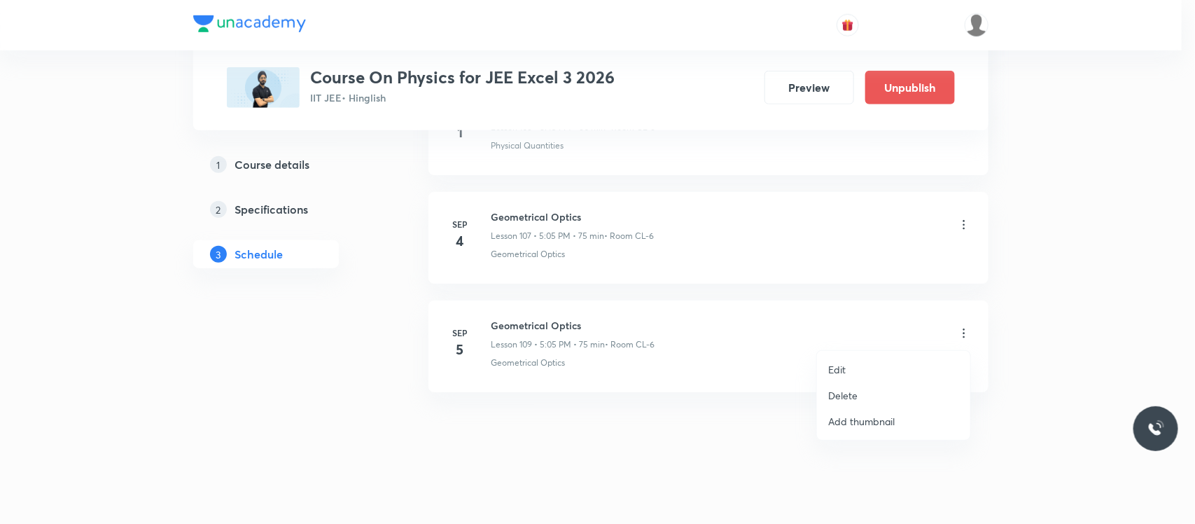
click at [841, 370] on p "Edit" at bounding box center [837, 369] width 18 height 15
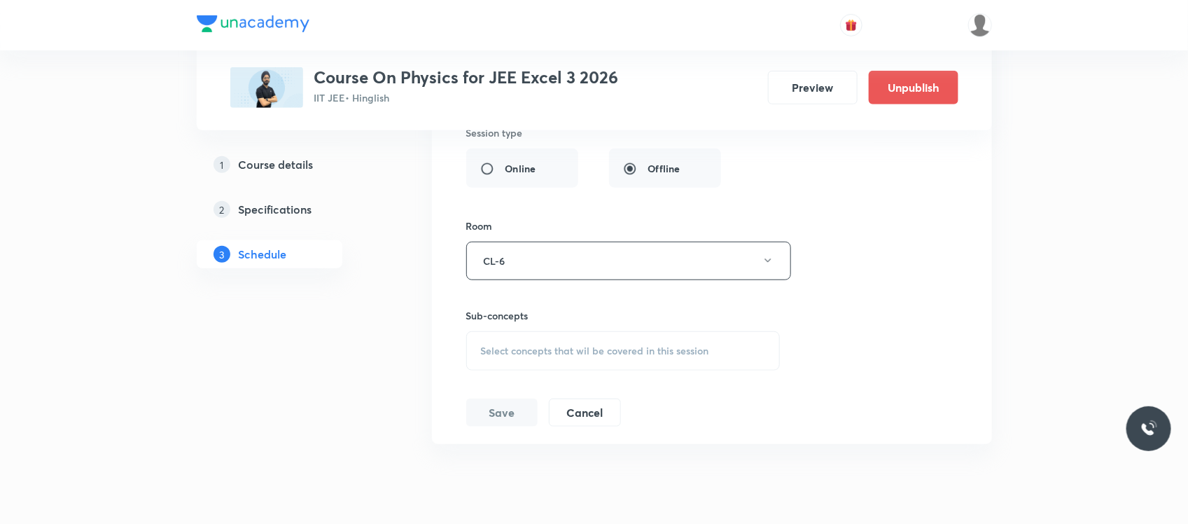
scroll to position [12256, 0]
click at [645, 355] on span "Select concepts that wil be covered in this session" at bounding box center [595, 349] width 228 height 11
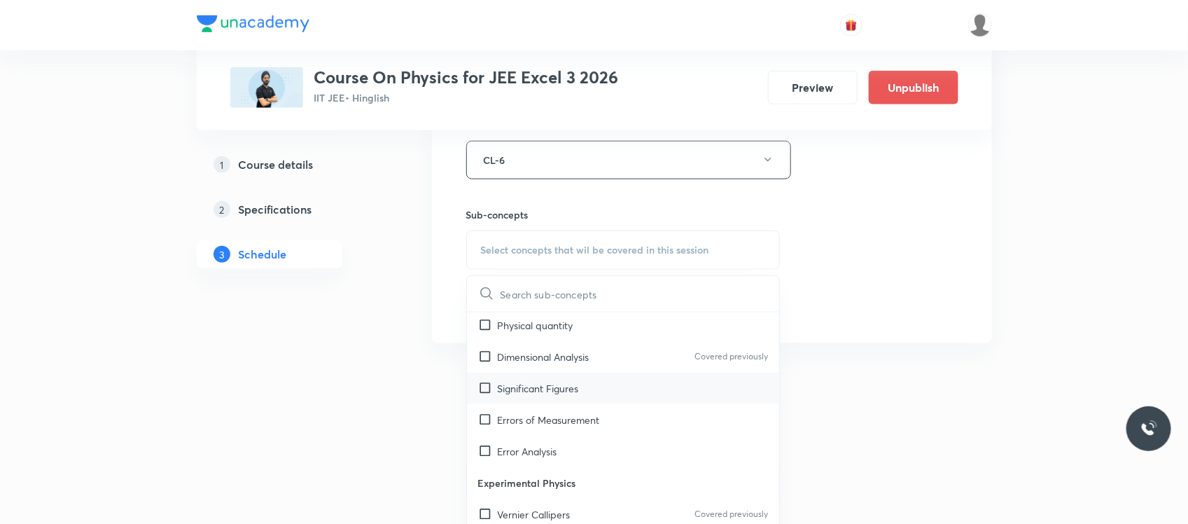
scroll to position [1114, 0]
click at [624, 403] on div "Significant Figures" at bounding box center [623, 388] width 313 height 32
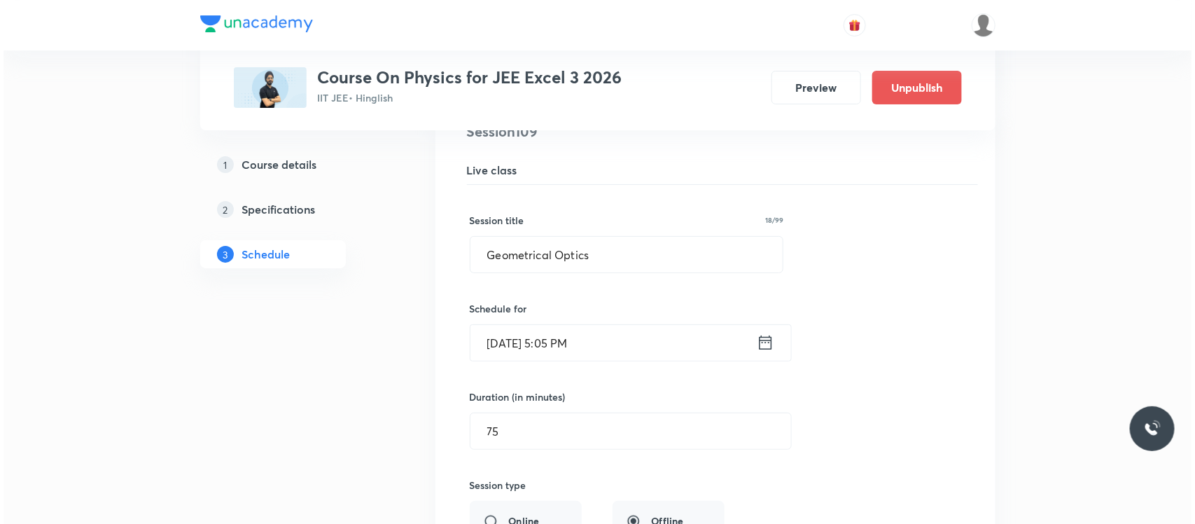
scroll to position [11886, 0]
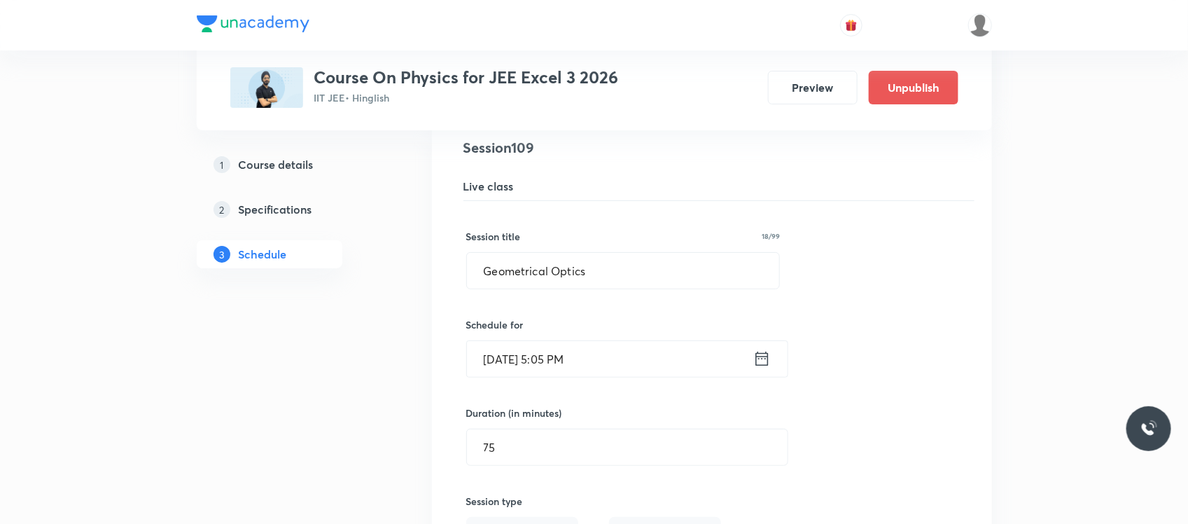
click at [618, 377] on input "Sep 5, 2025, 5:05 PM" at bounding box center [610, 359] width 286 height 36
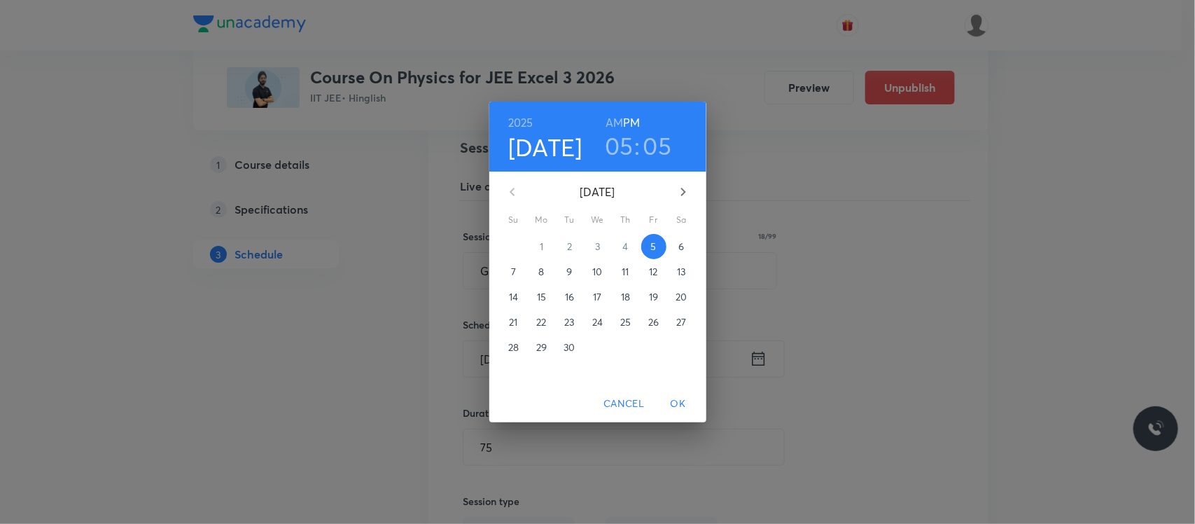
click at [617, 148] on h3 "05" at bounding box center [619, 145] width 29 height 29
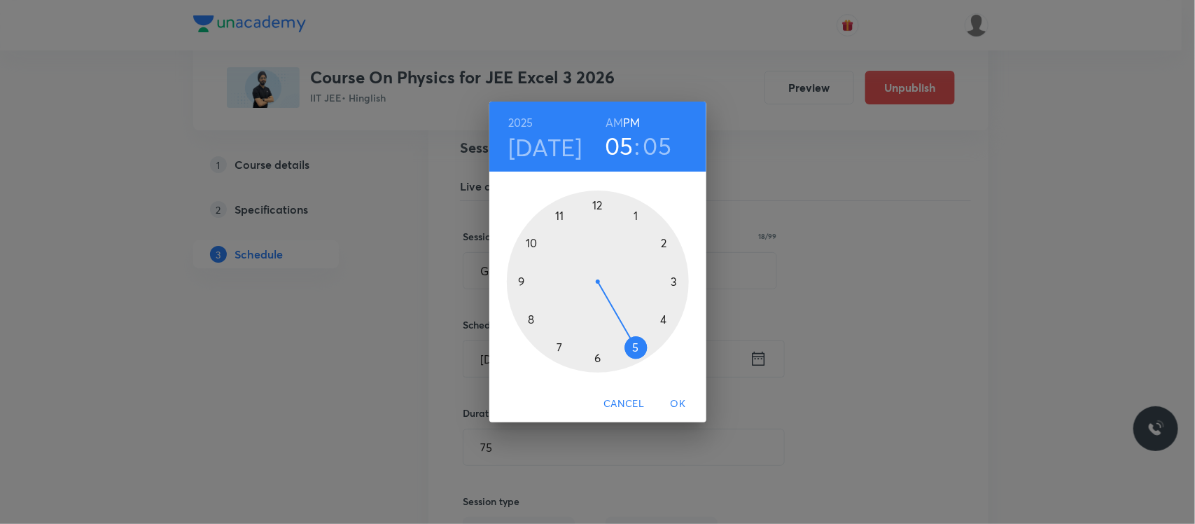
click at [673, 281] on div at bounding box center [598, 281] width 182 height 182
click at [519, 281] on div at bounding box center [598, 281] width 182 height 182
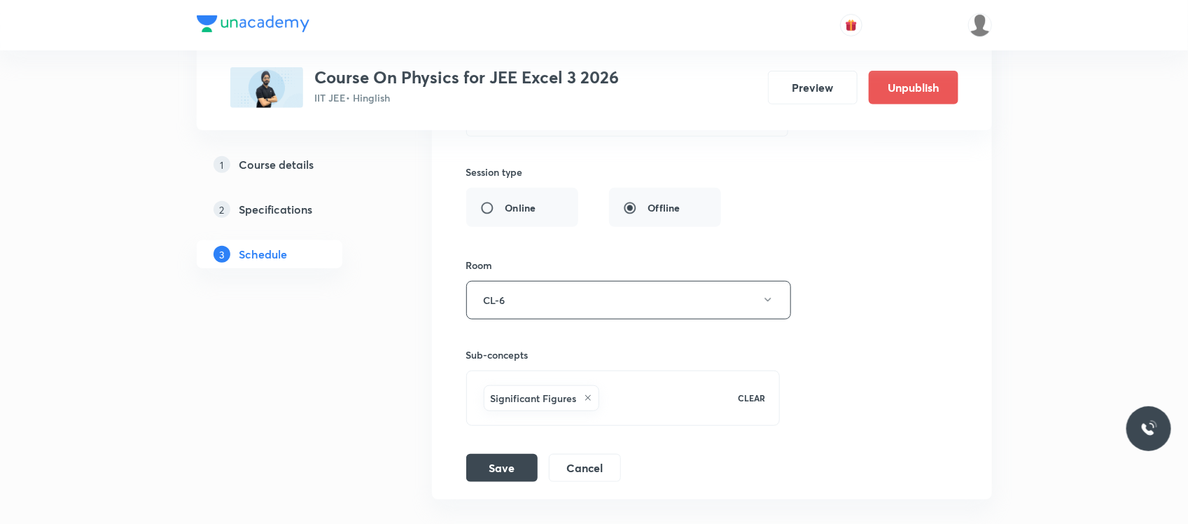
scroll to position [12356, 0]
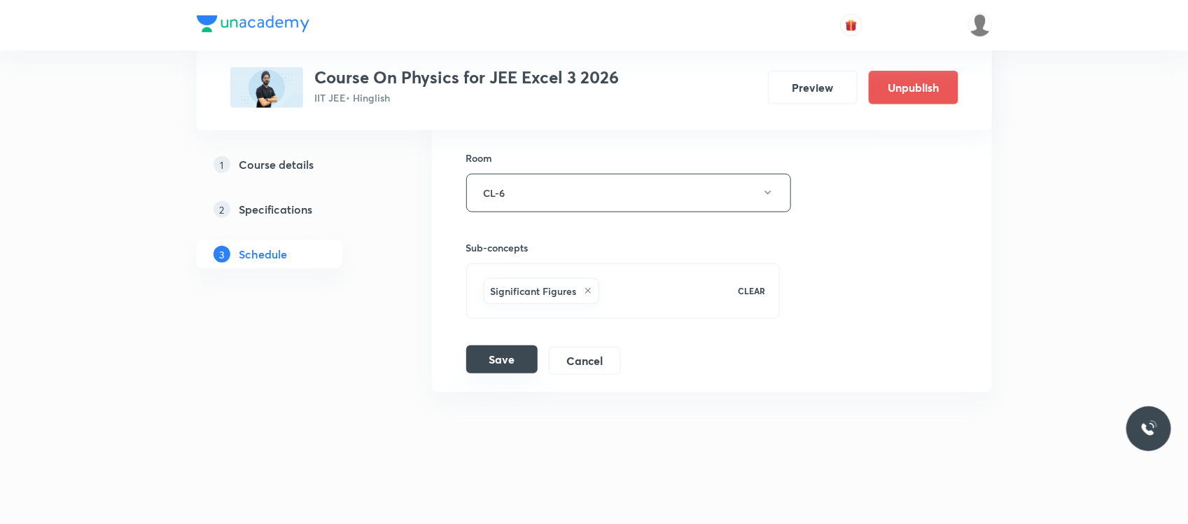
drag, startPoint x: 505, startPoint y: 340, endPoint x: 501, endPoint y: 355, distance: 15.1
click at [501, 355] on div "Session title 18/99 Geometrical Optics ​ Schedule for Sep 5, 2025, 3:45 PM ​ Du…" at bounding box center [711, 70] width 491 height 610
click at [501, 355] on button "Save" at bounding box center [501, 359] width 71 height 28
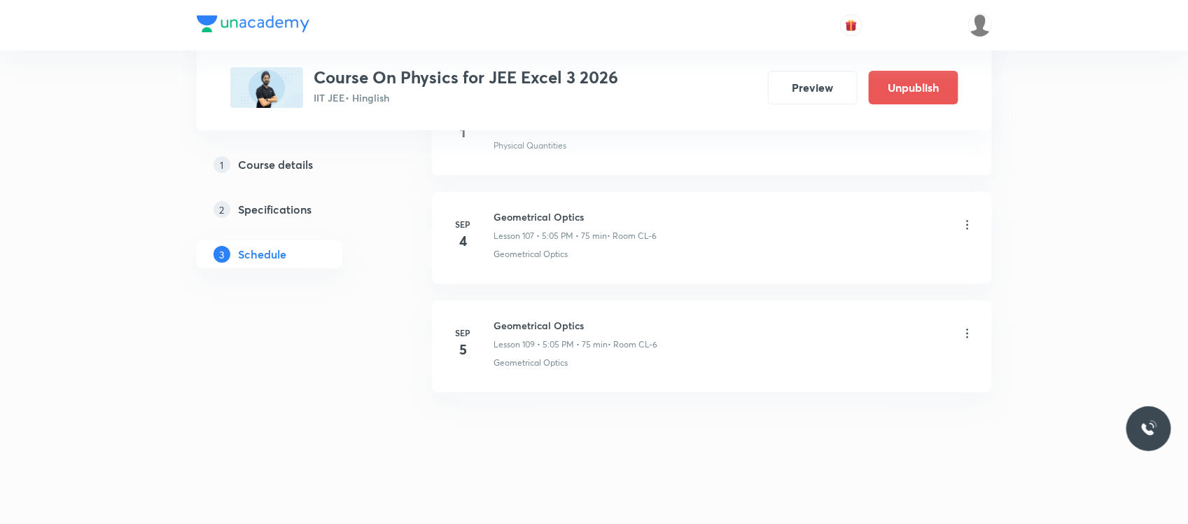
scroll to position [11816, 0]
click at [967, 333] on icon at bounding box center [967, 333] width 14 height 14
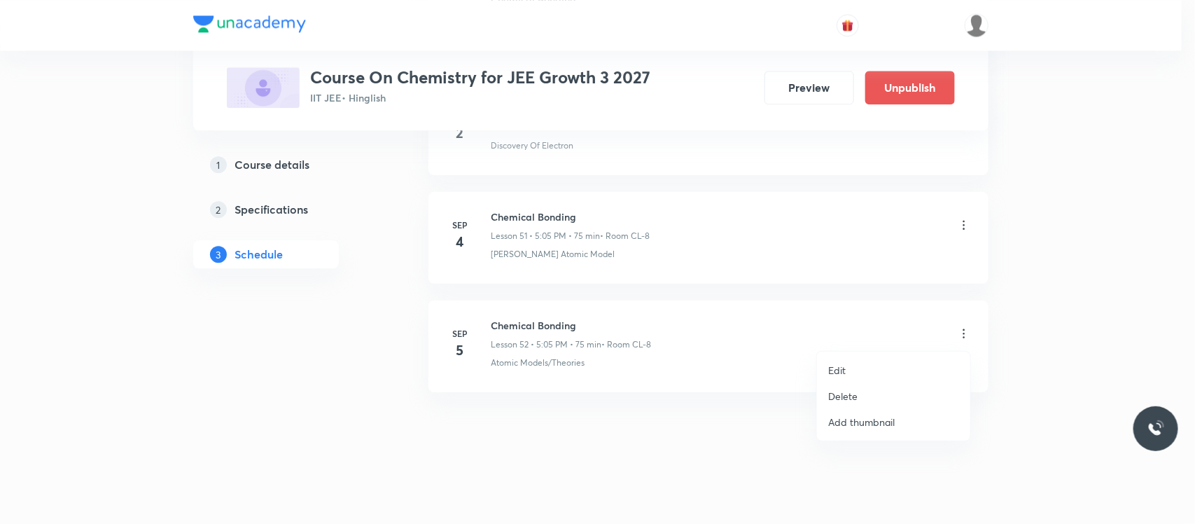
click at [853, 391] on p "Delete" at bounding box center [842, 396] width 29 height 15
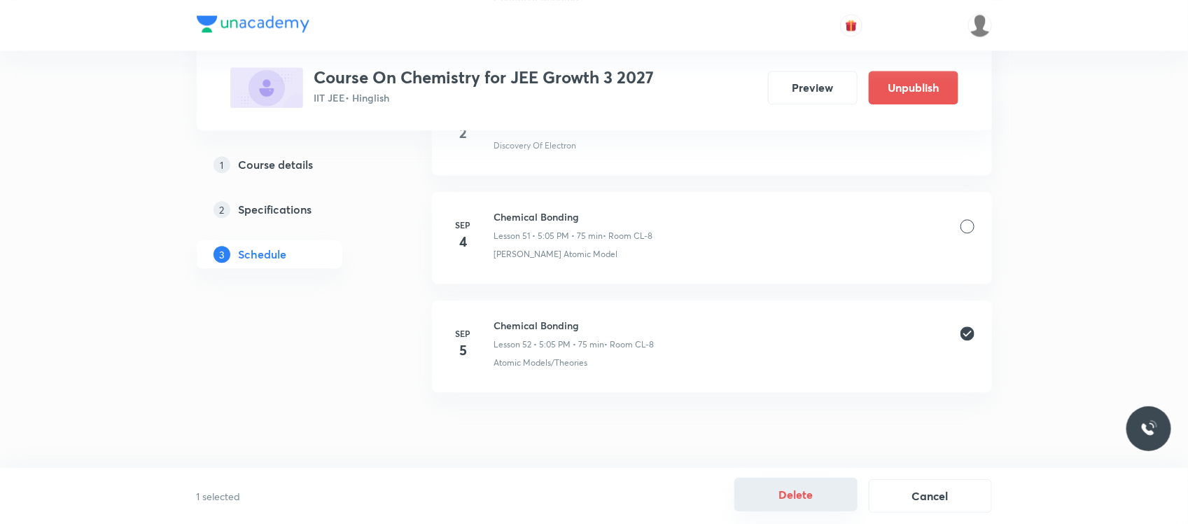
click at [758, 494] on button "Delete" at bounding box center [795, 494] width 123 height 34
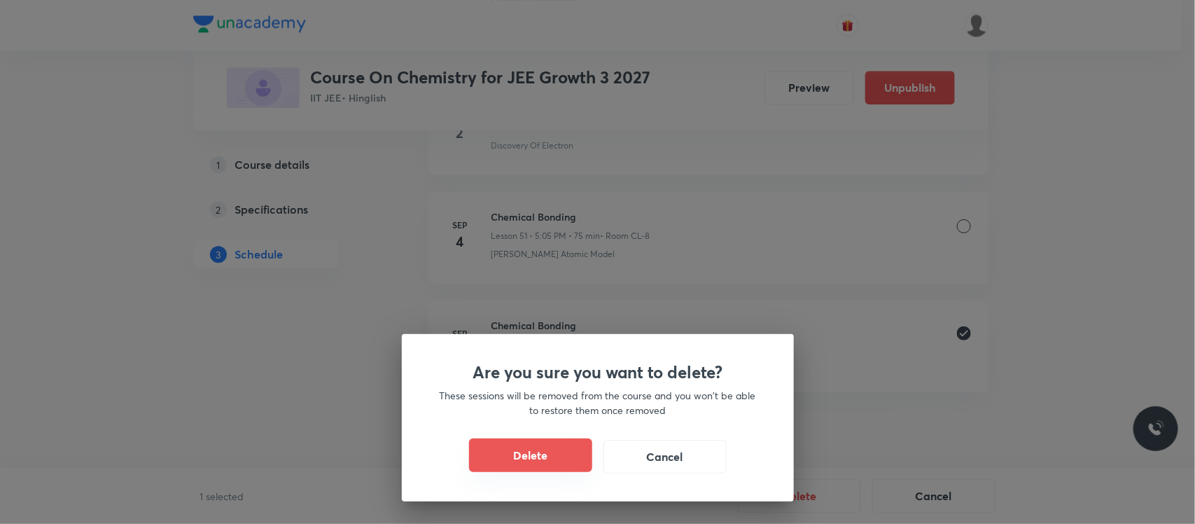
click at [548, 461] on button "Delete" at bounding box center [530, 455] width 123 height 34
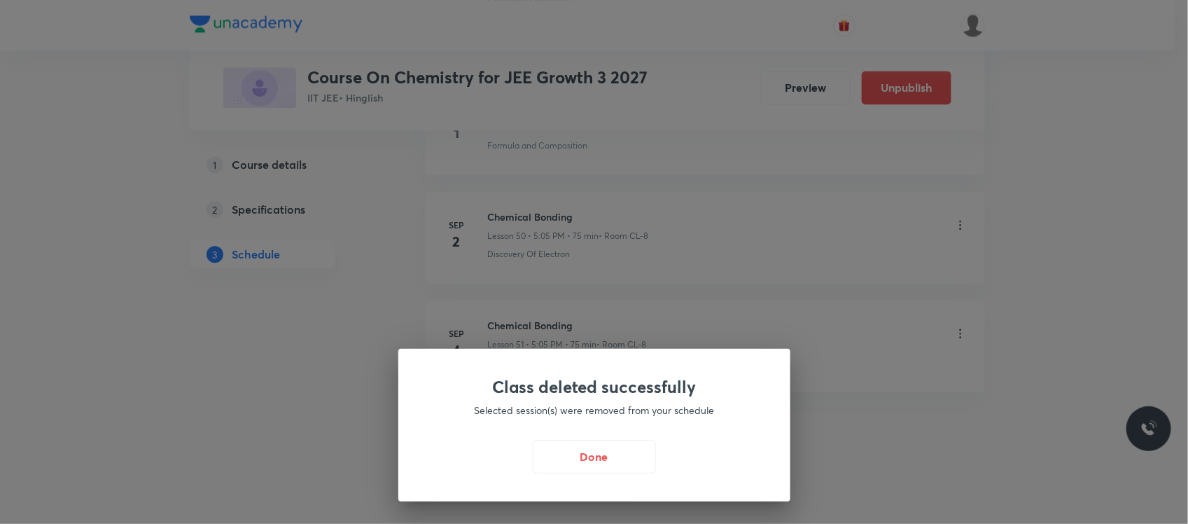
scroll to position [6148, 0]
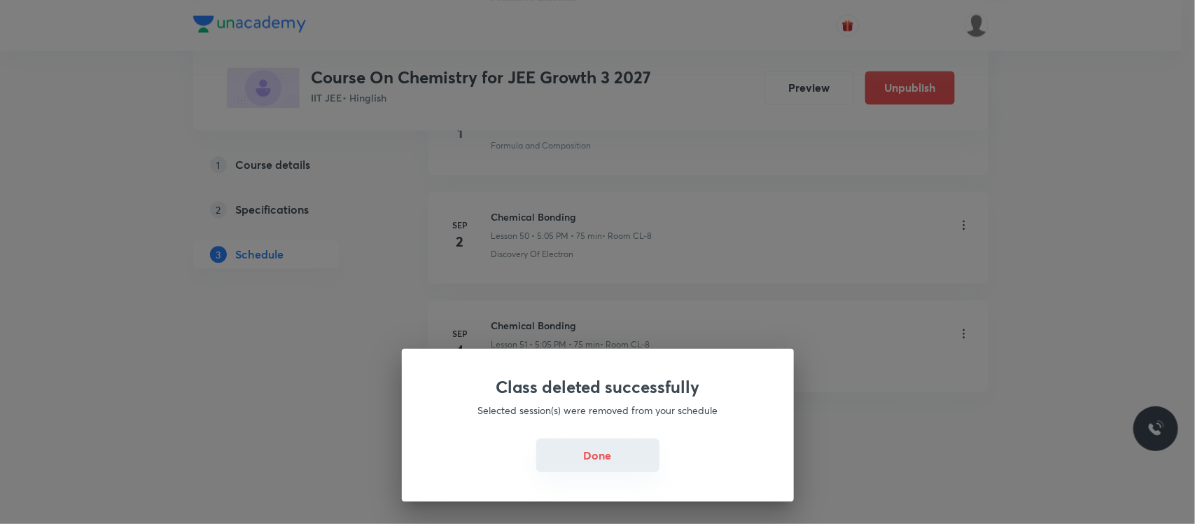
click at [610, 455] on button "Done" at bounding box center [597, 455] width 123 height 34
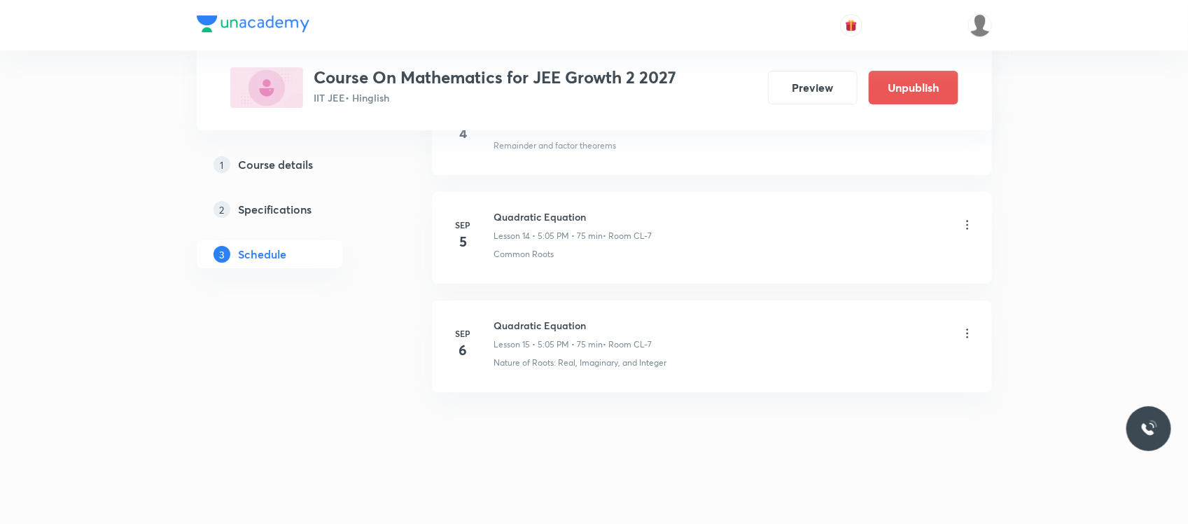
click at [694, 214] on div "Quadratic Equation Lesson 14 • 5:05 PM • 75 min • Room CL-7" at bounding box center [734, 225] width 480 height 33
click at [967, 221] on icon at bounding box center [967, 224] width 2 height 9
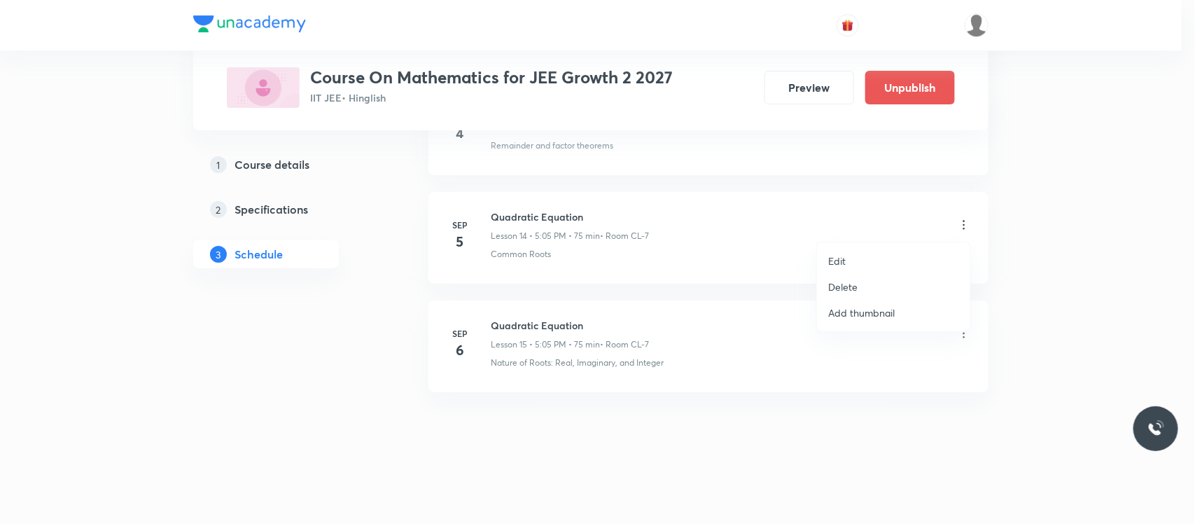
click at [855, 284] on p "Delete" at bounding box center [842, 286] width 29 height 15
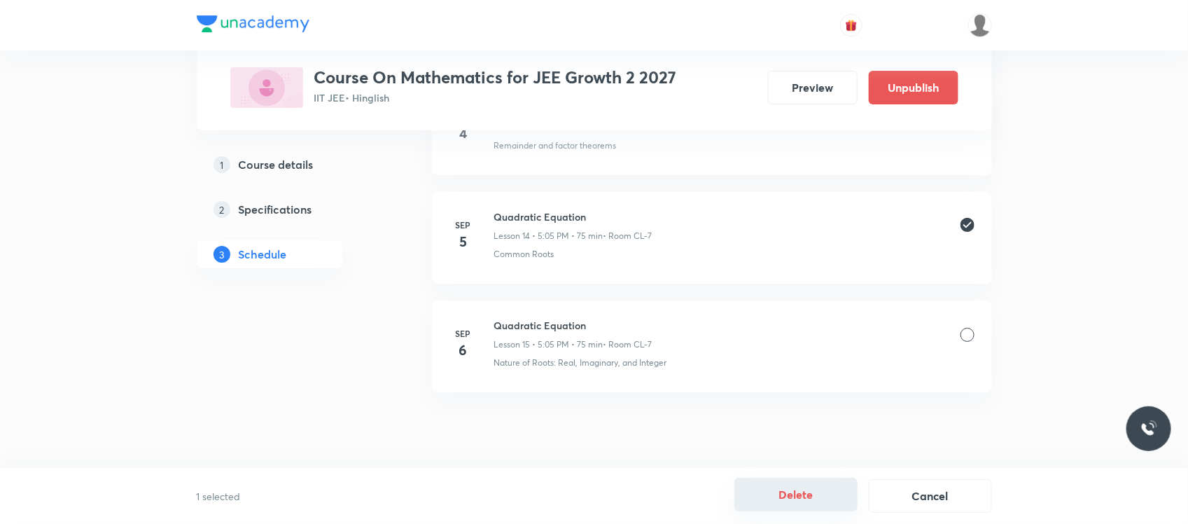
click at [769, 481] on button "Delete" at bounding box center [795, 494] width 123 height 34
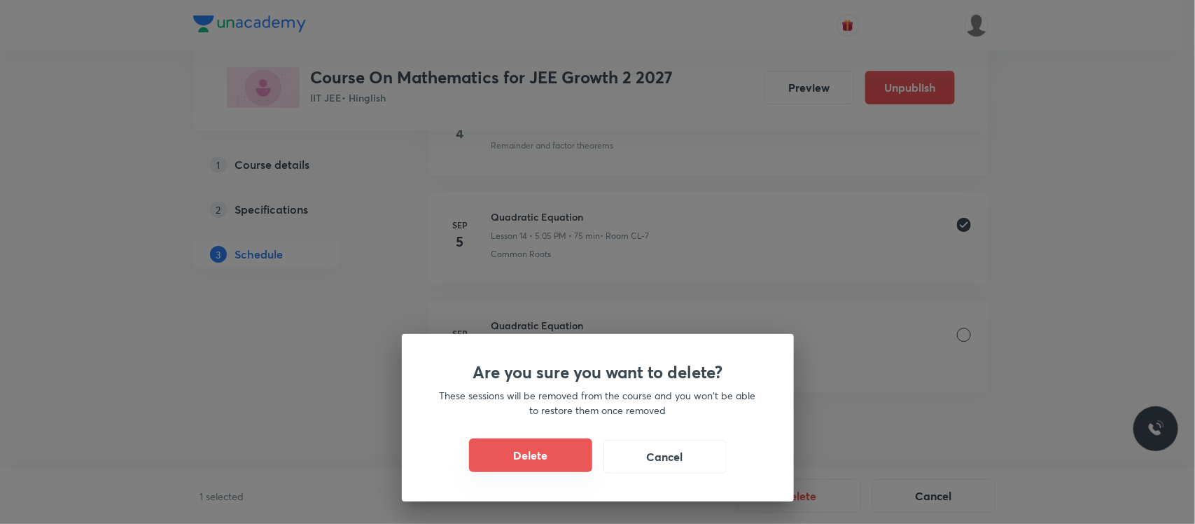
click at [522, 445] on button "Delete" at bounding box center [530, 455] width 123 height 34
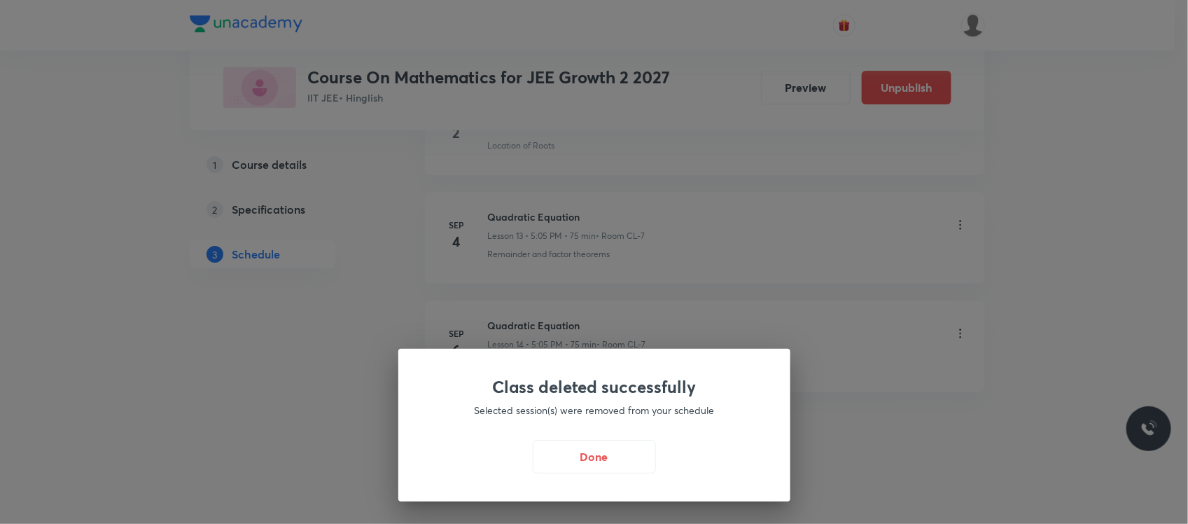
scroll to position [2122, 0]
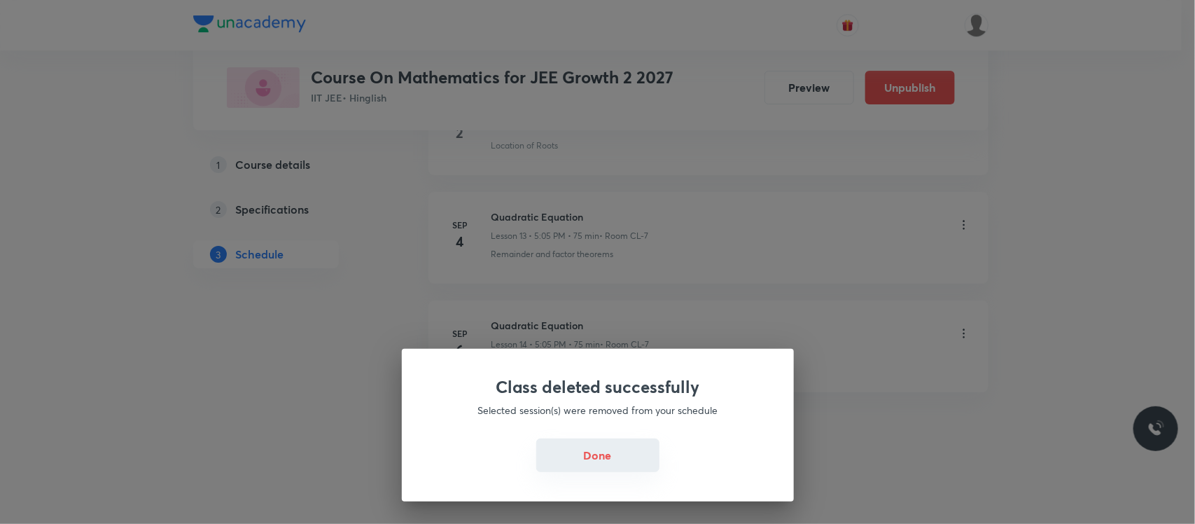
click at [582, 463] on button "Done" at bounding box center [597, 455] width 123 height 34
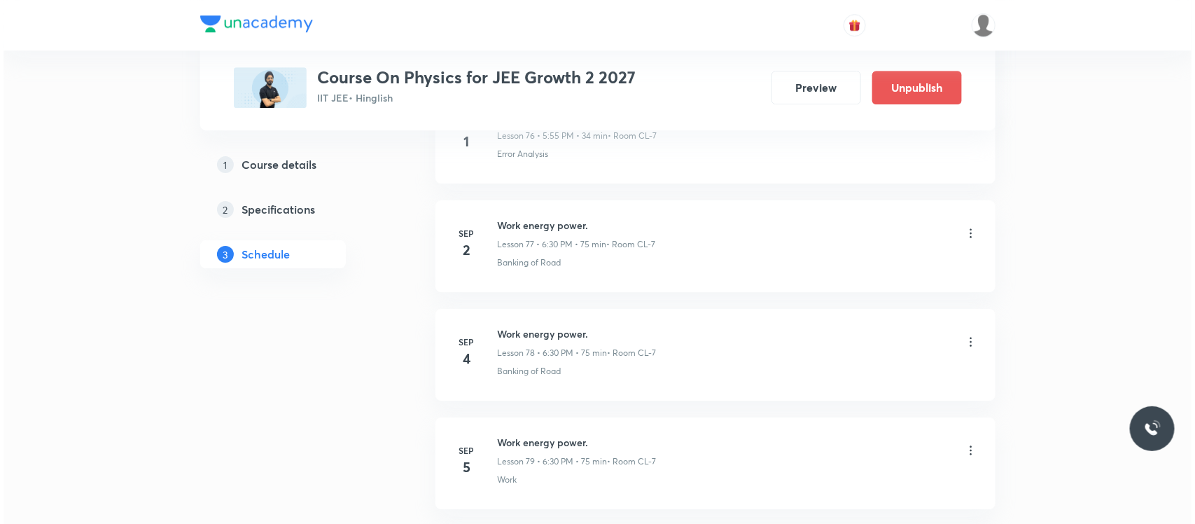
scroll to position [9304, 0]
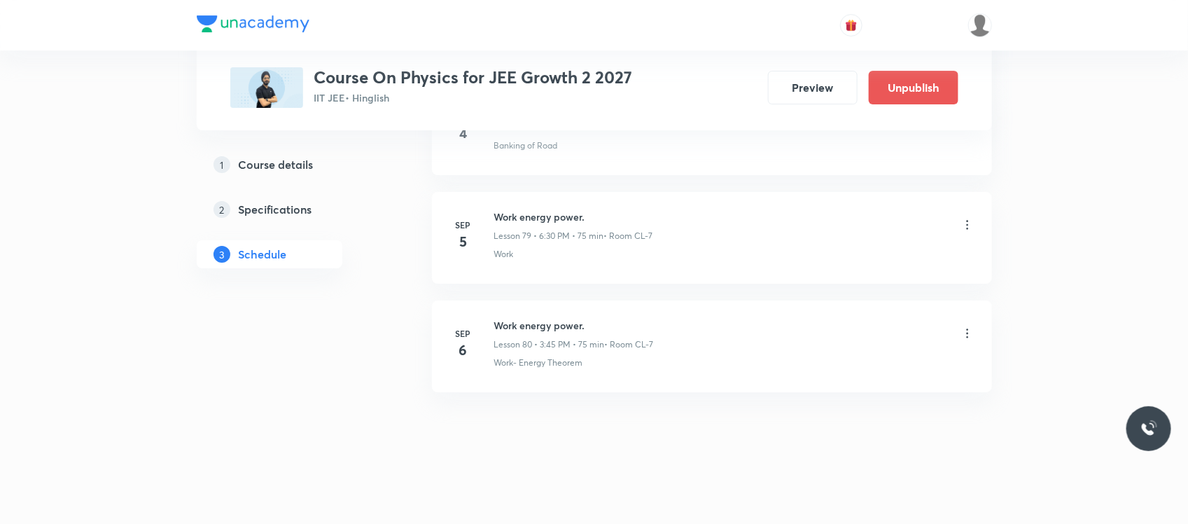
click at [970, 218] on icon at bounding box center [967, 225] width 14 height 14
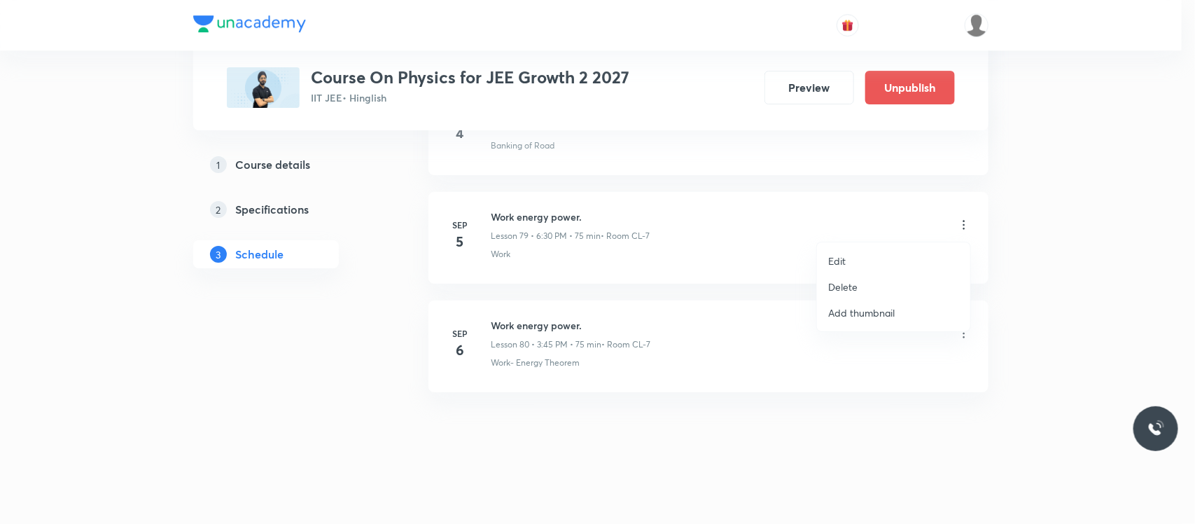
click at [869, 249] on li "Edit" at bounding box center [893, 261] width 153 height 26
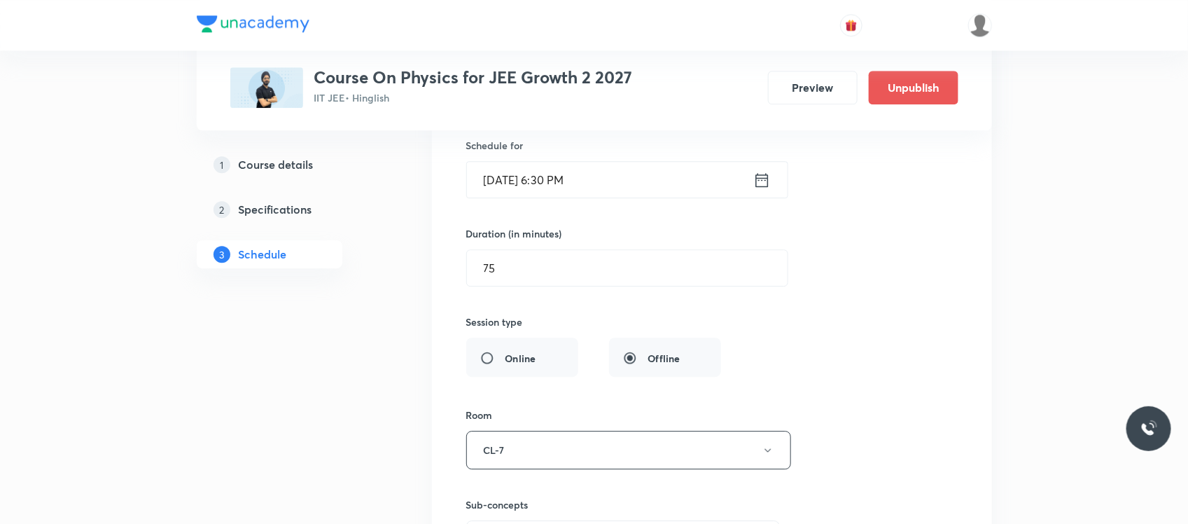
scroll to position [8803, 0]
click at [648, 202] on input "Sep 5, 2025, 6:30 PM" at bounding box center [610, 185] width 286 height 36
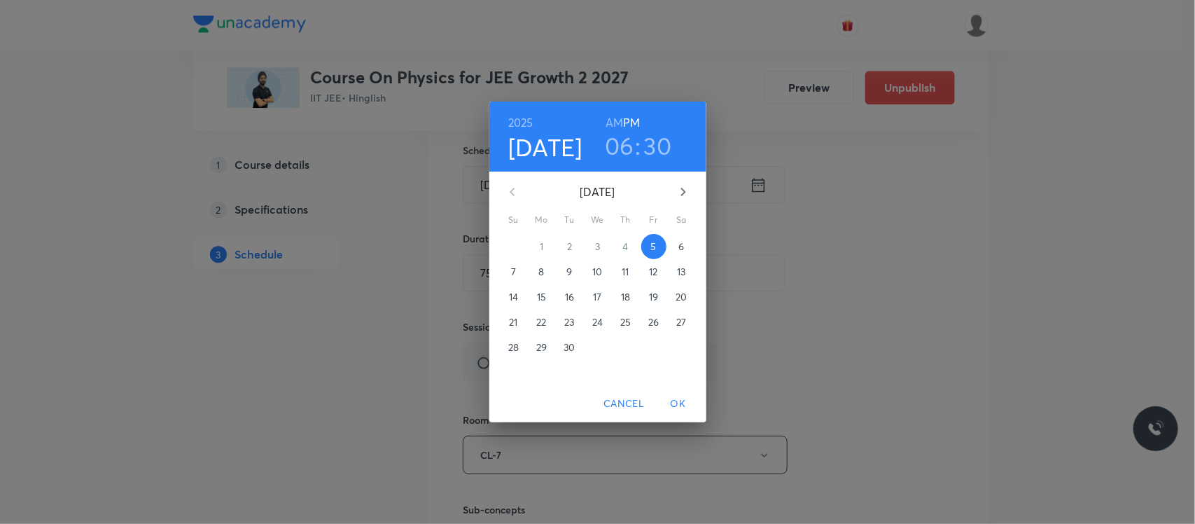
click at [622, 141] on h3 "06" at bounding box center [619, 145] width 29 height 29
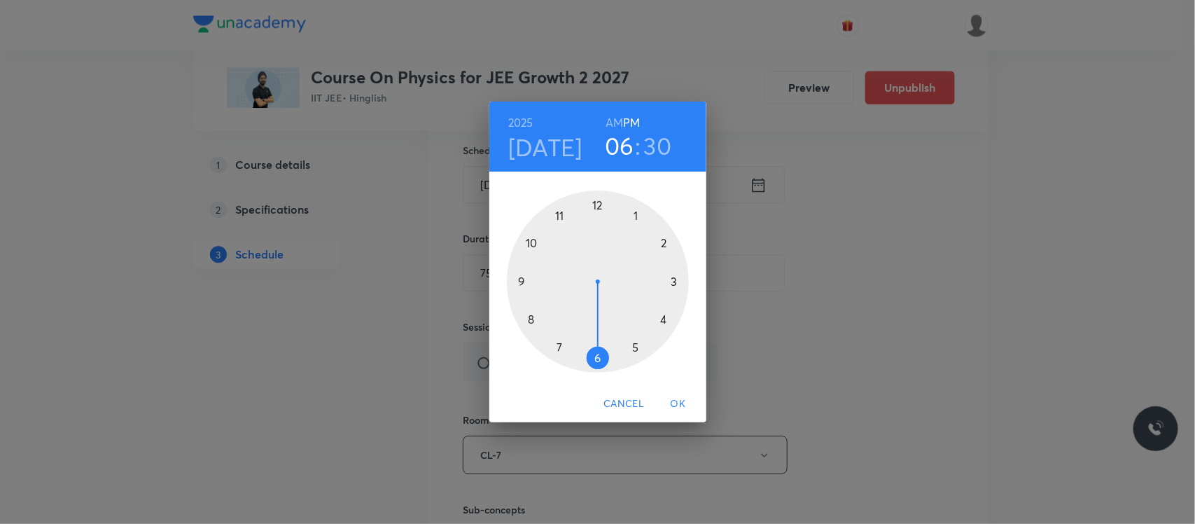
click at [637, 348] on div at bounding box center [598, 281] width 182 height 182
click at [639, 217] on div at bounding box center [598, 281] width 182 height 182
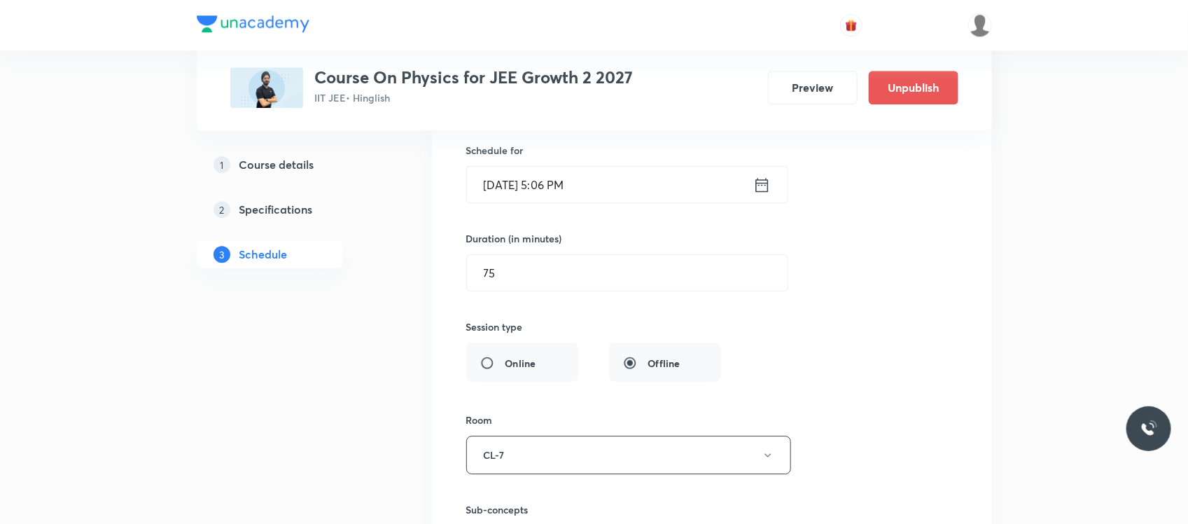
click at [639, 202] on input "Sep 5, 2025, 5:06 PM" at bounding box center [610, 185] width 286 height 36
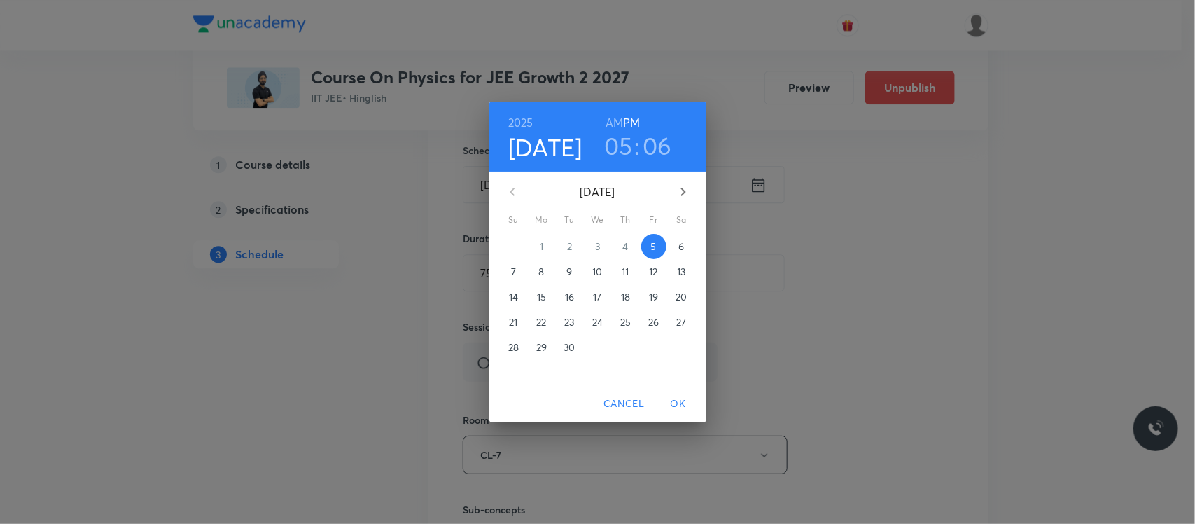
click at [655, 147] on h3 "06" at bounding box center [657, 145] width 29 height 29
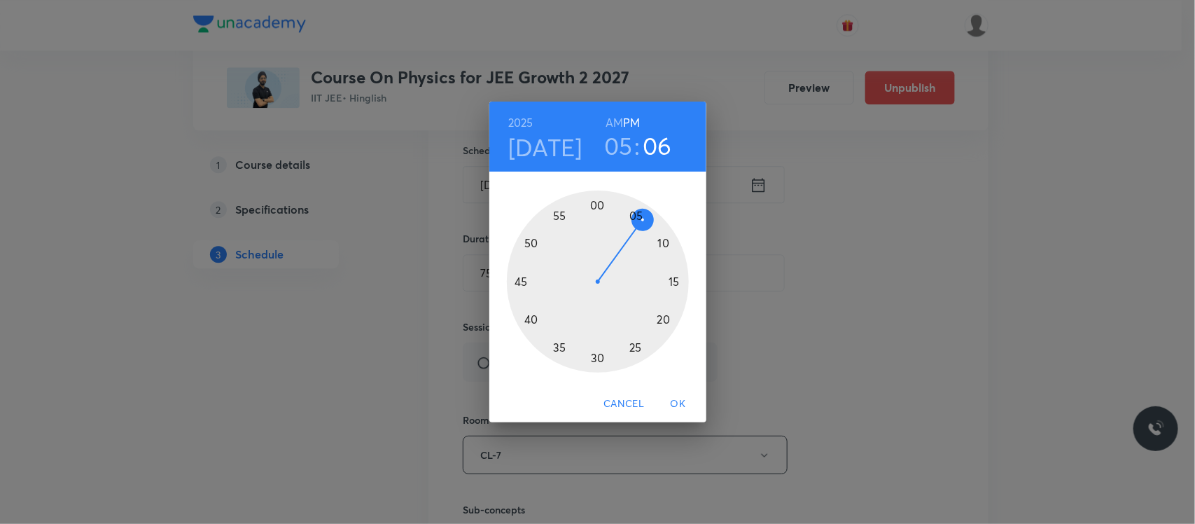
click at [634, 216] on div at bounding box center [598, 281] width 182 height 182
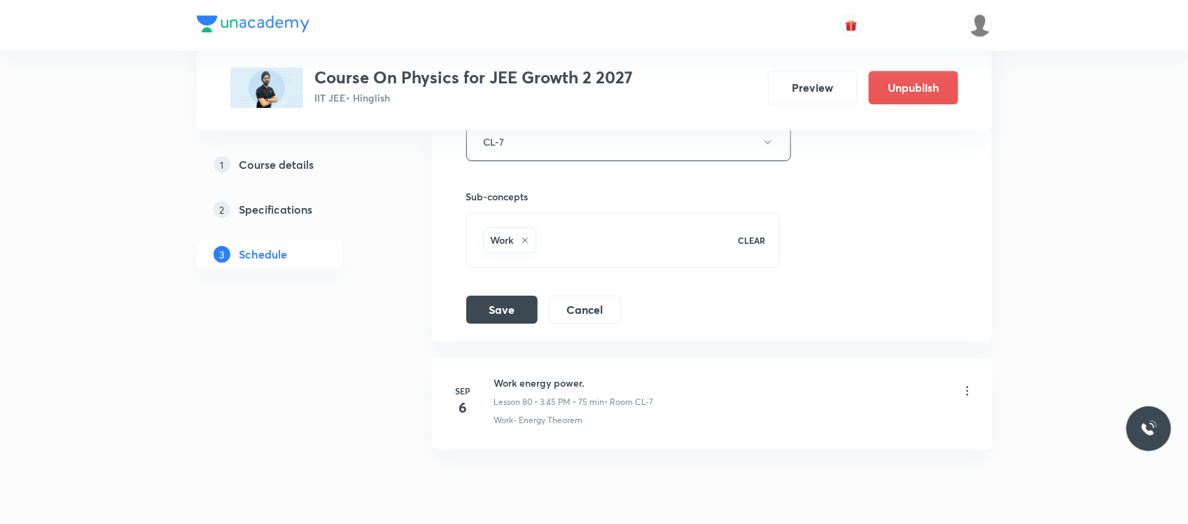
scroll to position [9165, 0]
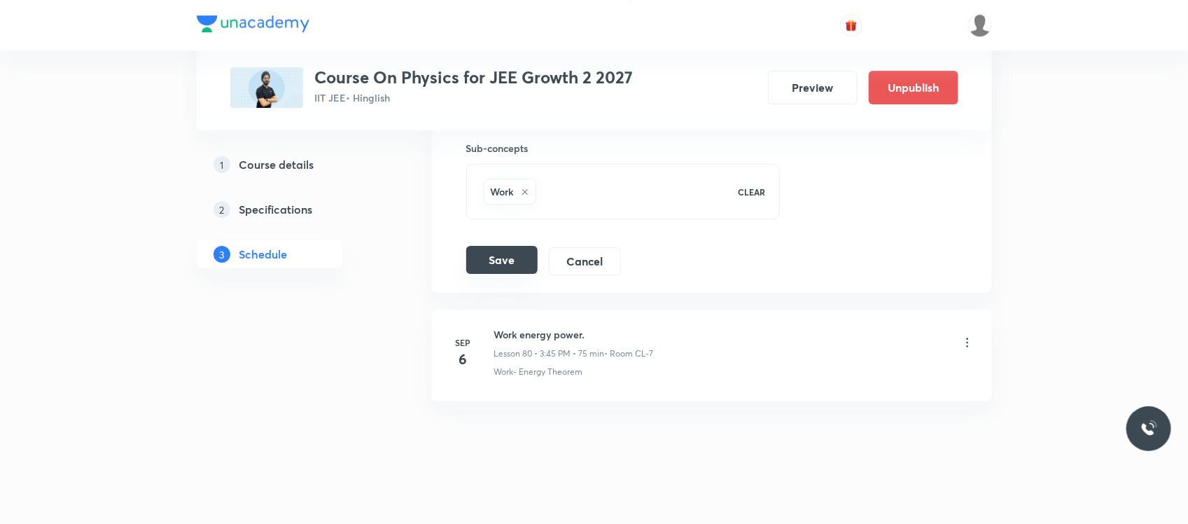
click at [503, 274] on button "Save" at bounding box center [501, 260] width 71 height 28
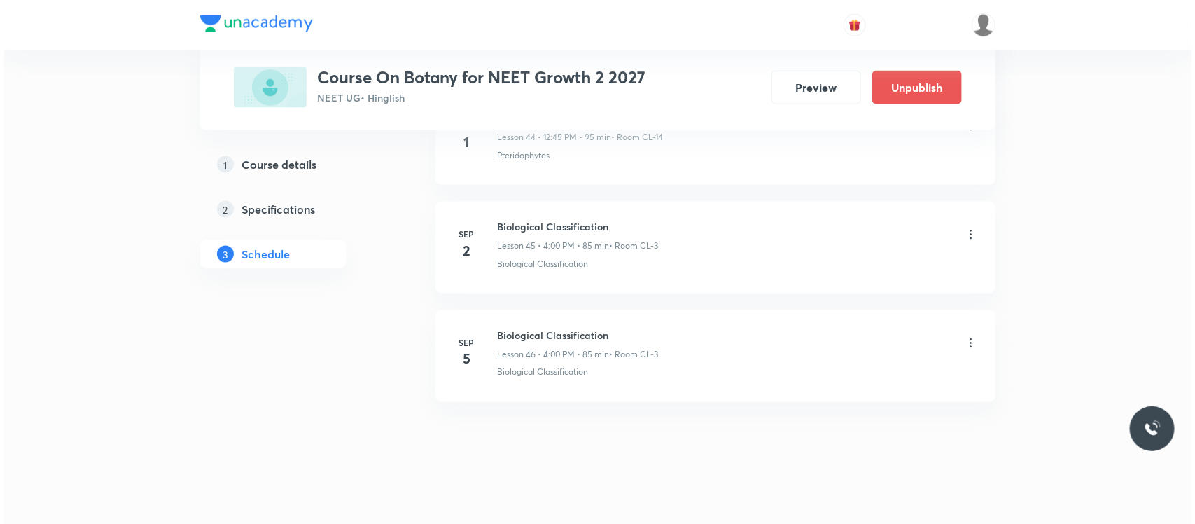
scroll to position [5604, 0]
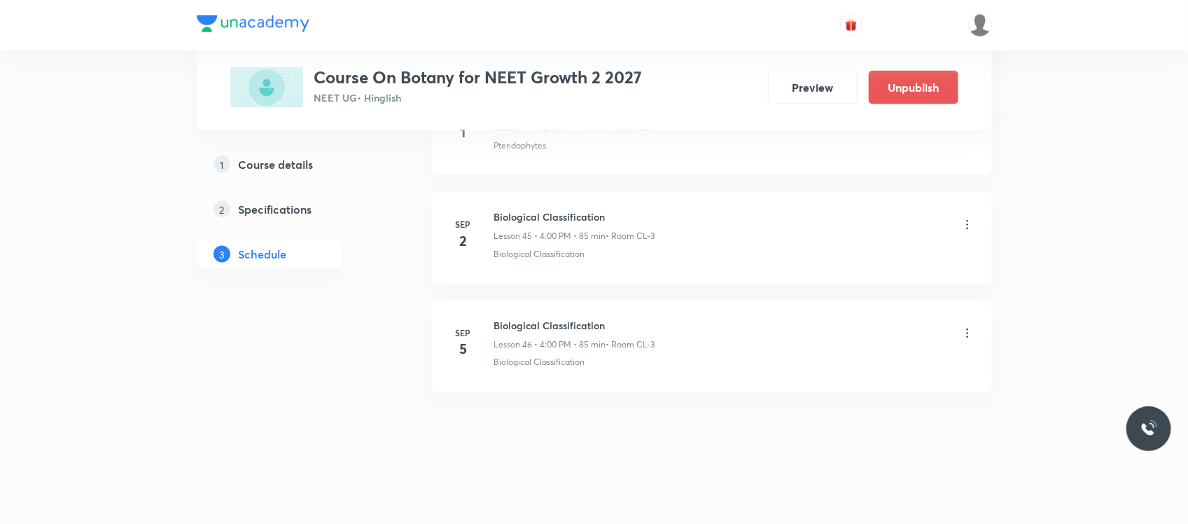
click at [967, 329] on icon at bounding box center [967, 333] width 14 height 14
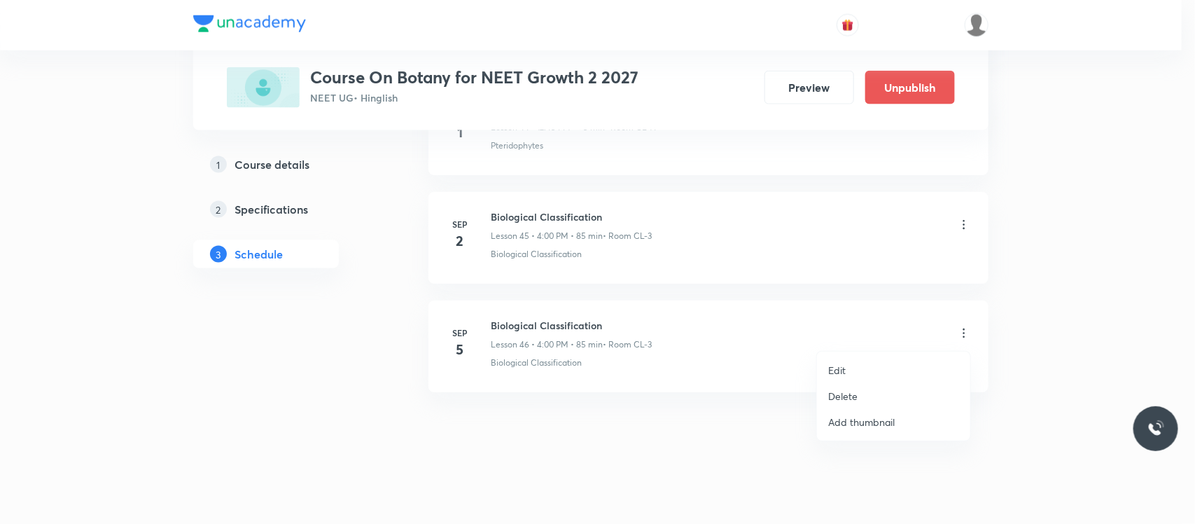
click at [865, 368] on li "Edit" at bounding box center [893, 370] width 153 height 26
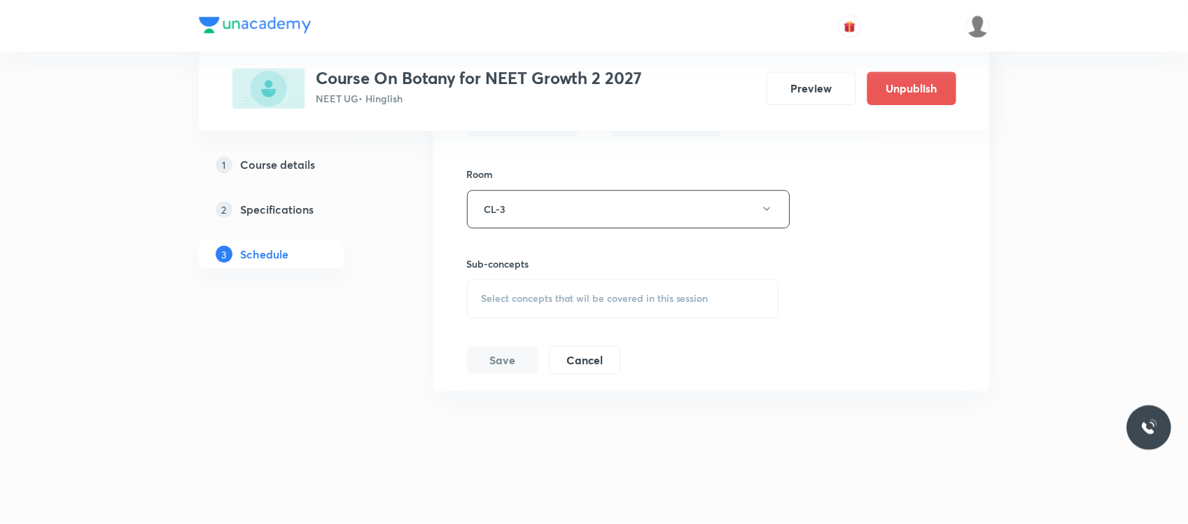
scroll to position [5483, 0]
drag, startPoint x: 660, startPoint y: 274, endPoint x: 648, endPoint y: 307, distance: 35.2
click at [648, 307] on div "Sub-concepts Select concepts that wil be covered in this session" at bounding box center [623, 287] width 314 height 62
click at [648, 307] on div "Select concepts that wil be covered in this session" at bounding box center [623, 298] width 314 height 39
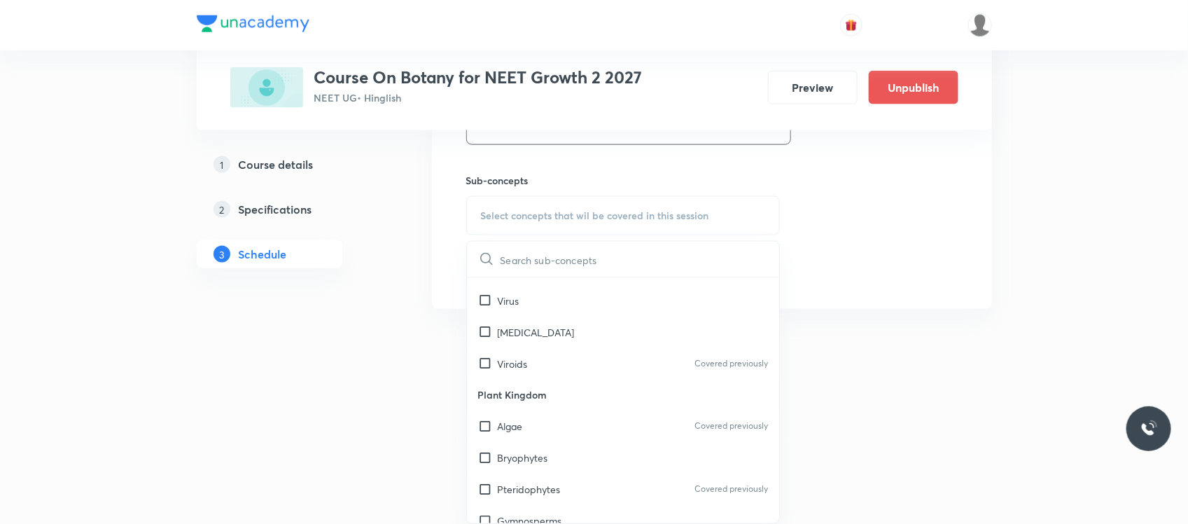
scroll to position [959, 0]
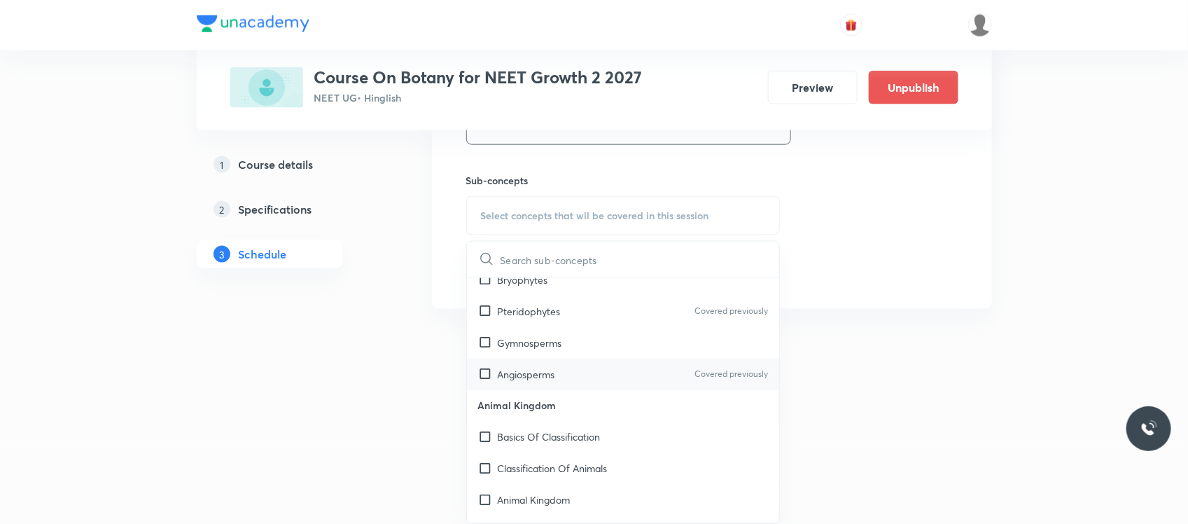
click at [572, 387] on div "Angiosperms Covered previously" at bounding box center [623, 374] width 313 height 32
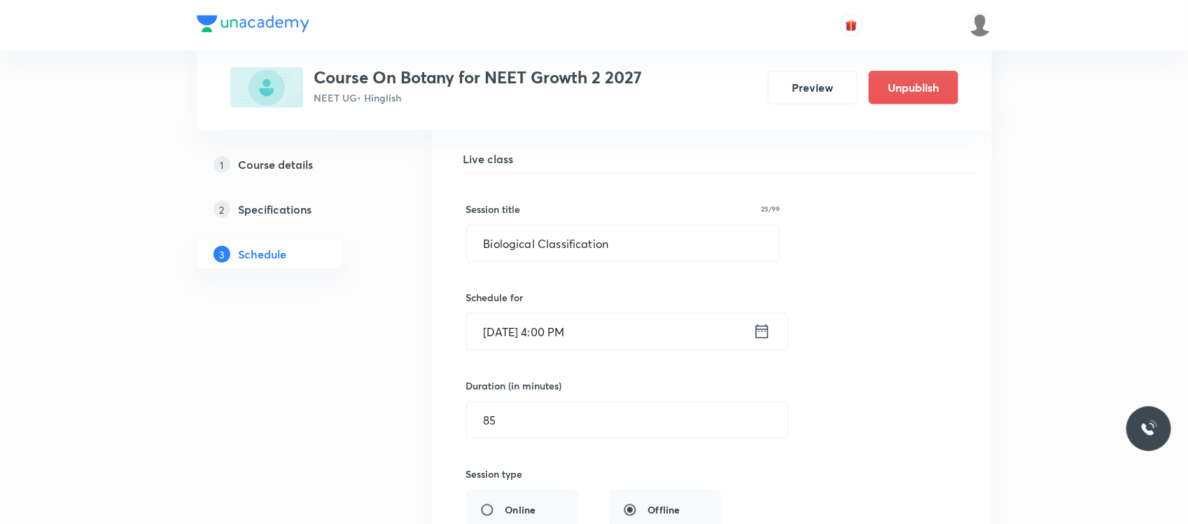
scroll to position [5072, 0]
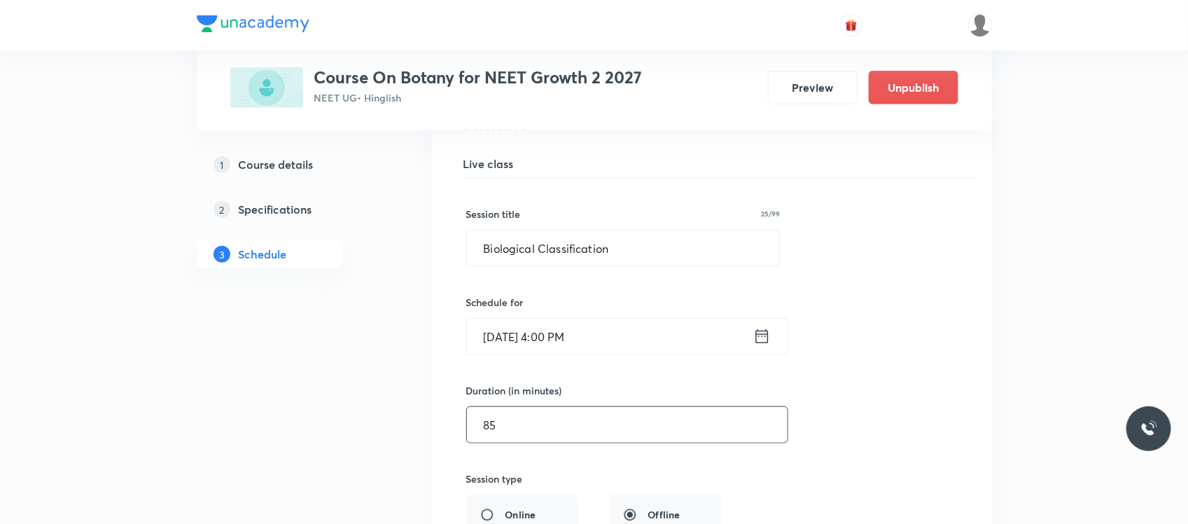
click at [529, 442] on input "85" at bounding box center [627, 425] width 321 height 36
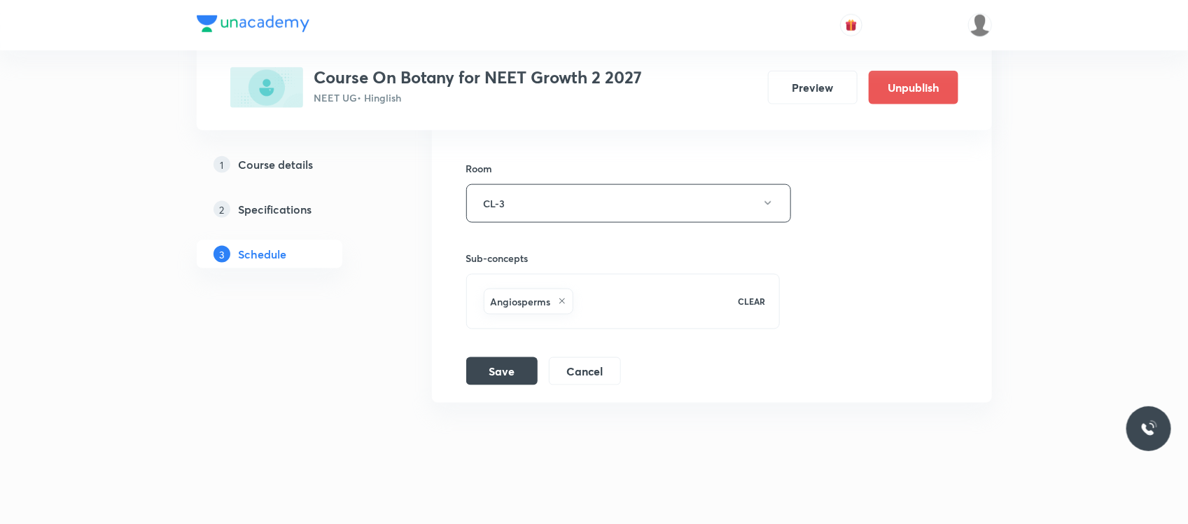
scroll to position [5500, 0]
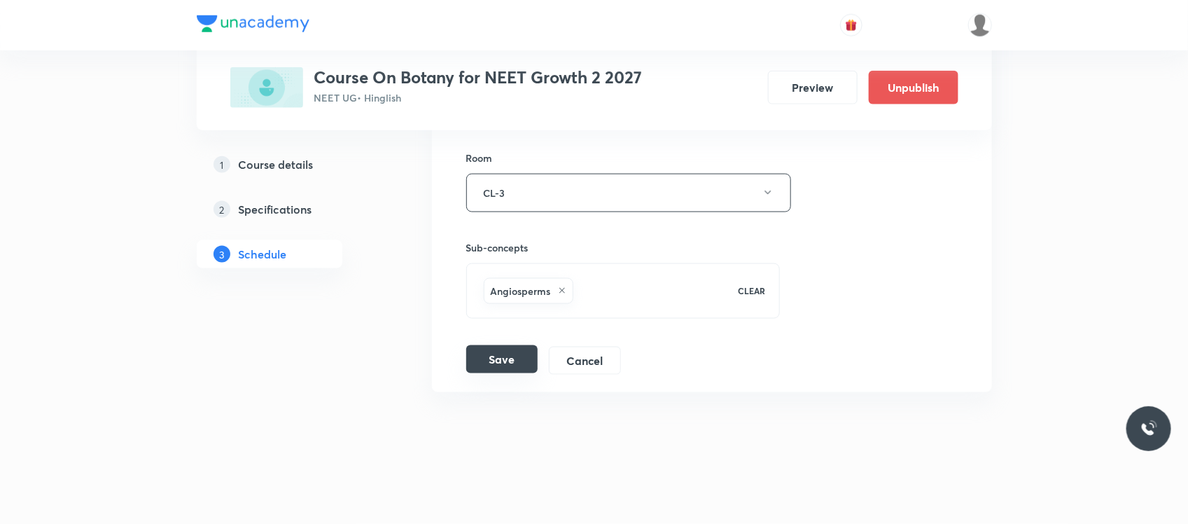
type input "100"
click at [505, 361] on button "Save" at bounding box center [501, 359] width 71 height 28
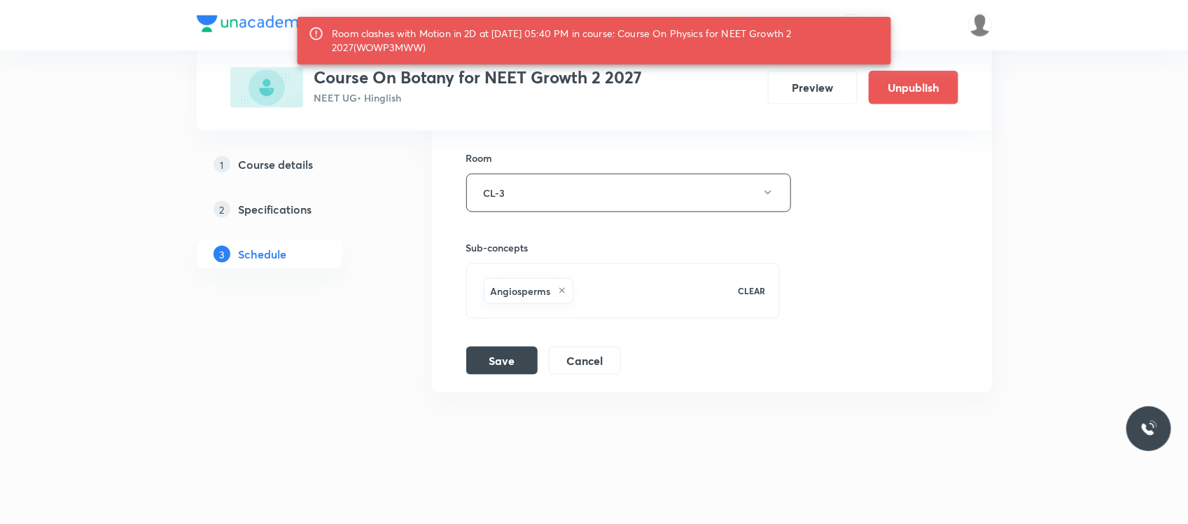
scroll to position [5522, 0]
click at [541, 198] on button "CL-3" at bounding box center [628, 193] width 325 height 39
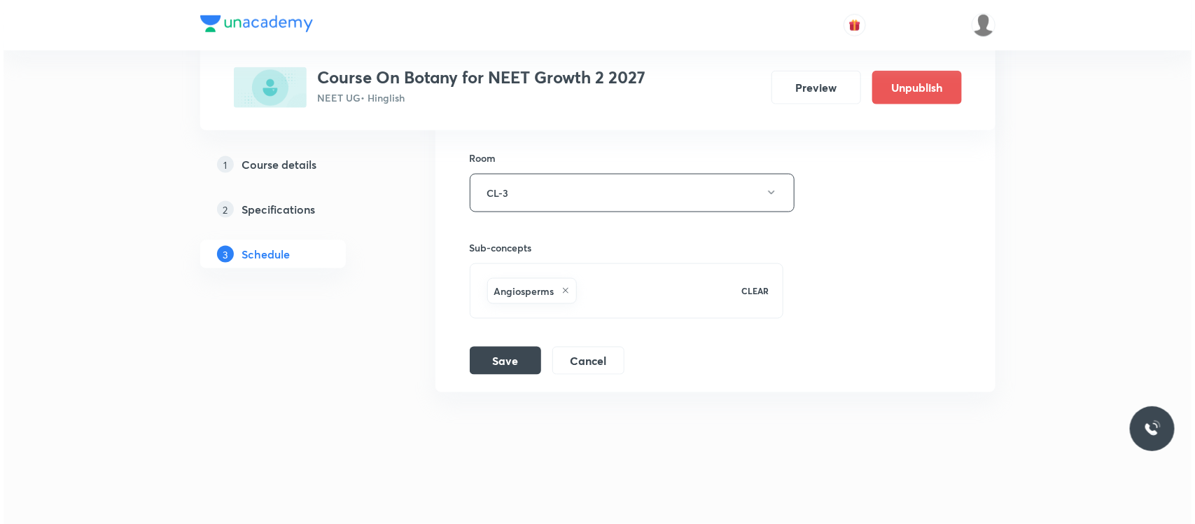
scroll to position [5524, 0]
click at [553, 189] on button "CL-3" at bounding box center [628, 193] width 325 height 39
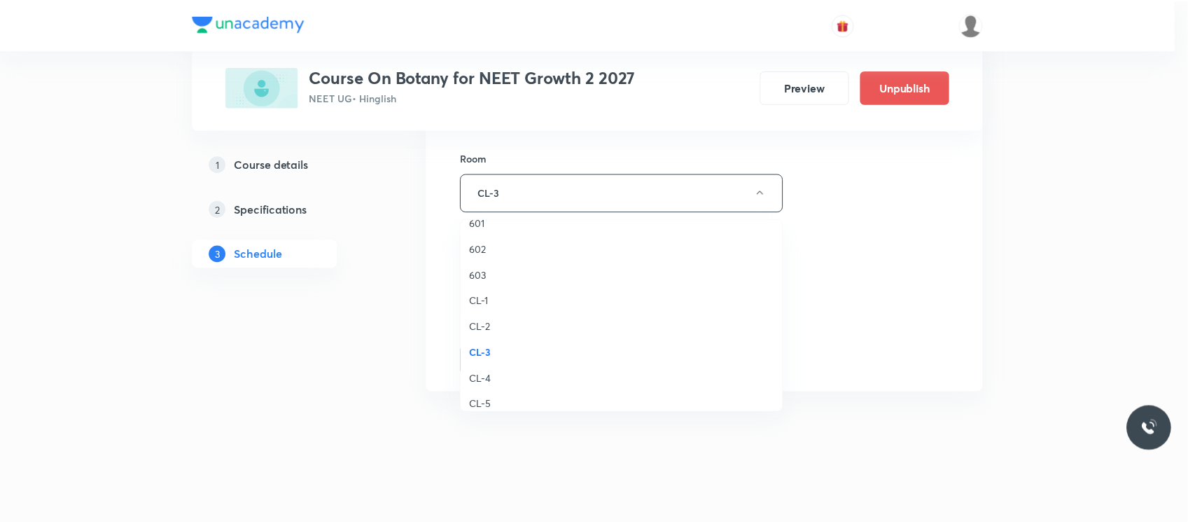
scroll to position [326, 0]
click at [490, 400] on span "CL-5" at bounding box center [625, 405] width 307 height 15
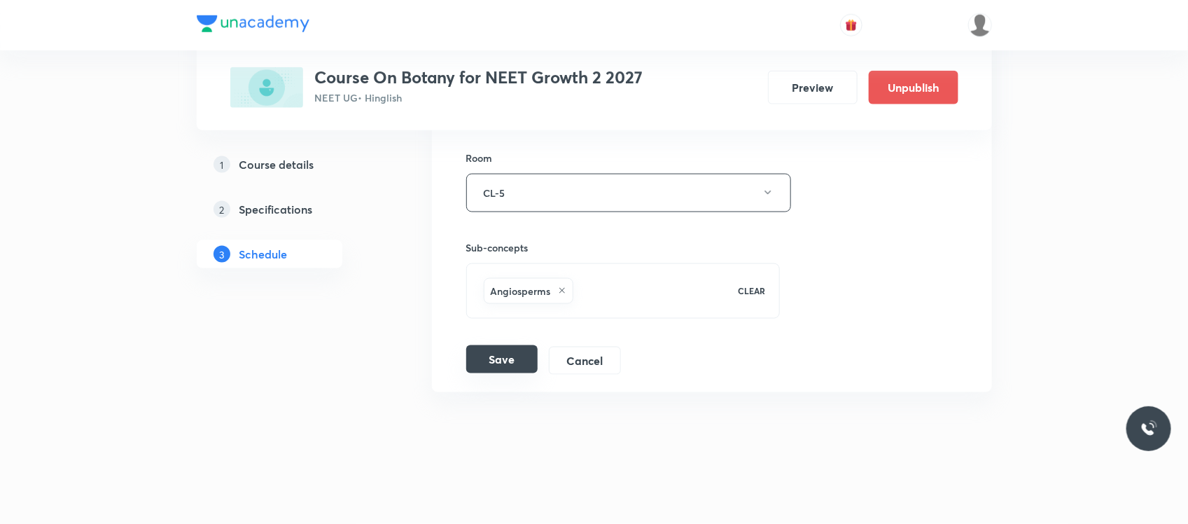
click at [484, 350] on button "Save" at bounding box center [501, 359] width 71 height 28
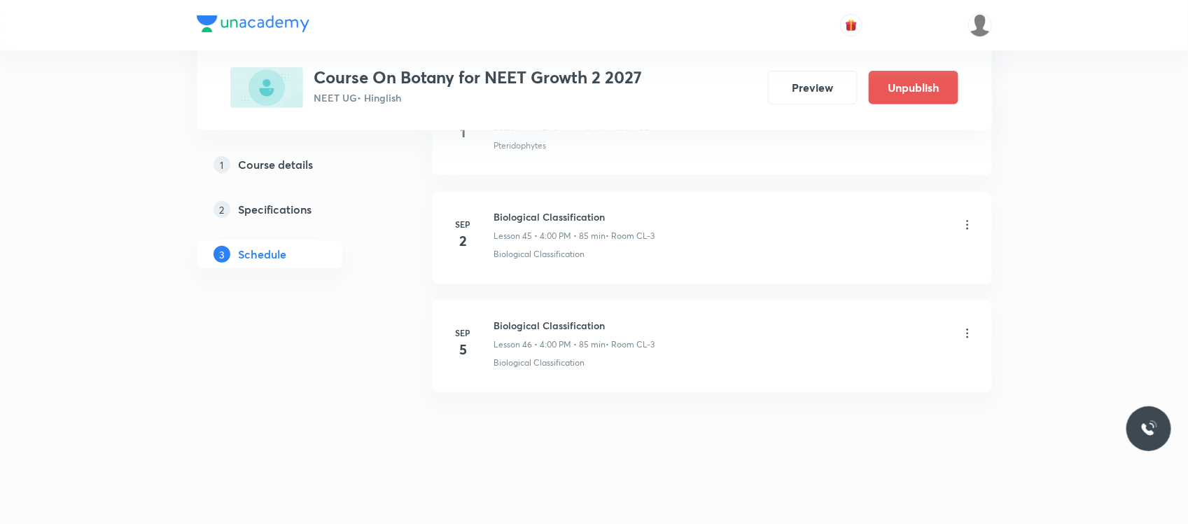
scroll to position [4960, 0]
